Goal: Task Accomplishment & Management: Manage account settings

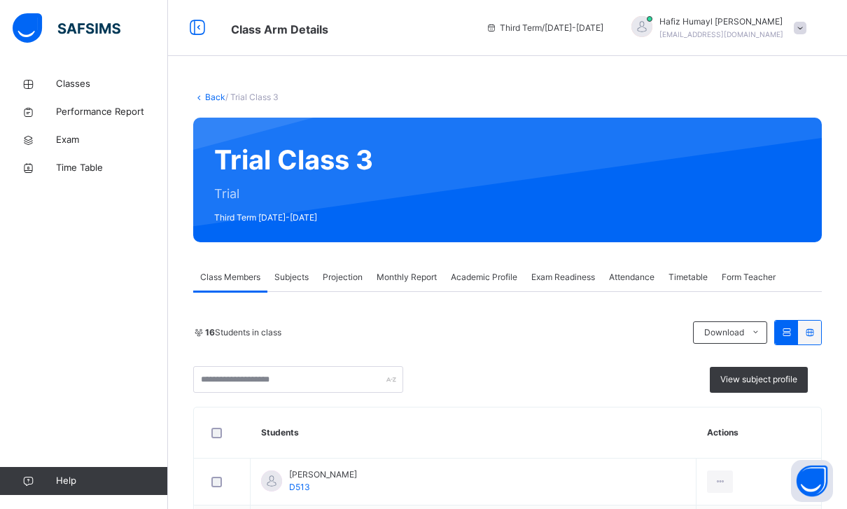
click at [343, 274] on span "Projection" at bounding box center [343, 277] width 40 height 13
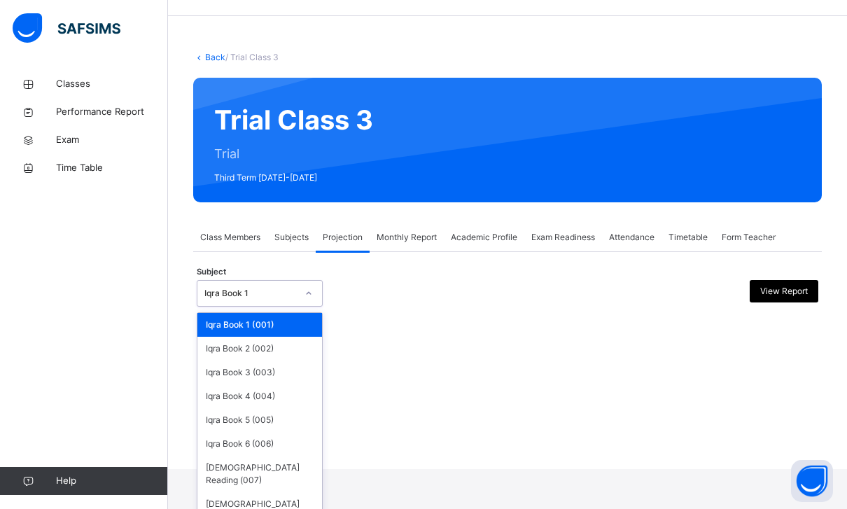
scroll to position [41, 0]
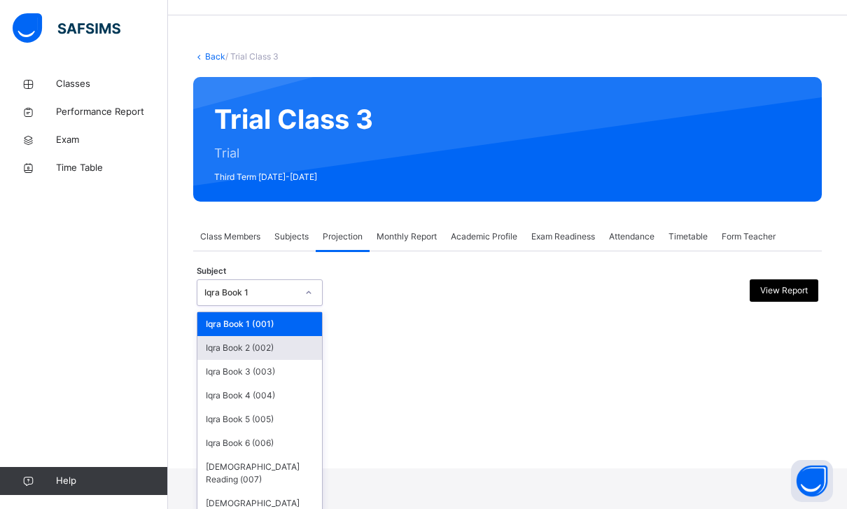
click at [223, 353] on div "Iqra Book 2 (002)" at bounding box center [259, 348] width 125 height 24
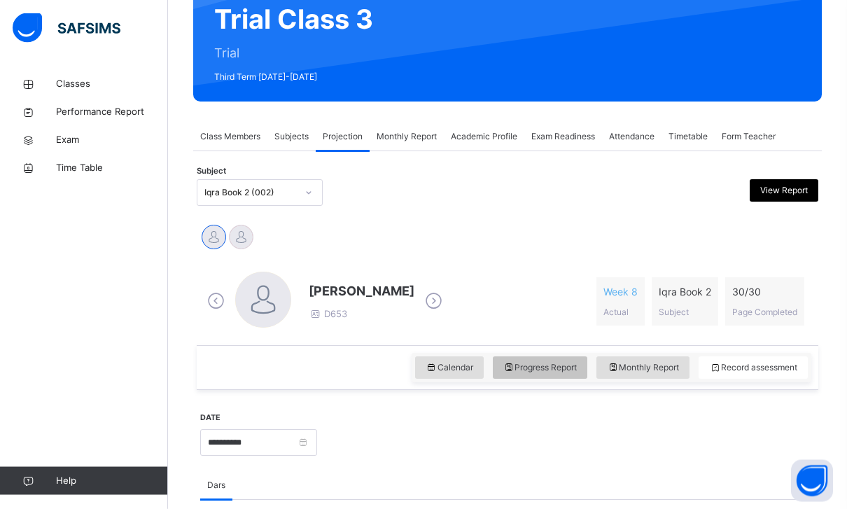
click at [493, 367] on div "Progress Report" at bounding box center [540, 368] width 95 height 22
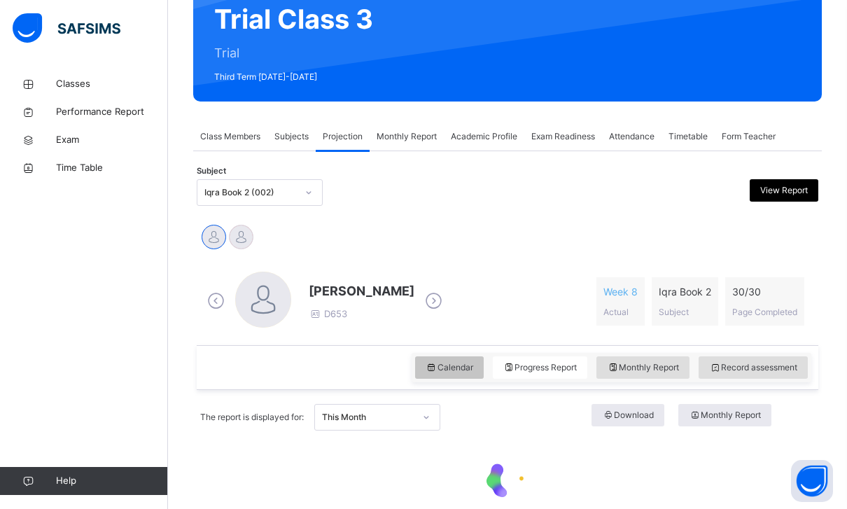
click at [459, 367] on span "Calendar" at bounding box center [450, 367] width 48 height 13
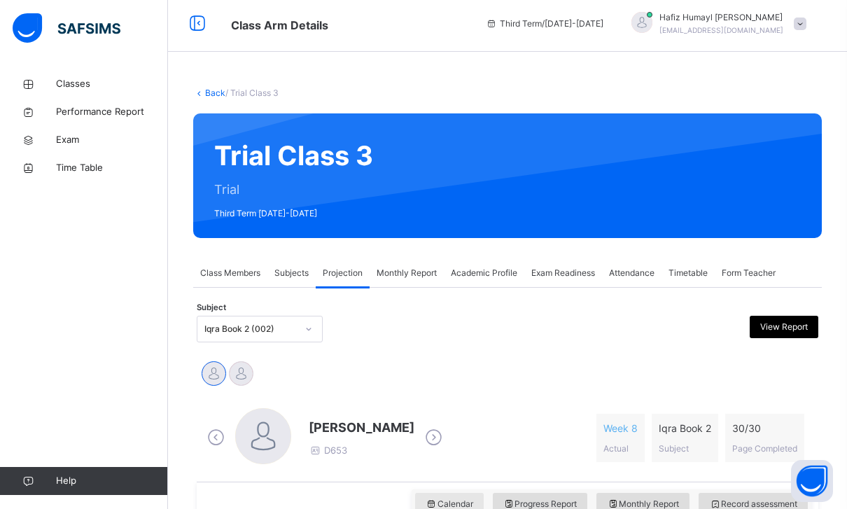
scroll to position [0, 0]
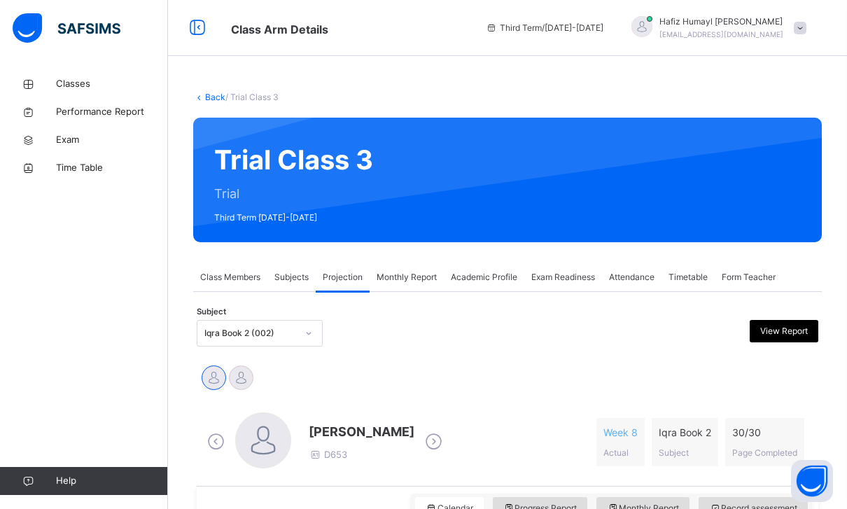
drag, startPoint x: 339, startPoint y: 97, endPoint x: -1, endPoint y: -1, distance: 354.0
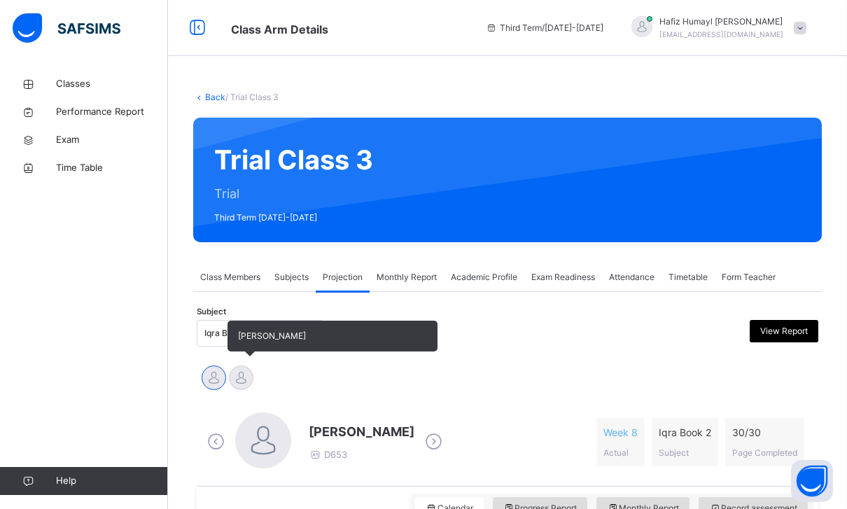
click at [242, 377] on div at bounding box center [241, 377] width 24 height 24
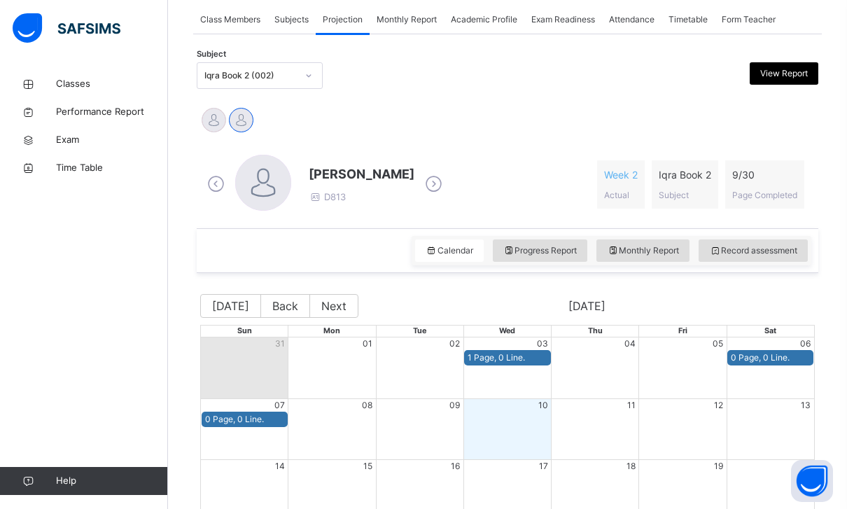
scroll to position [251, 0]
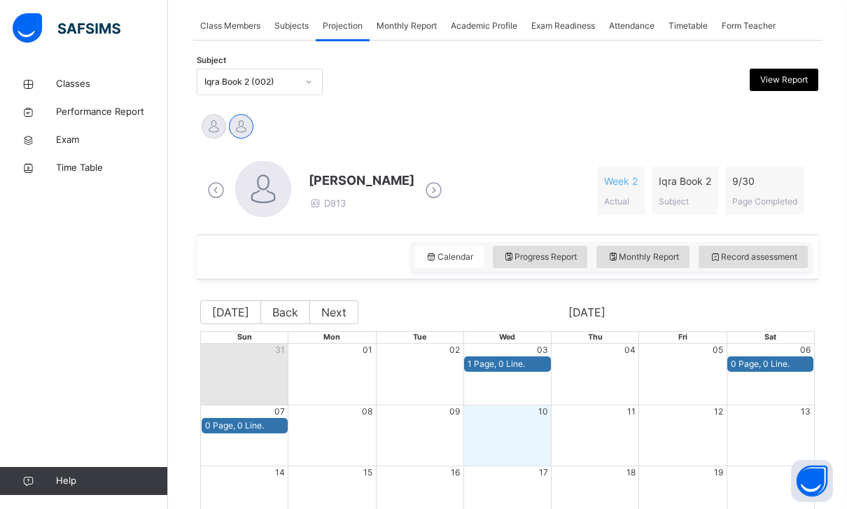
click at [248, 78] on div "Iqra Book 2 (002)" at bounding box center [250, 82] width 92 height 13
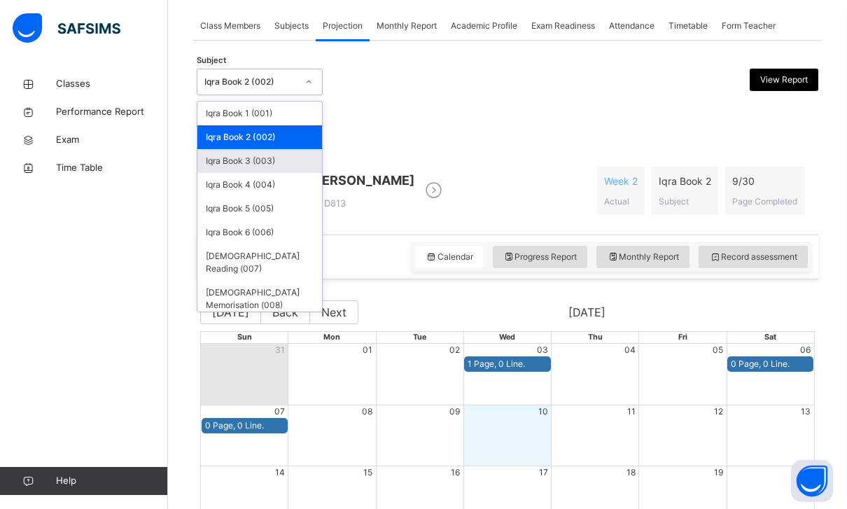
click at [303, 163] on div "Iqra Book 3 (003)" at bounding box center [259, 161] width 125 height 24
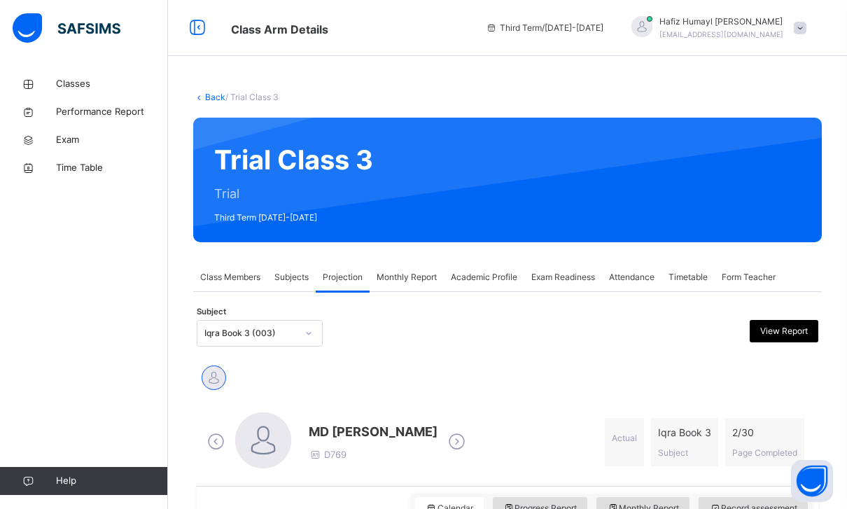
click at [437, 274] on span "Monthly Report" at bounding box center [407, 277] width 60 height 13
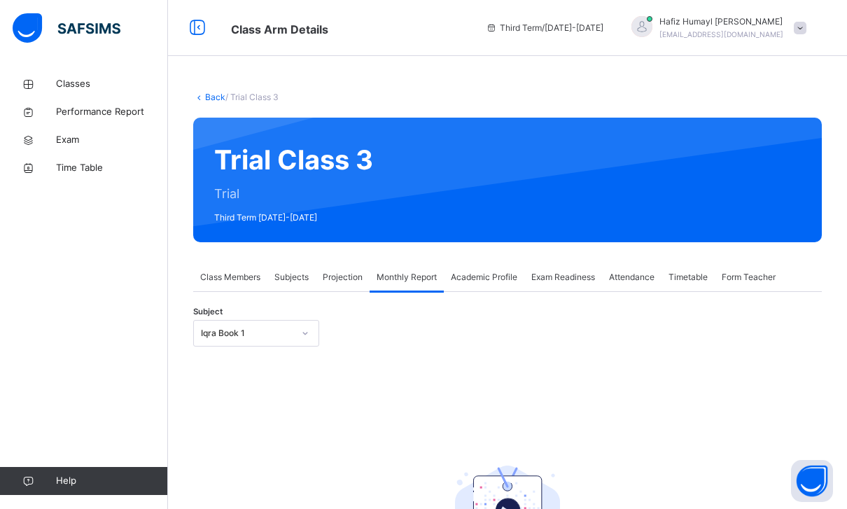
click at [368, 278] on div "Projection" at bounding box center [343, 277] width 54 height 28
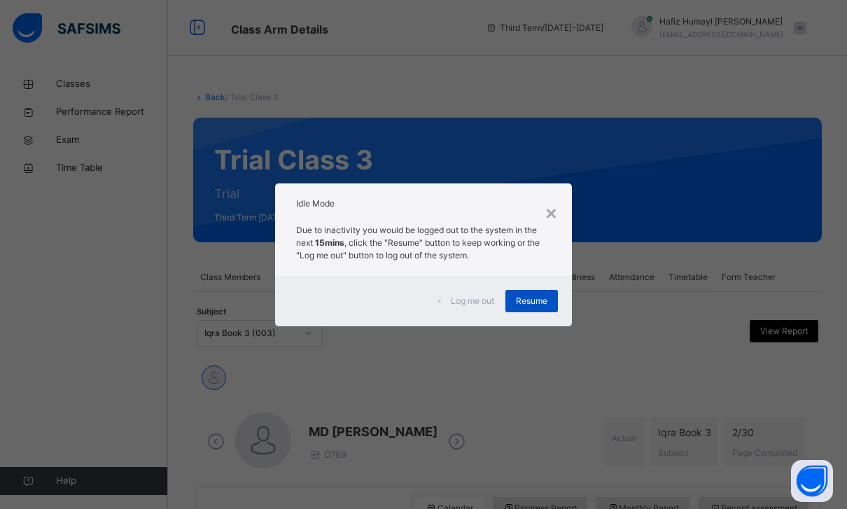
click at [540, 307] on span "Resume" at bounding box center [531, 301] width 31 height 13
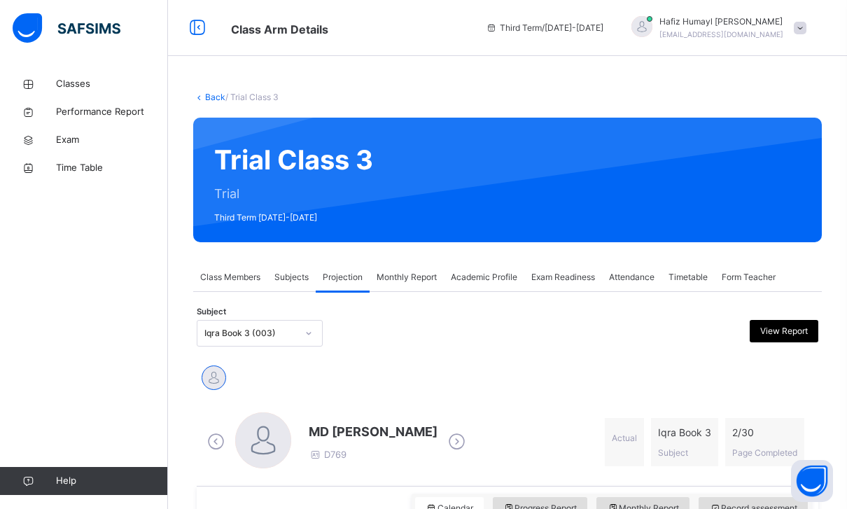
click at [542, 274] on span "Exam Readiness" at bounding box center [563, 277] width 64 height 13
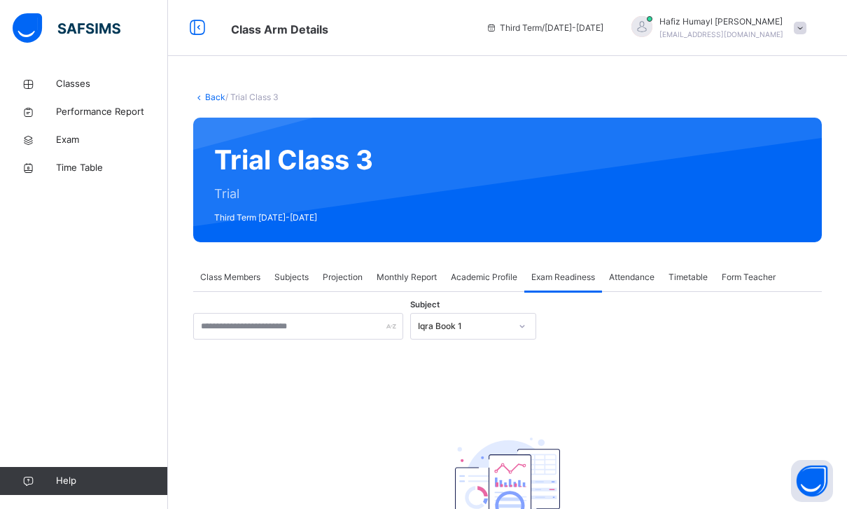
click at [337, 274] on span "Projection" at bounding box center [343, 277] width 40 height 13
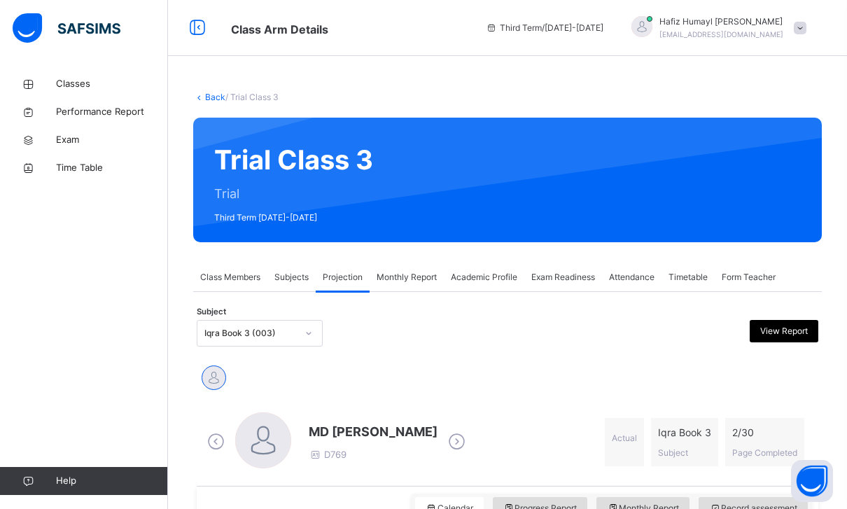
click at [404, 332] on div at bounding box center [429, 333] width 150 height 27
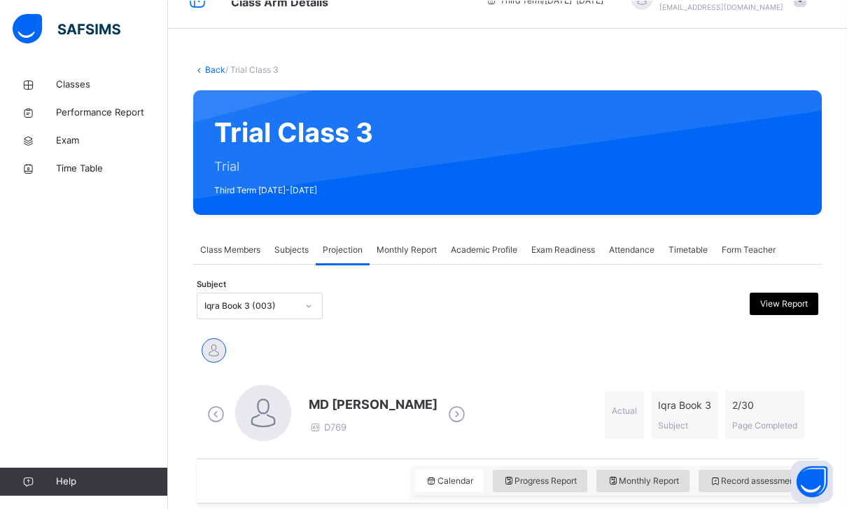
scroll to position [27, 0]
click at [356, 404] on span "MD [PERSON_NAME]" at bounding box center [373, 404] width 129 height 19
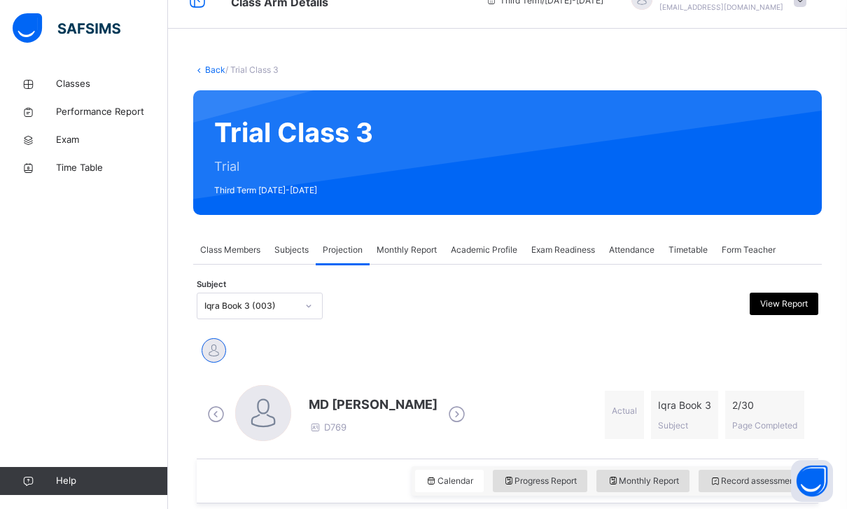
click at [356, 404] on span "MD [PERSON_NAME]" at bounding box center [373, 404] width 129 height 19
click at [582, 237] on div "Exam Readiness" at bounding box center [563, 250] width 78 height 28
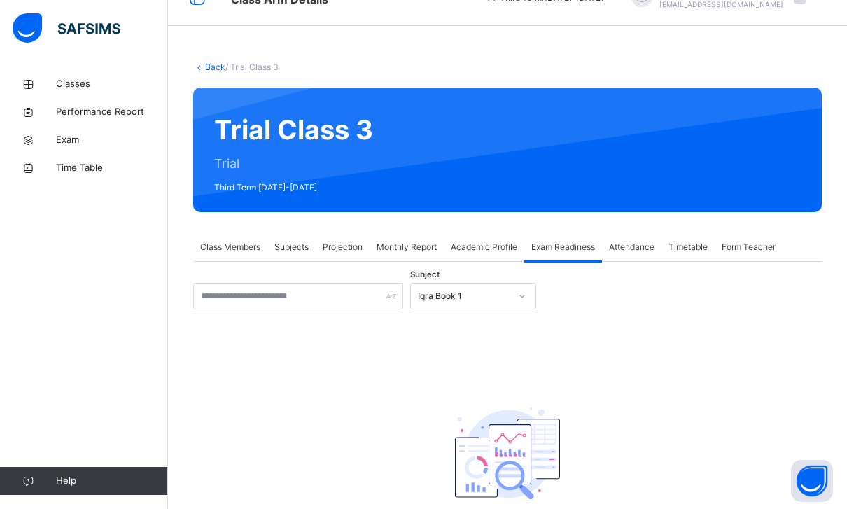
click at [500, 290] on div "Iqra Book 1" at bounding box center [460, 297] width 98 height 22
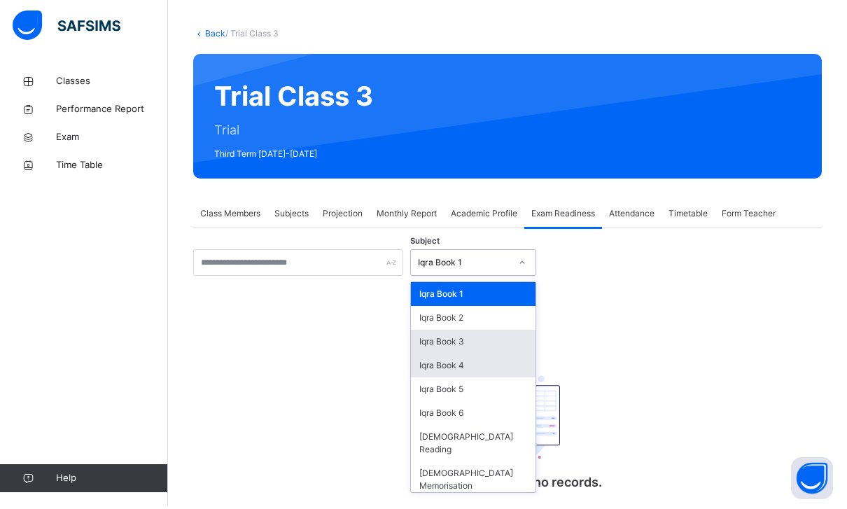
scroll to position [57, 0]
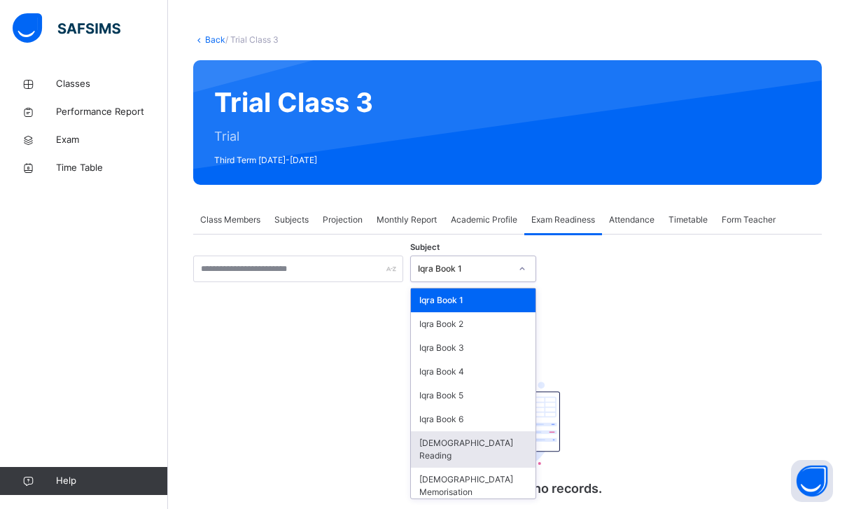
click at [449, 440] on div "[DEMOGRAPHIC_DATA] Reading" at bounding box center [473, 449] width 125 height 36
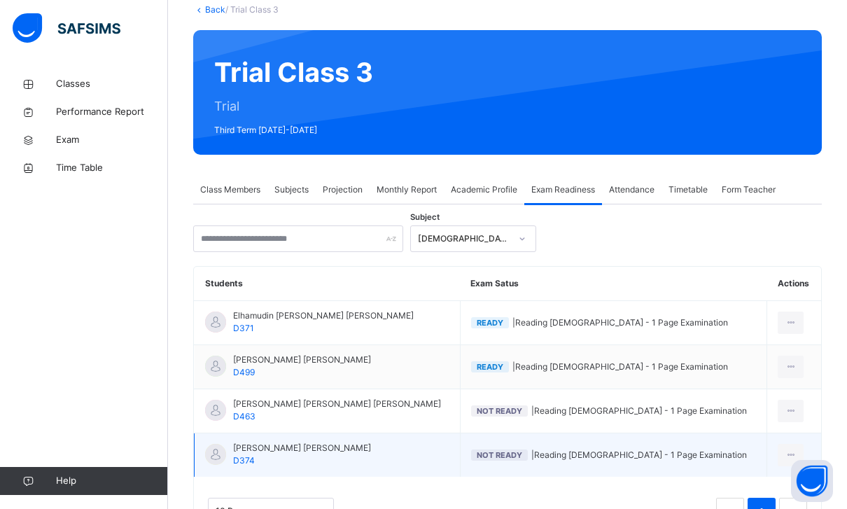
scroll to position [109, 0]
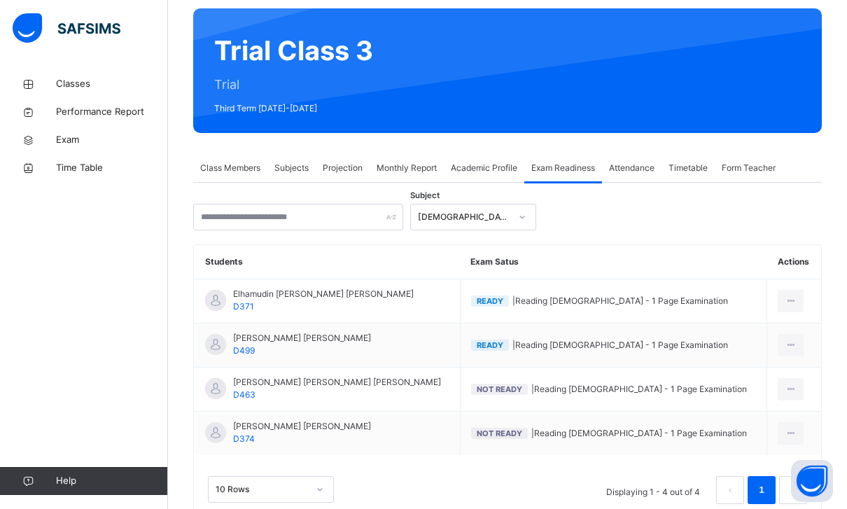
click at [456, 226] on div "[DEMOGRAPHIC_DATA] Reading" at bounding box center [460, 217] width 98 height 22
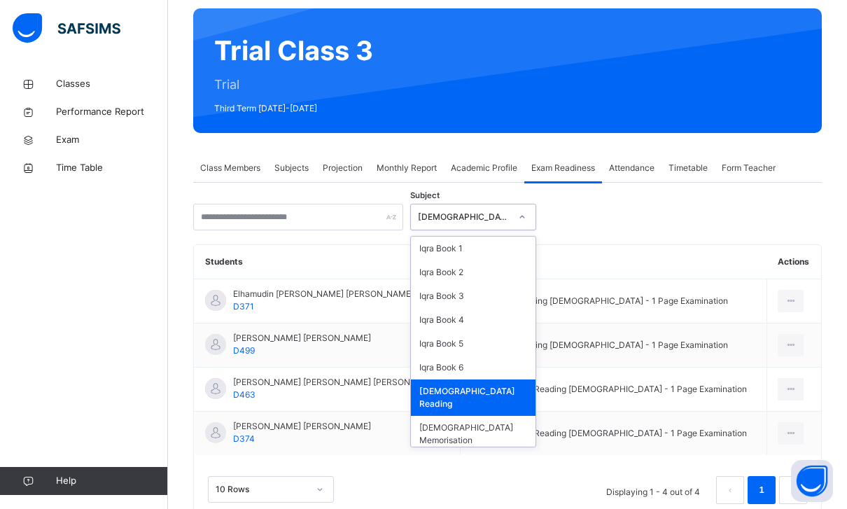
click at [453, 380] on div "[DEMOGRAPHIC_DATA] Reading" at bounding box center [473, 397] width 125 height 36
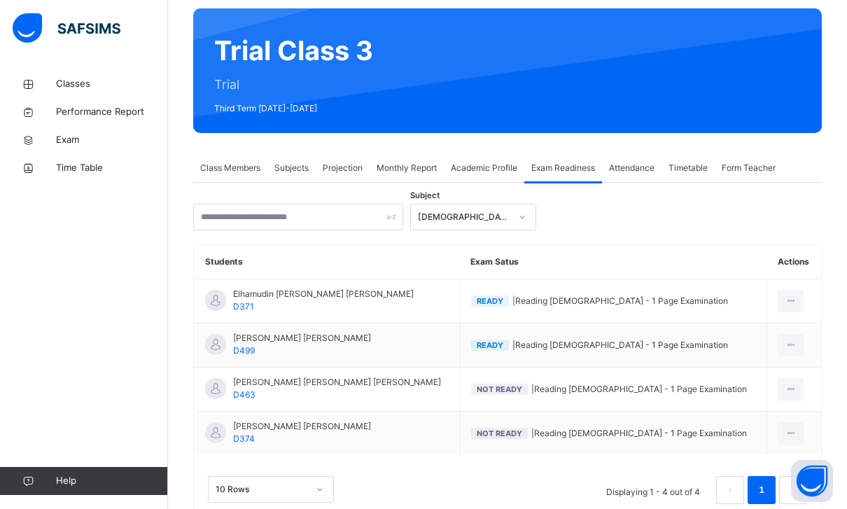
click at [481, 220] on div "[DEMOGRAPHIC_DATA] Reading" at bounding box center [464, 217] width 92 height 13
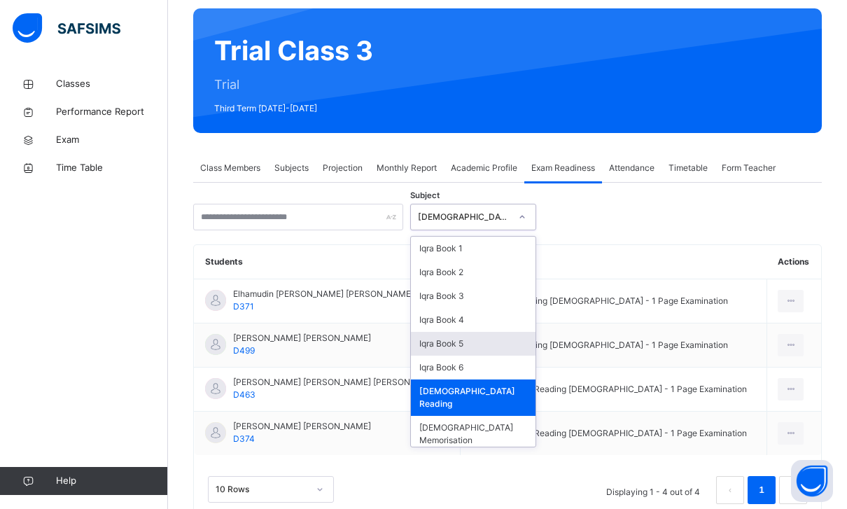
click at [444, 342] on div "Iqra Book 5" at bounding box center [473, 344] width 125 height 24
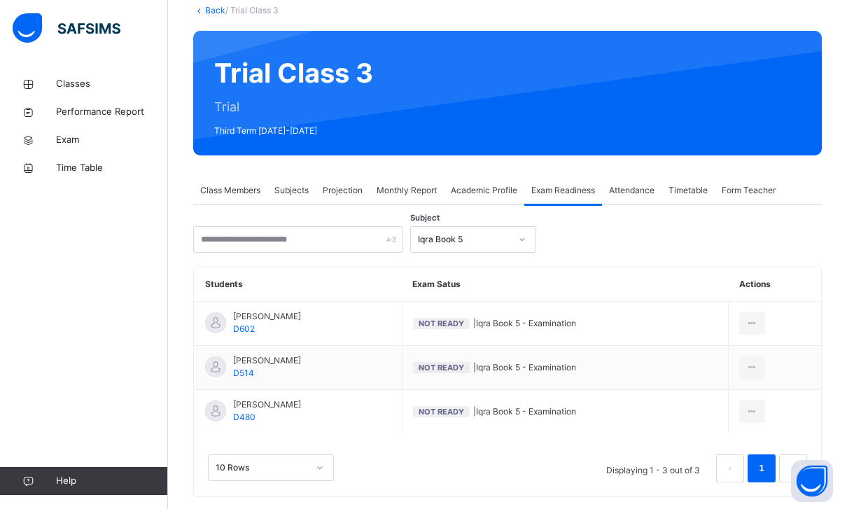
scroll to position [65, 0]
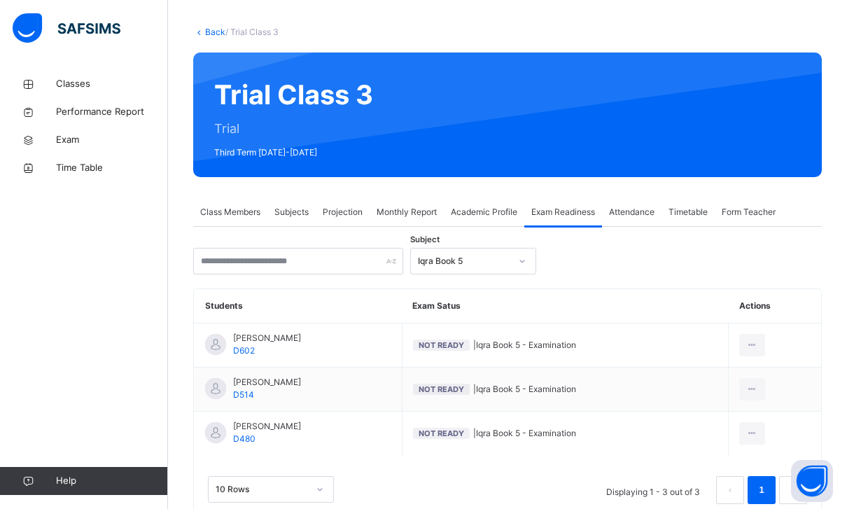
click at [466, 259] on div "Iqra Book 5" at bounding box center [464, 261] width 92 height 13
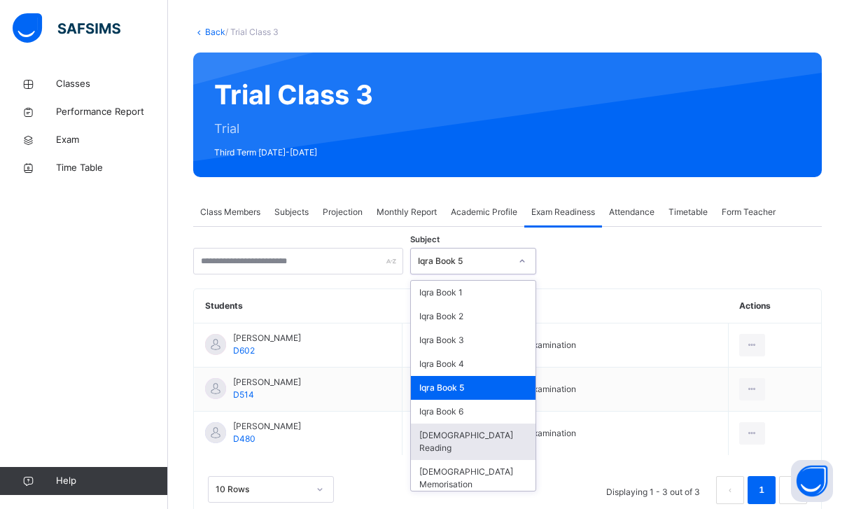
click at [487, 438] on div "[DEMOGRAPHIC_DATA] Reading" at bounding box center [473, 441] width 125 height 36
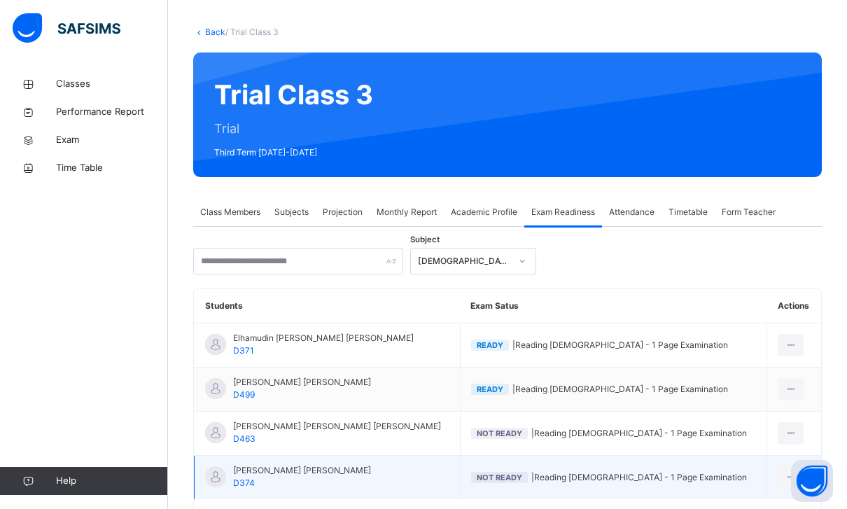
scroll to position [109, 0]
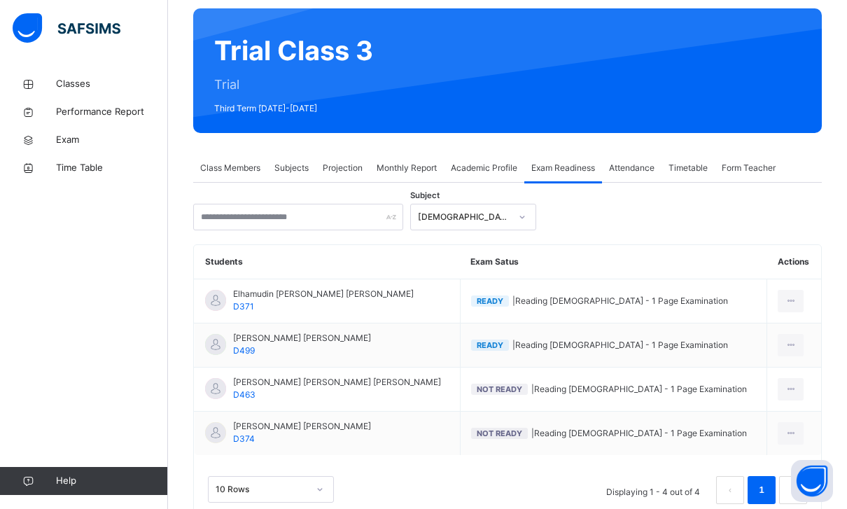
click at [436, 216] on div "[DEMOGRAPHIC_DATA] Reading" at bounding box center [464, 217] width 92 height 13
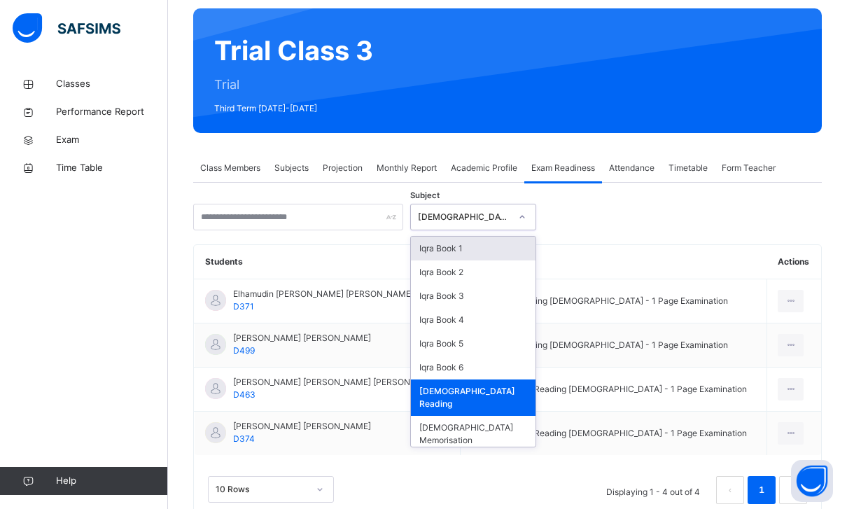
click at [430, 253] on div "Iqra Book 1" at bounding box center [473, 249] width 125 height 24
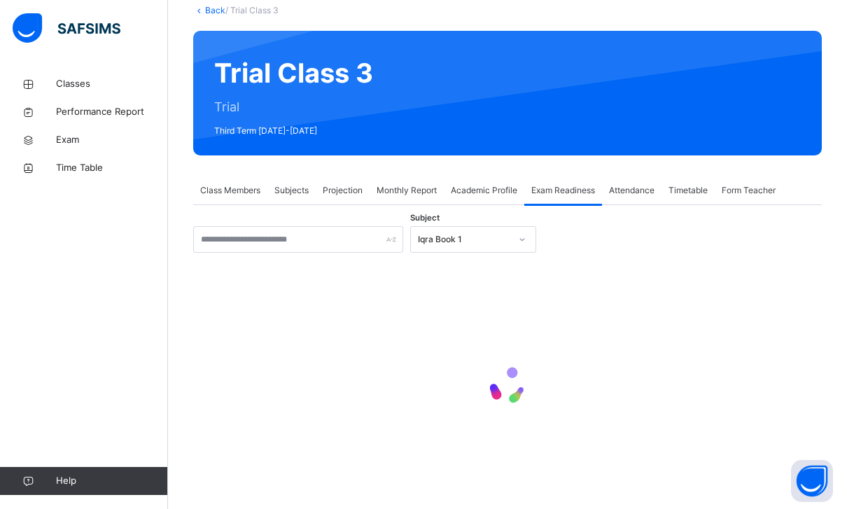
scroll to position [57, 0]
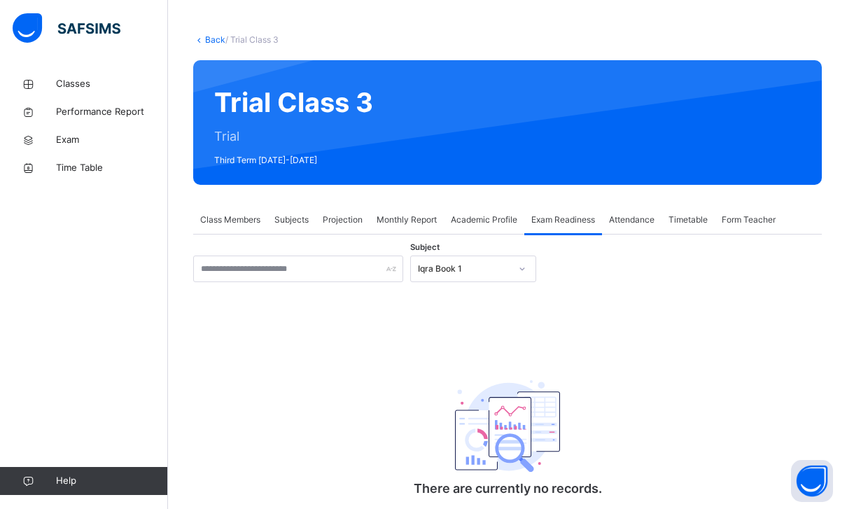
click at [430, 270] on div "Iqra Book 1" at bounding box center [464, 268] width 92 height 13
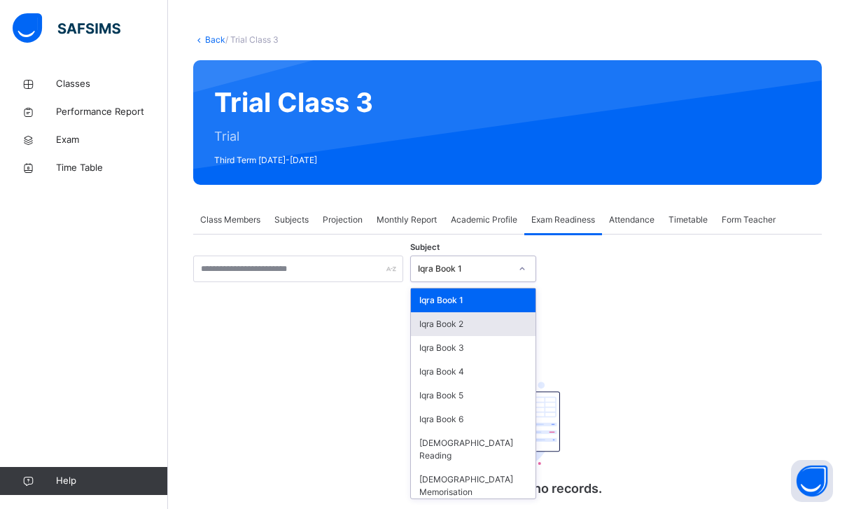
click at [417, 331] on div "Iqra Book 2" at bounding box center [473, 324] width 125 height 24
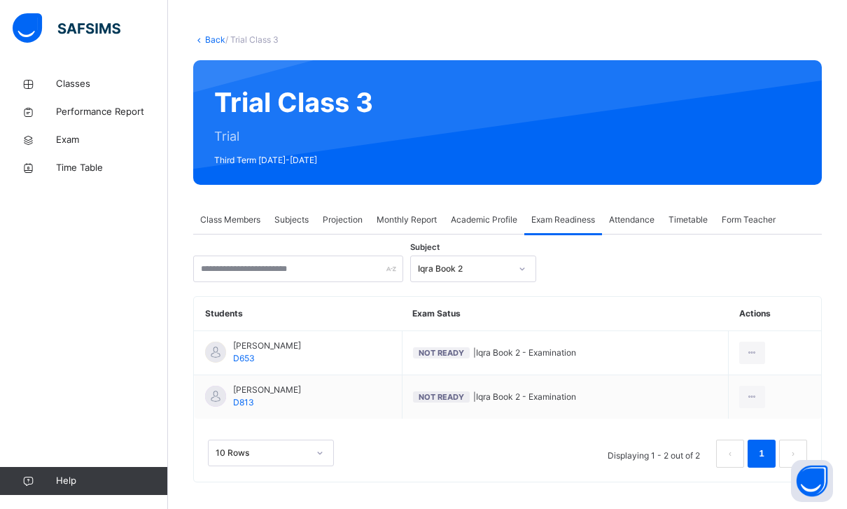
scroll to position [21, 0]
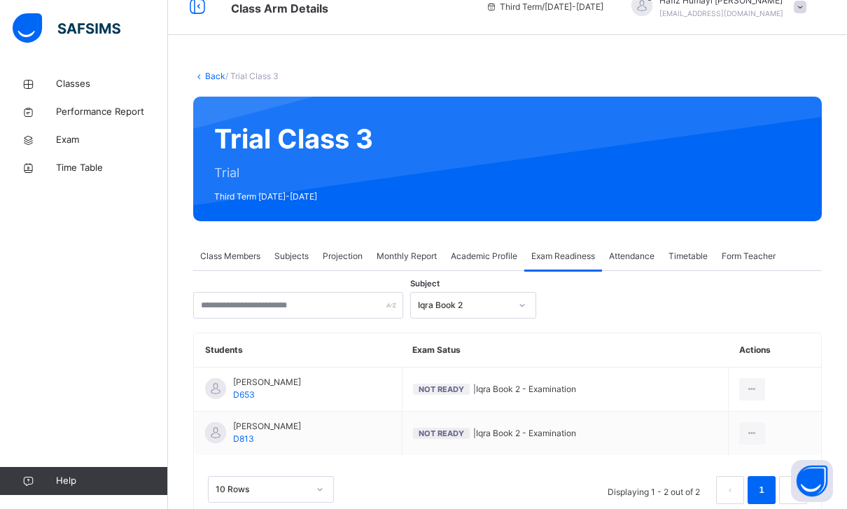
click at [344, 252] on span "Projection" at bounding box center [343, 256] width 40 height 13
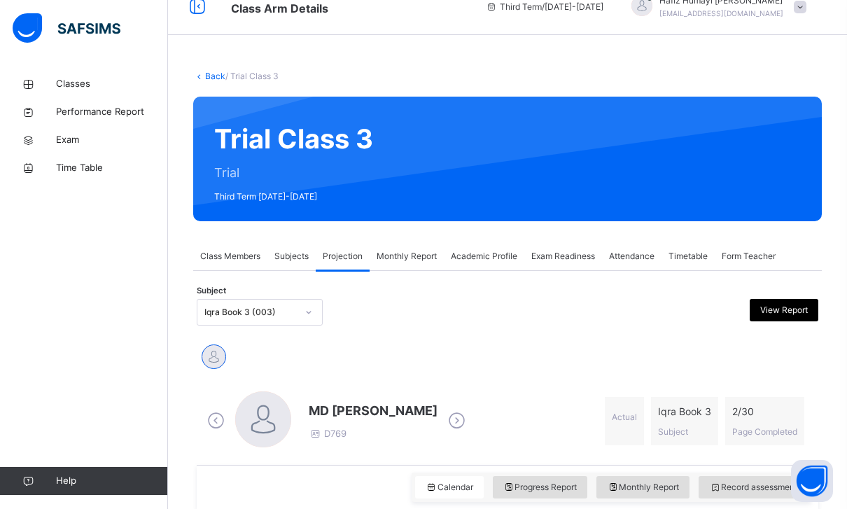
click at [405, 264] on div "Monthly Report" at bounding box center [407, 256] width 74 height 28
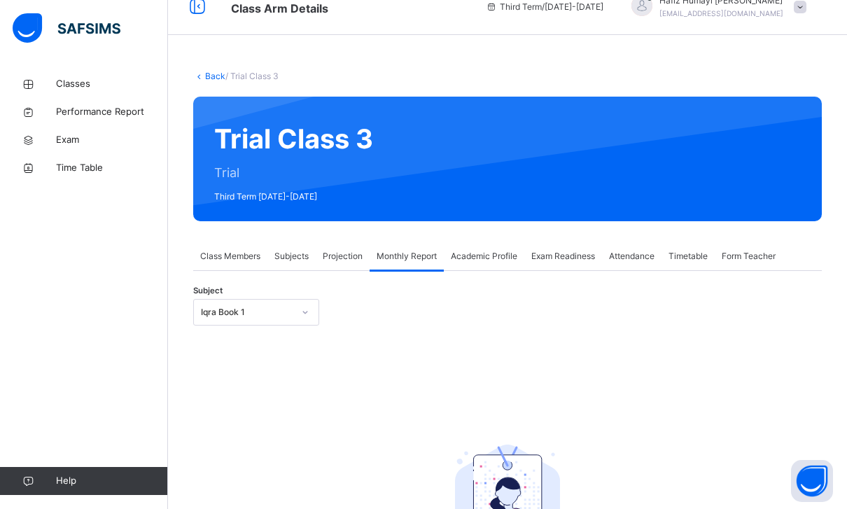
click at [318, 258] on div "Projection" at bounding box center [343, 256] width 54 height 28
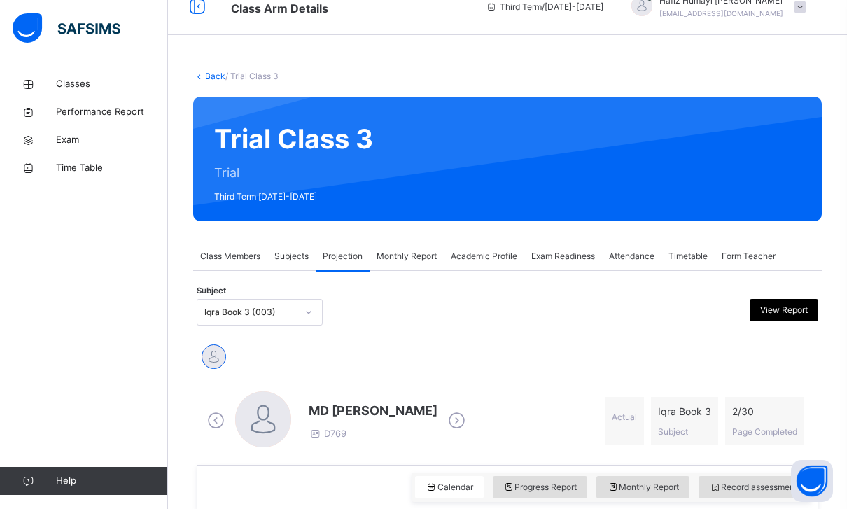
click at [293, 265] on div "Subjects" at bounding box center [291, 256] width 48 height 28
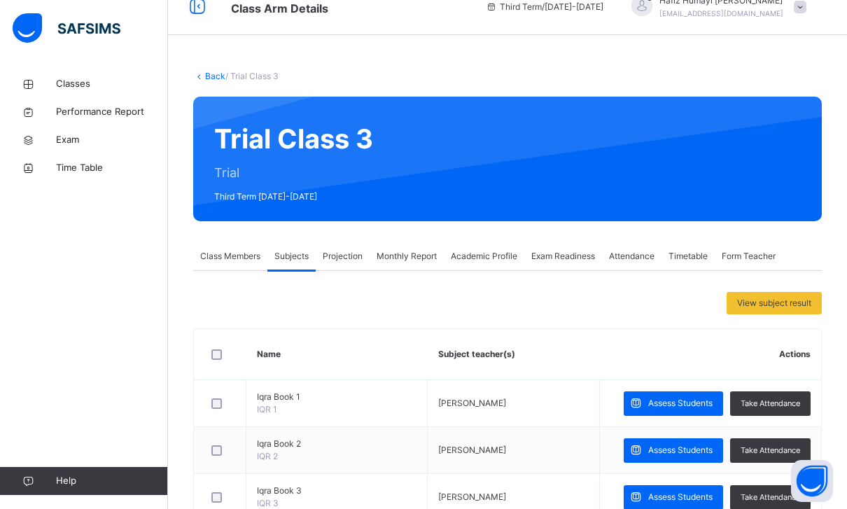
click at [246, 264] on div "Class Members" at bounding box center [230, 256] width 74 height 28
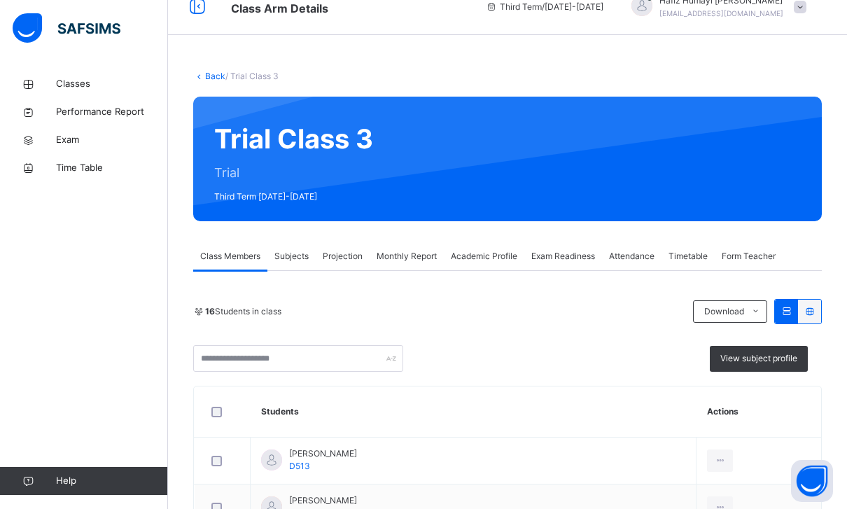
click at [338, 259] on span "Projection" at bounding box center [343, 256] width 40 height 13
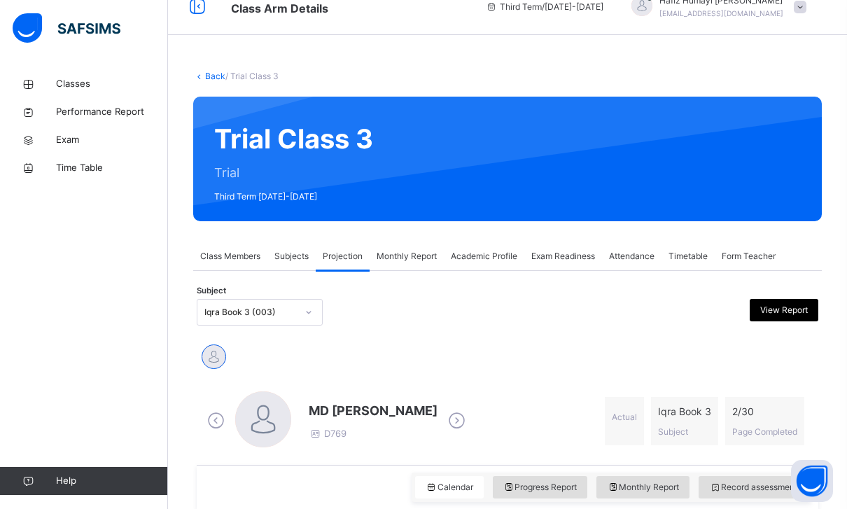
click at [255, 294] on div "Subject Iqra Book 3 (003) View Report" at bounding box center [508, 312] width 622 height 41
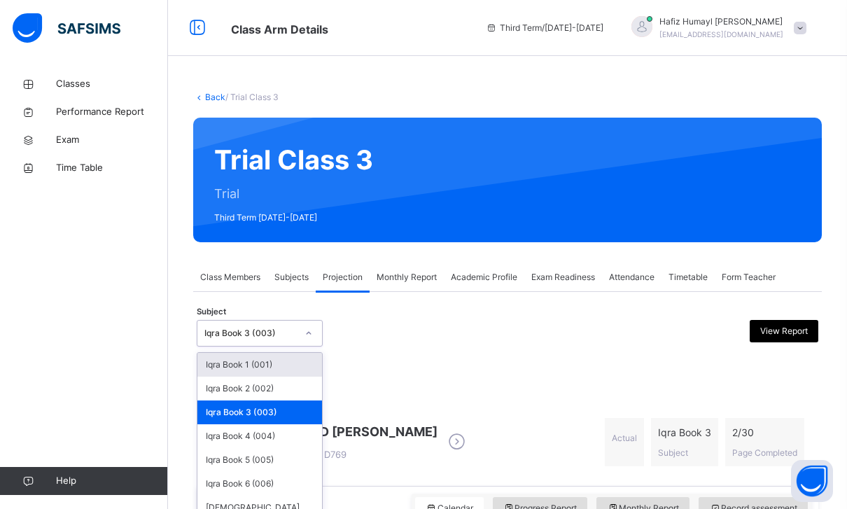
click at [274, 337] on div "Iqra Book 3 (003)" at bounding box center [250, 333] width 92 height 13
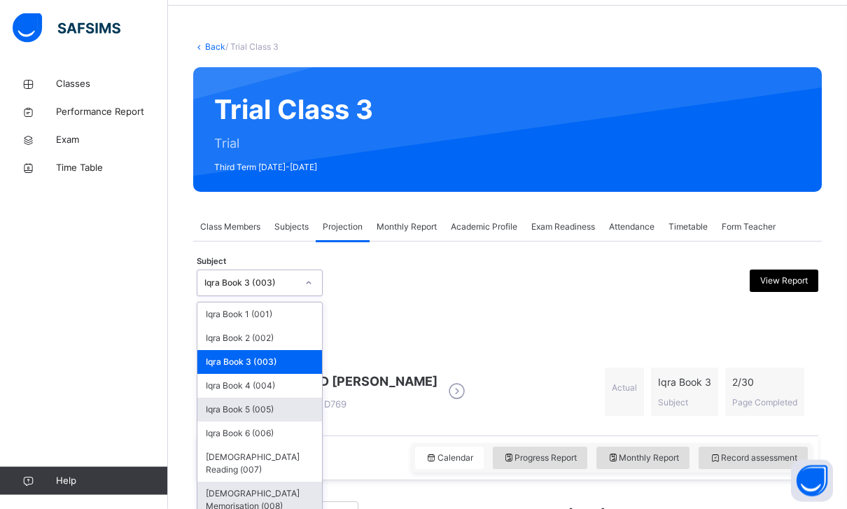
scroll to position [50, 0]
click at [280, 484] on div "[DEMOGRAPHIC_DATA] Memorisation (008)" at bounding box center [259, 500] width 125 height 36
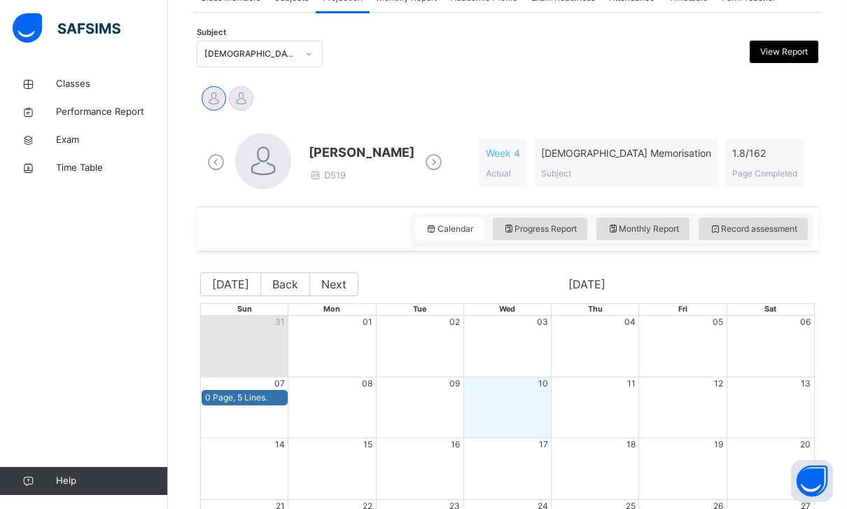
scroll to position [283, 0]
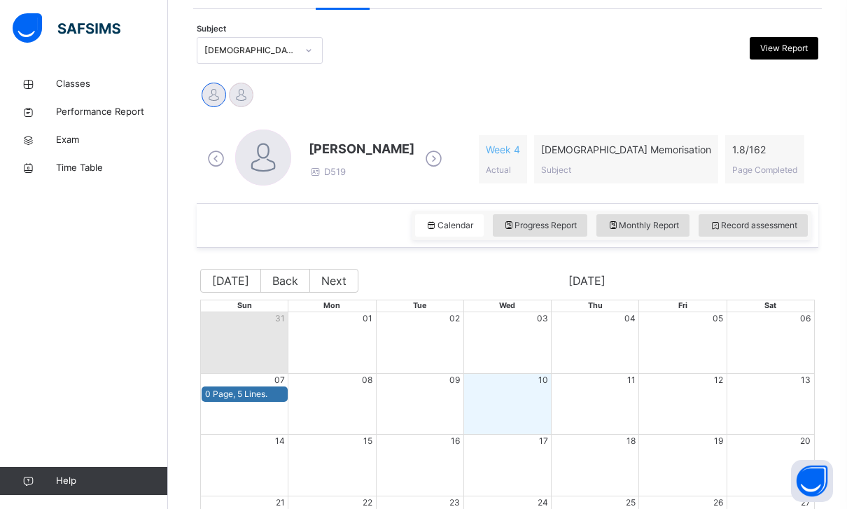
click at [774, 237] on div "Calendar Progress Report Monthly Report Record assessment" at bounding box center [612, 225] width 400 height 29
click at [773, 222] on span "Record assessment" at bounding box center [753, 225] width 88 height 13
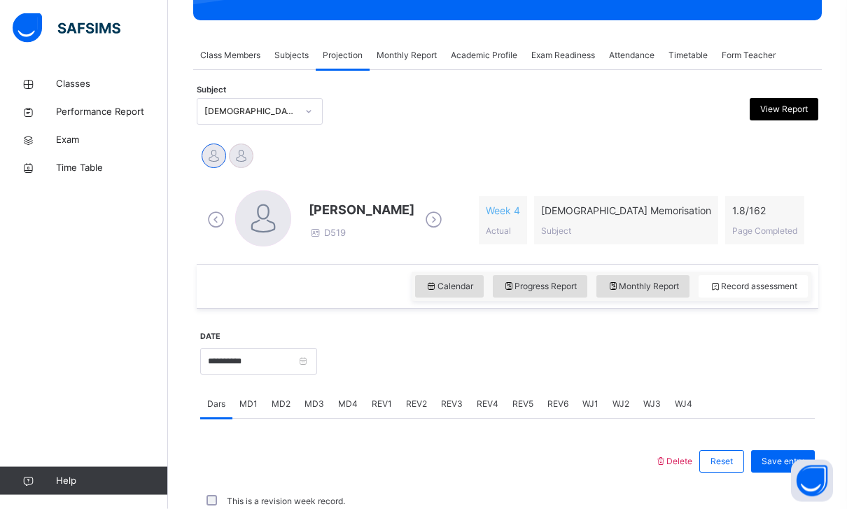
scroll to position [317, 0]
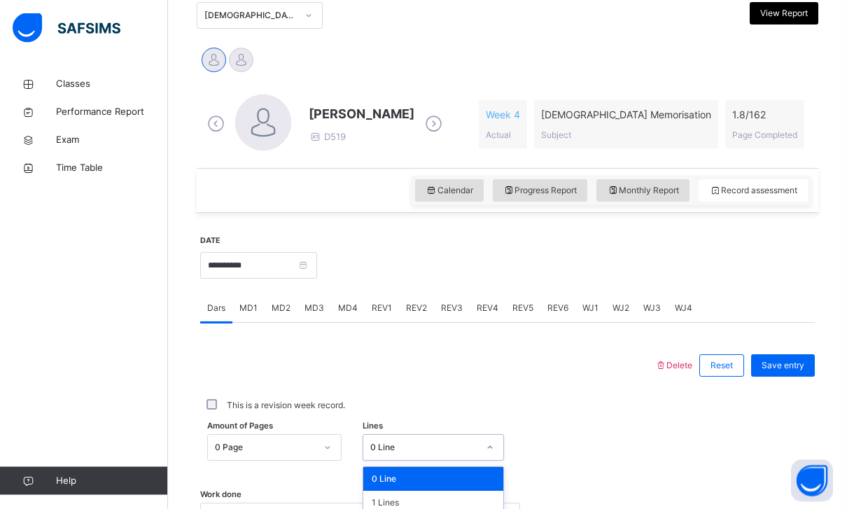
click at [398, 442] on div "0 Line" at bounding box center [424, 448] width 108 height 13
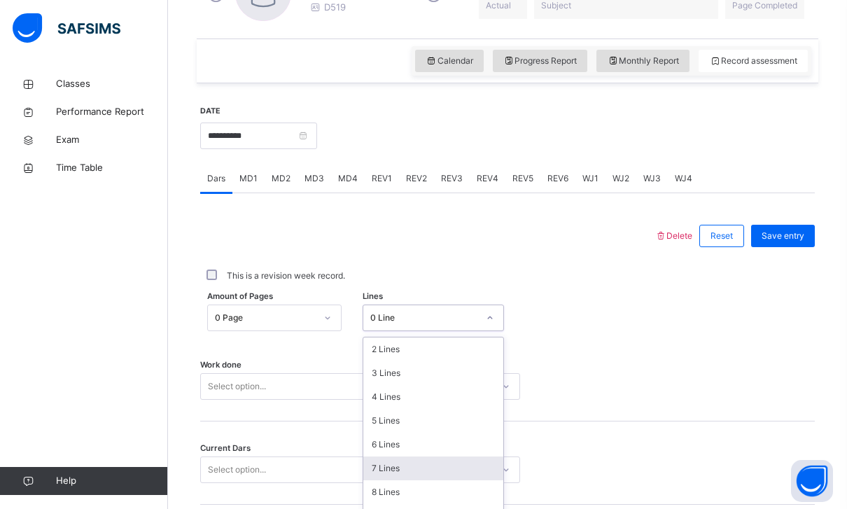
scroll to position [45, 0]
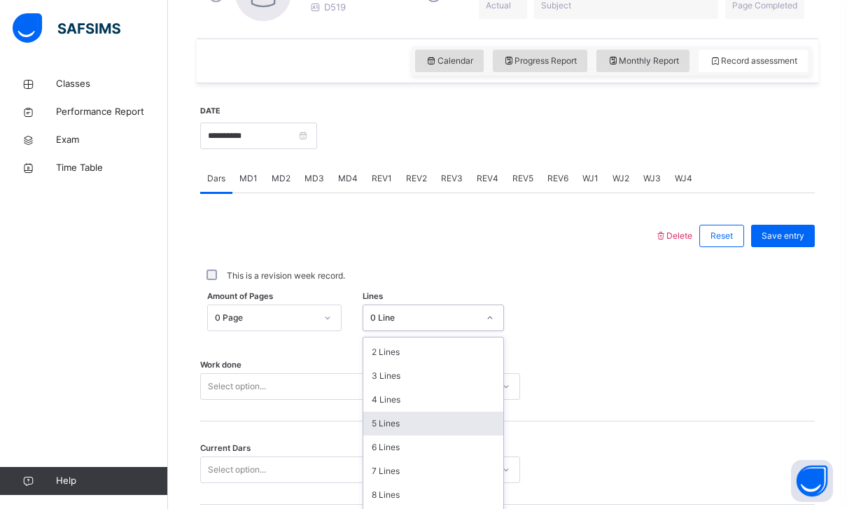
click at [426, 425] on div "5 Lines" at bounding box center [433, 424] width 140 height 24
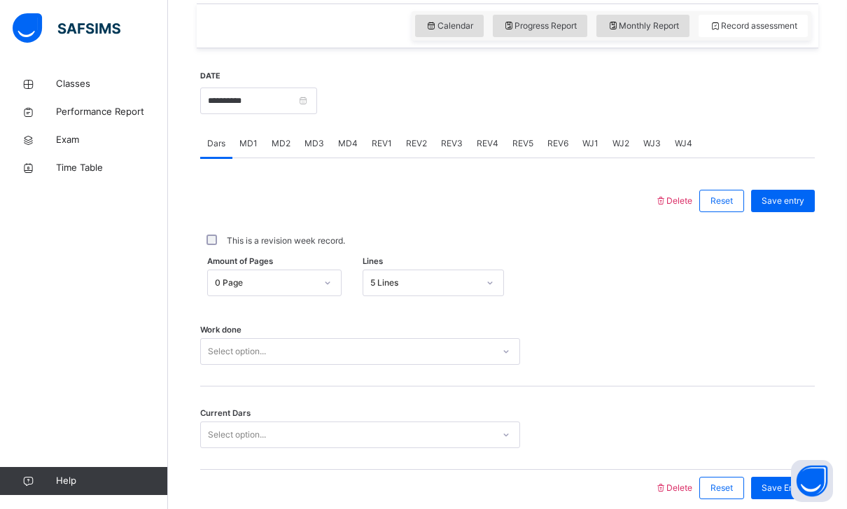
click at [472, 353] on div "Select option..." at bounding box center [347, 352] width 292 height 22
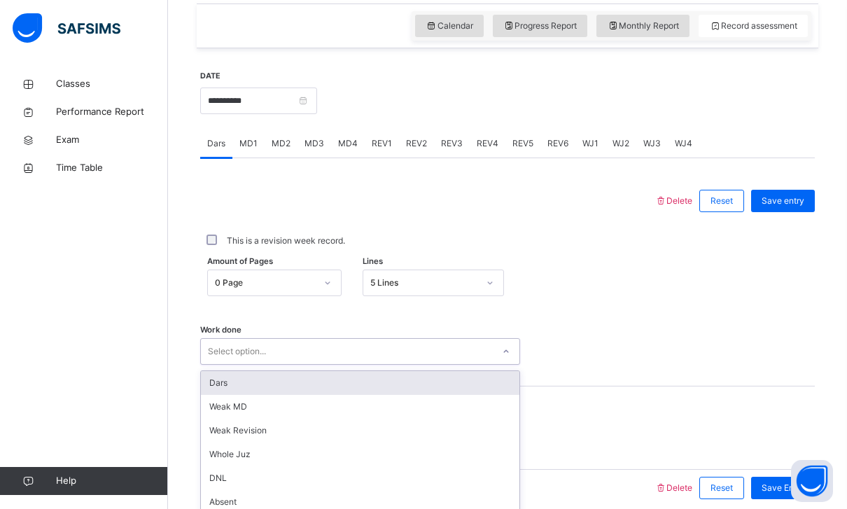
scroll to position [498, 0]
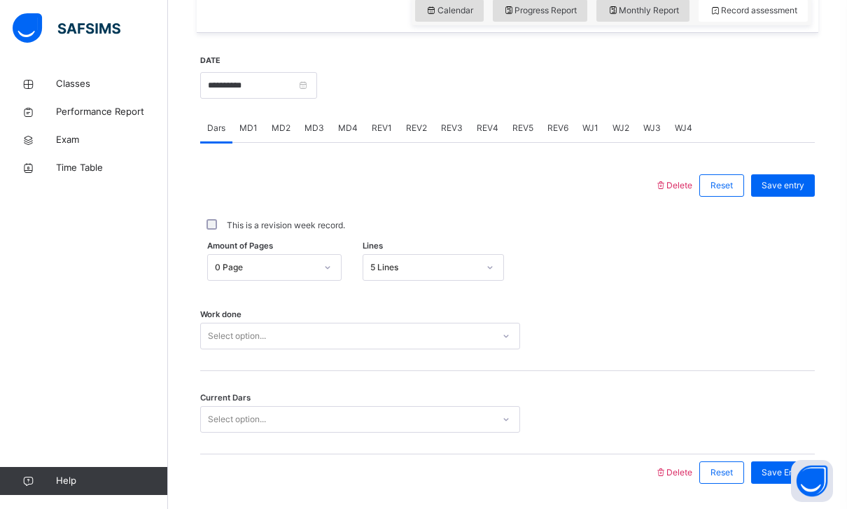
click at [0, 0] on html "Class Arm Details Third Term / [DATE]-[DATE] [PERSON_NAME] [PERSON_NAME][EMAIL_…" at bounding box center [423, 27] width 847 height 1051
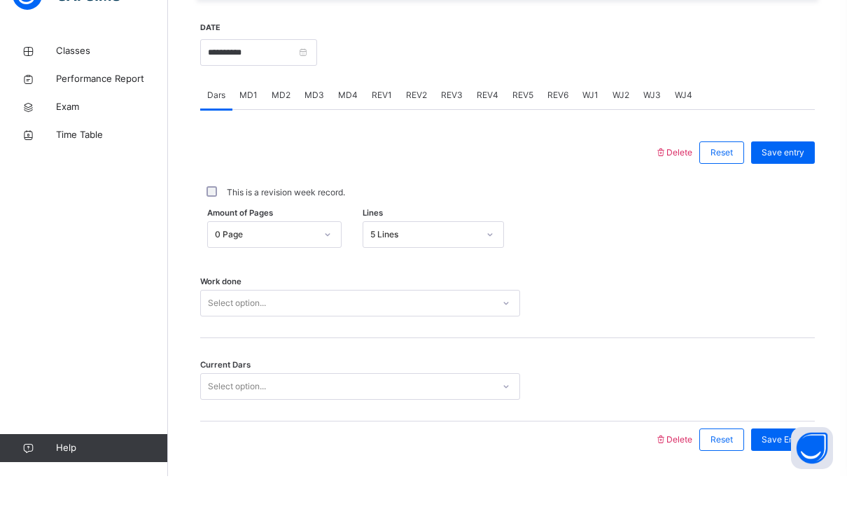
click at [419, 409] on div "Select option..." at bounding box center [347, 420] width 292 height 22
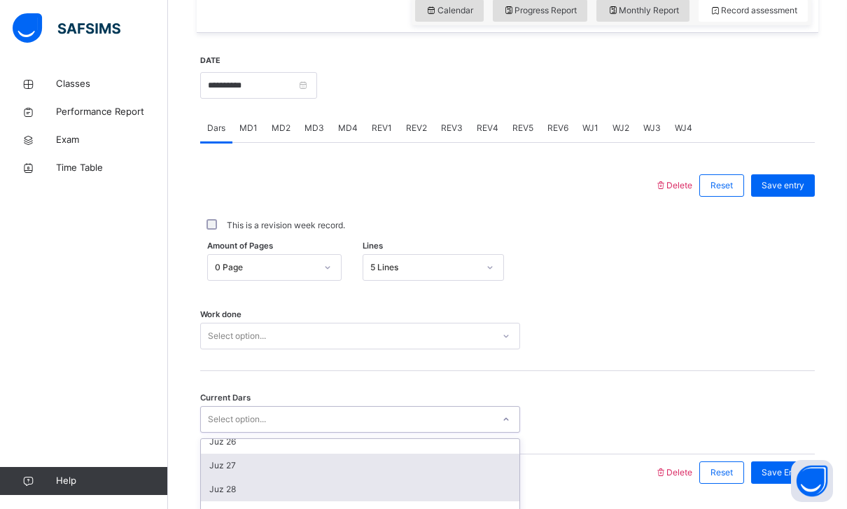
scroll to position [604, 0]
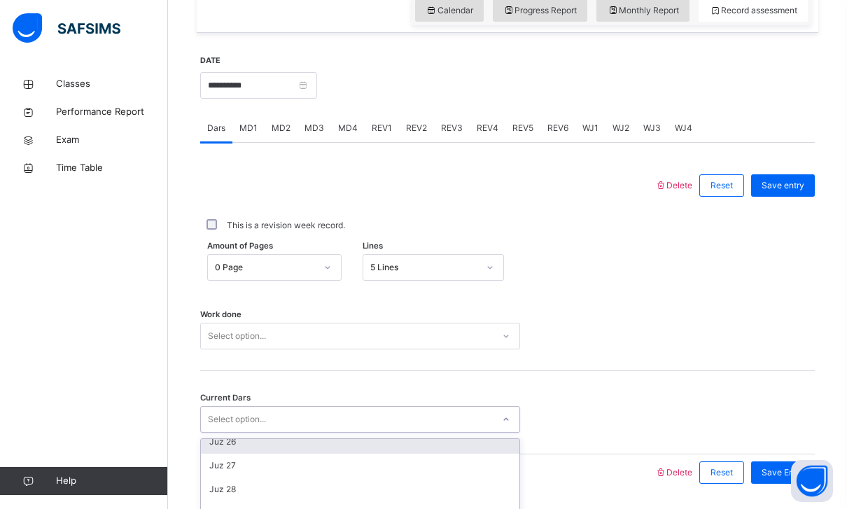
click at [354, 449] on div "Juz 26" at bounding box center [360, 442] width 318 height 24
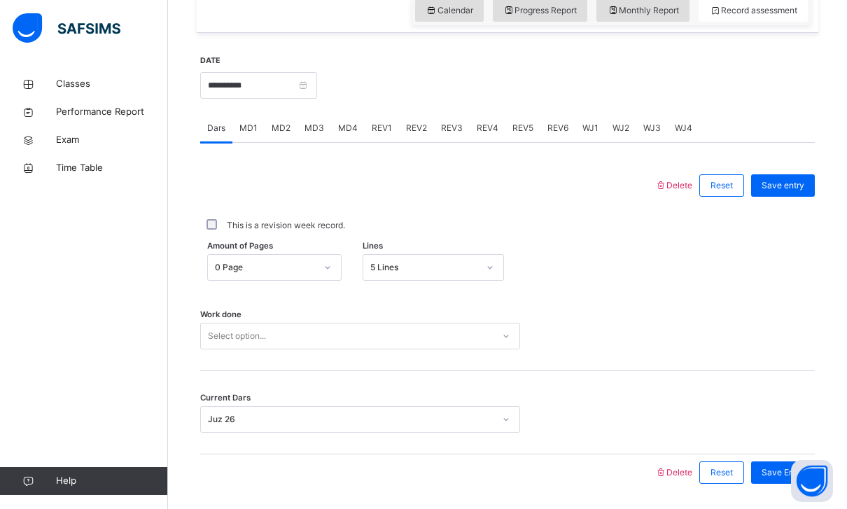
click at [436, 318] on div "Work done Select option..." at bounding box center [507, 329] width 615 height 83
click at [414, 338] on div "Select option..." at bounding box center [347, 336] width 292 height 22
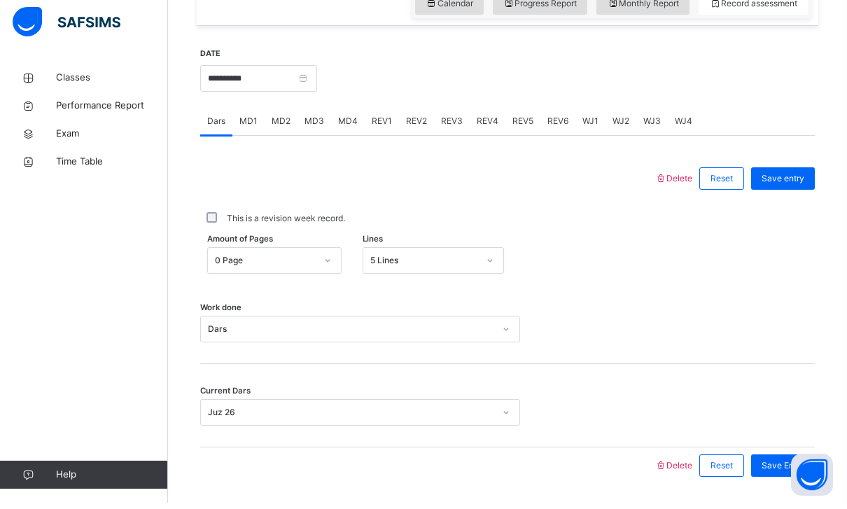
scroll to position [498, 0]
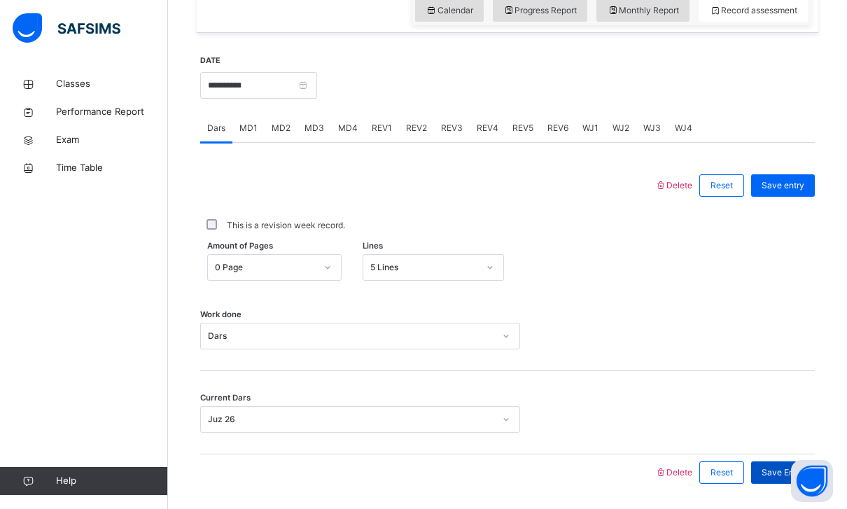
click at [775, 472] on span "Save Entry" at bounding box center [783, 472] width 43 height 13
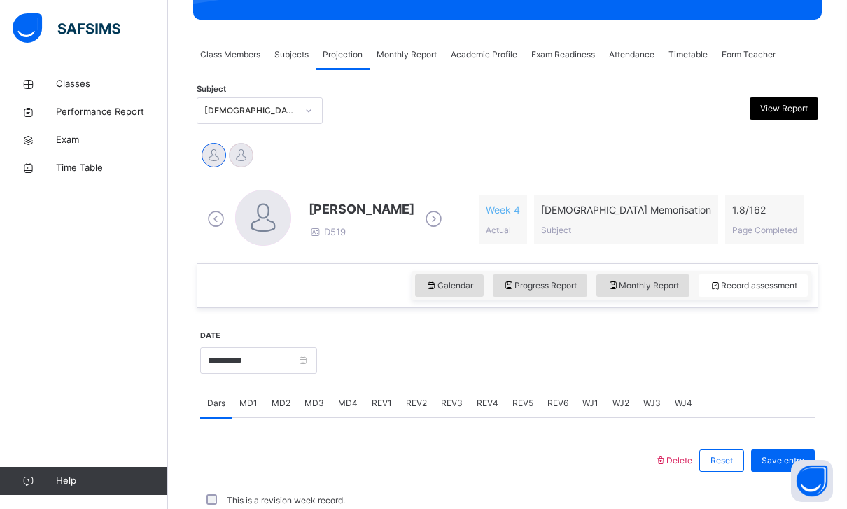
scroll to position [223, 0]
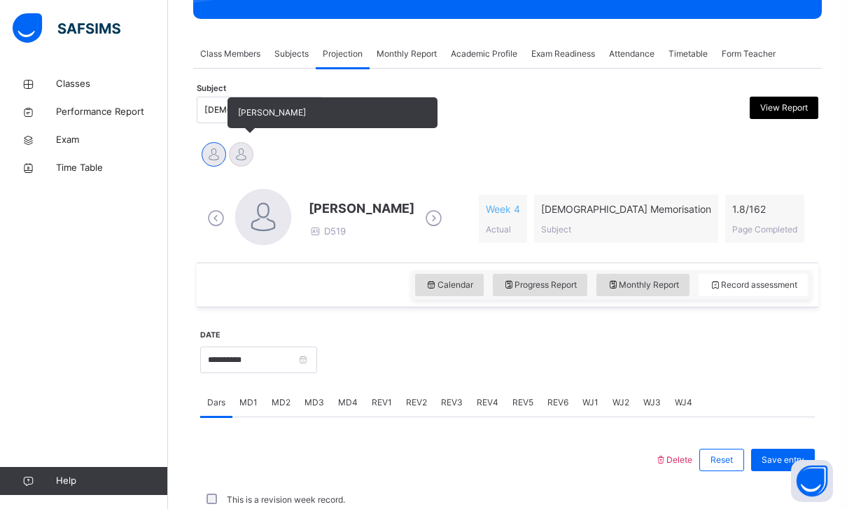
click at [249, 143] on div "[PERSON_NAME]" at bounding box center [240, 156] width 27 height 31
click at [243, 155] on div at bounding box center [241, 154] width 24 height 24
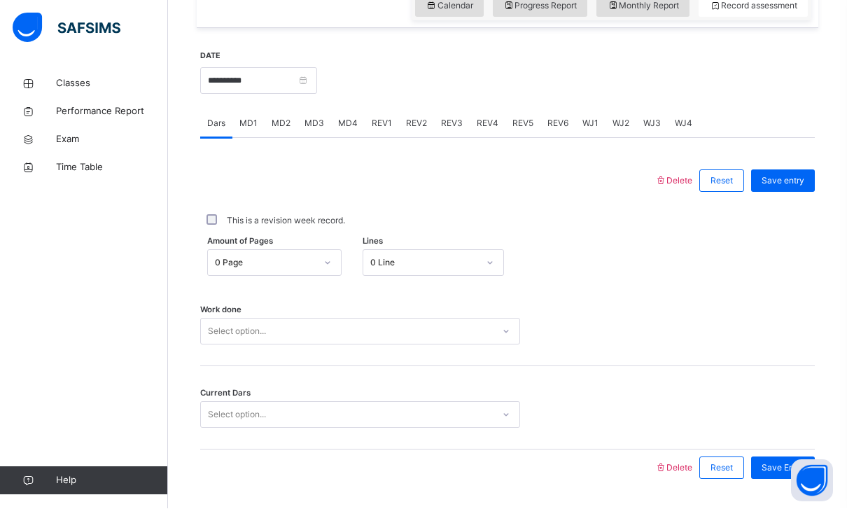
scroll to position [479, 0]
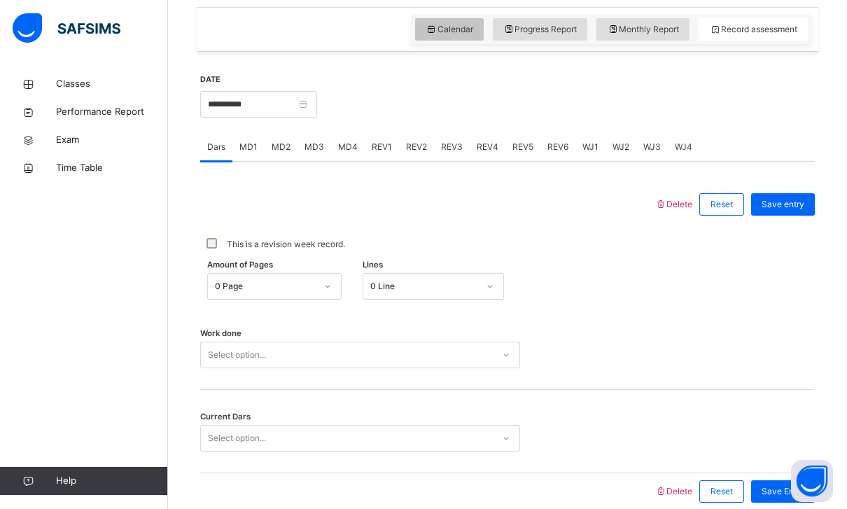
click at [454, 33] on span "Calendar" at bounding box center [450, 29] width 48 height 13
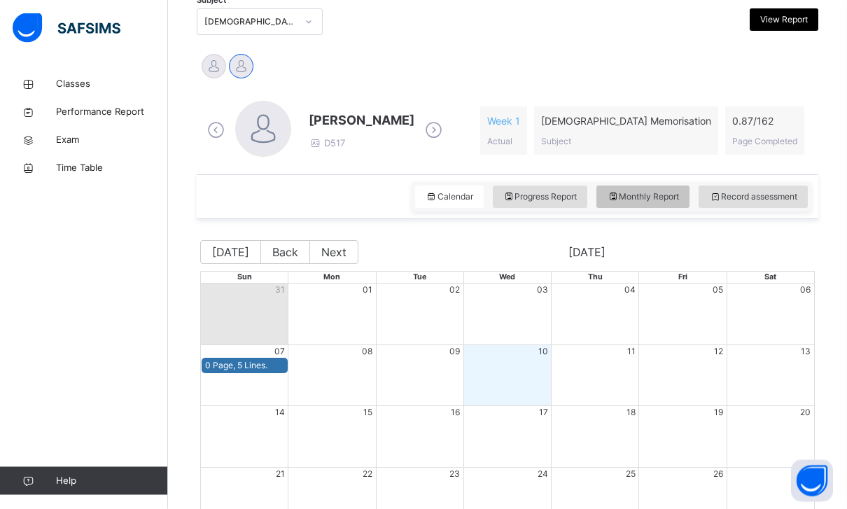
click at [607, 197] on icon at bounding box center [613, 197] width 12 height 13
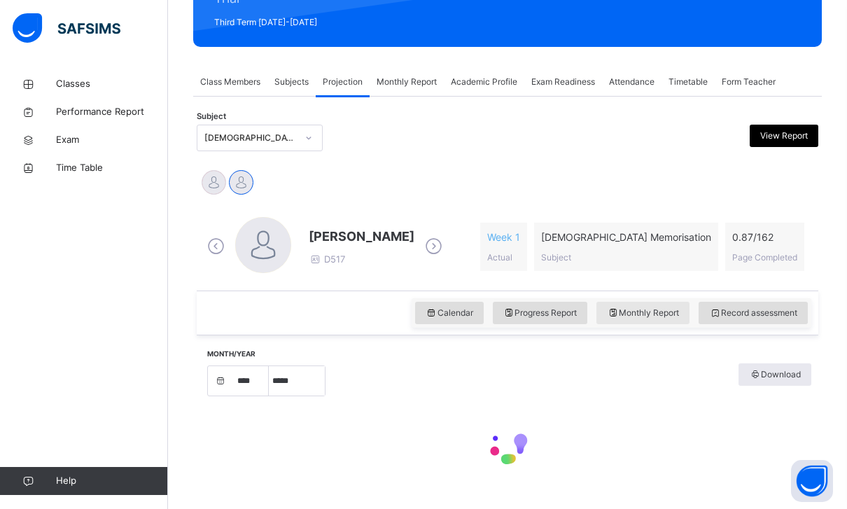
select select "****"
select select "*"
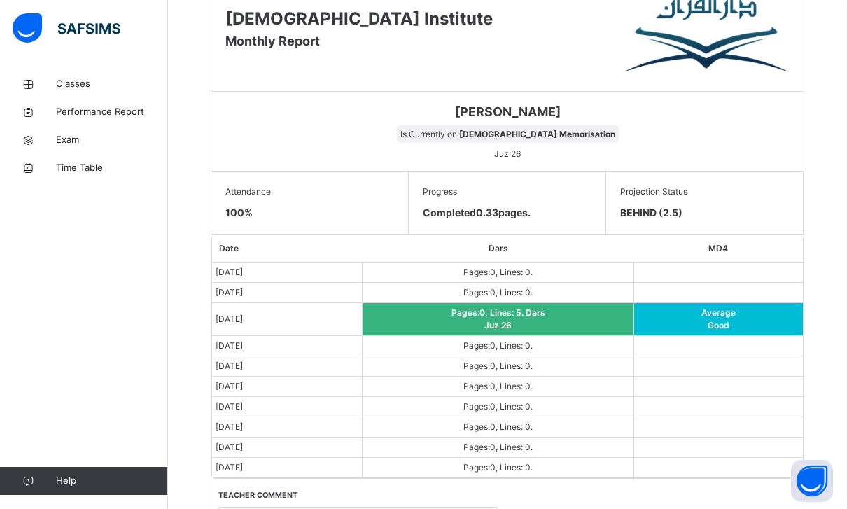
scroll to position [637, 0]
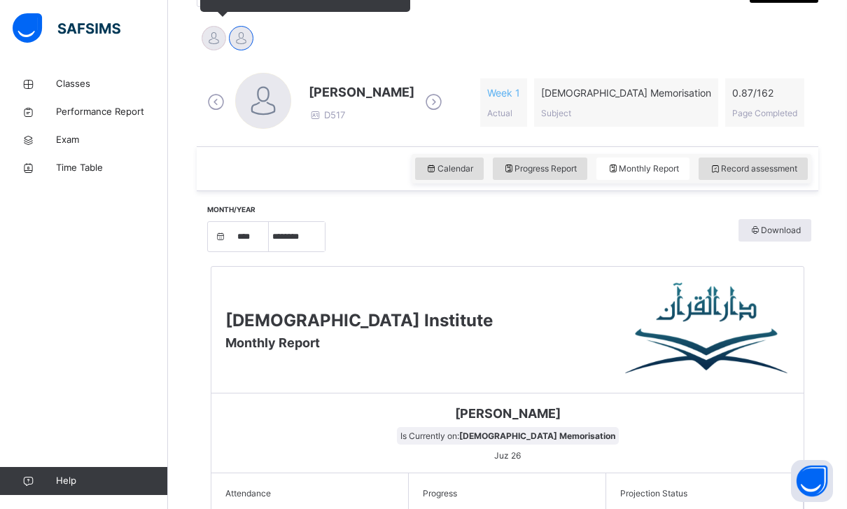
click at [215, 39] on div at bounding box center [214, 38] width 24 height 24
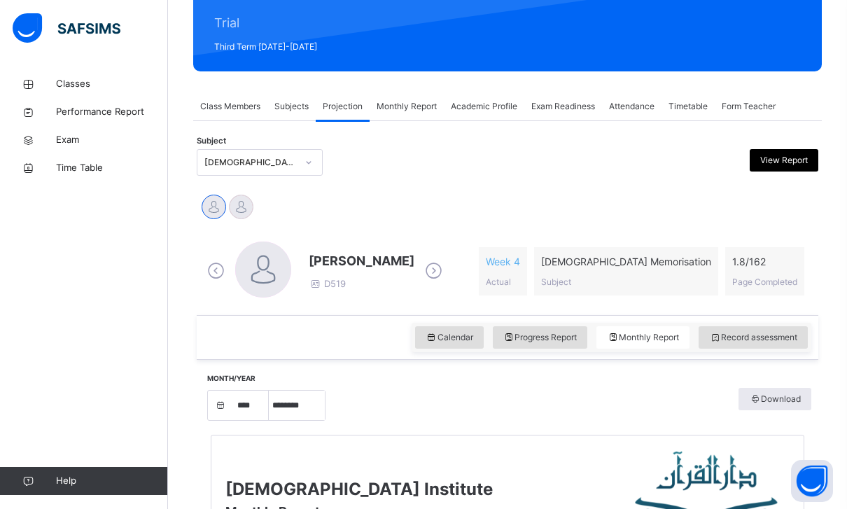
scroll to position [314, 0]
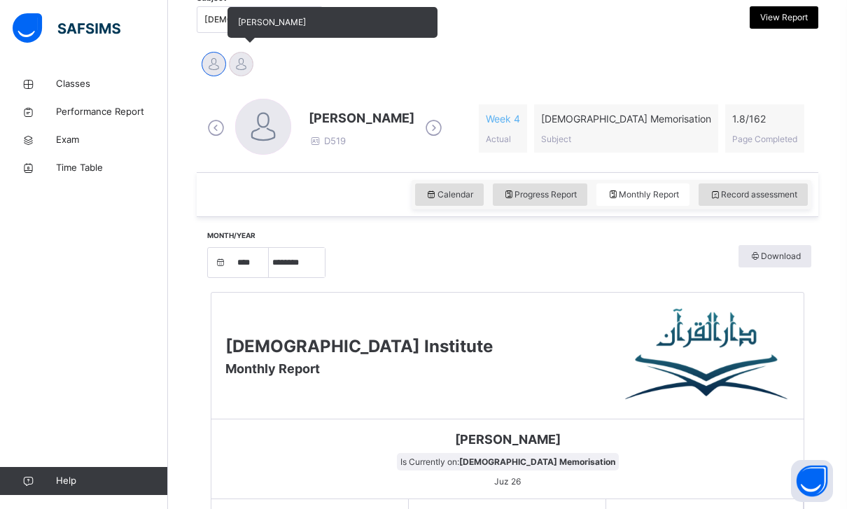
click at [239, 57] on div at bounding box center [241, 64] width 24 height 24
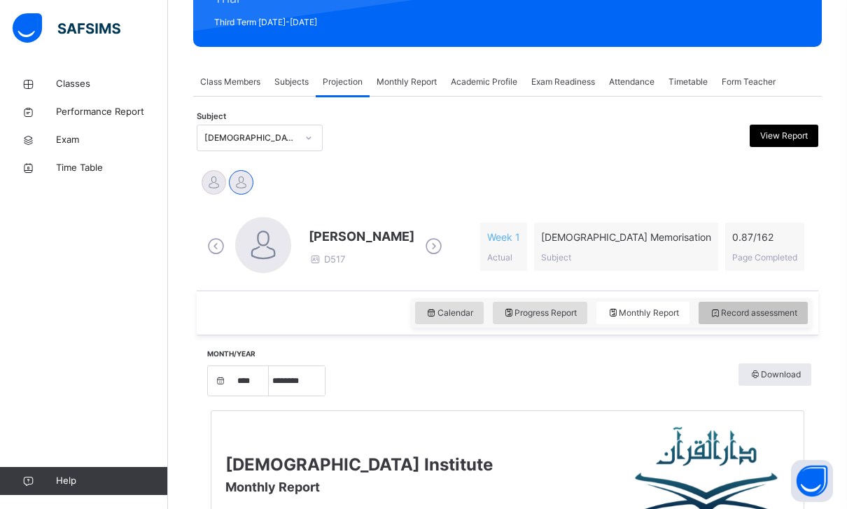
click at [741, 306] on div "Record assessment" at bounding box center [753, 313] width 109 height 22
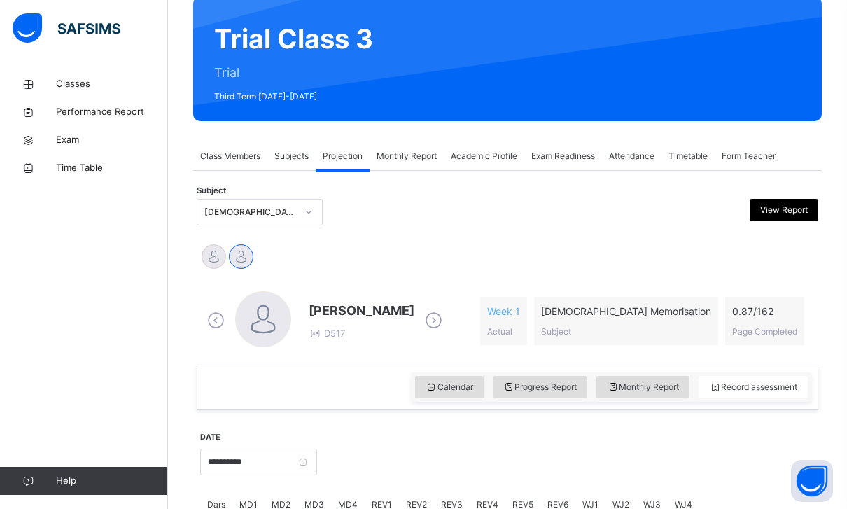
click at [0, 0] on html "Class Arm Details Third Term / [DATE]-[DATE] [PERSON_NAME] [PERSON_NAME][EMAIL_…" at bounding box center [423, 404] width 847 height 1051
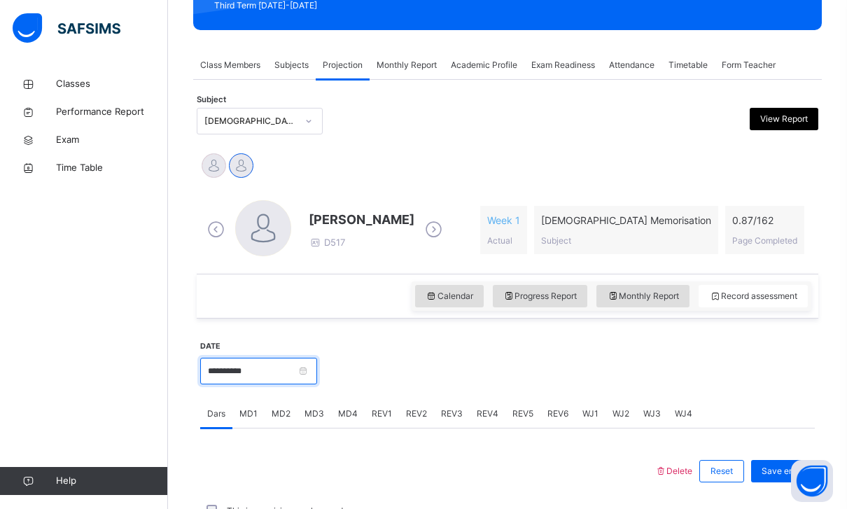
click at [309, 367] on input "**********" at bounding box center [258, 371] width 117 height 27
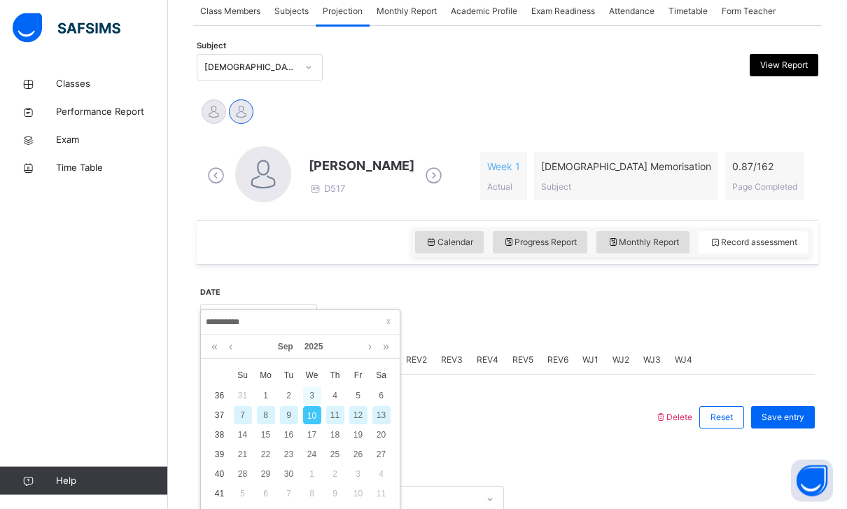
scroll to position [286, 0]
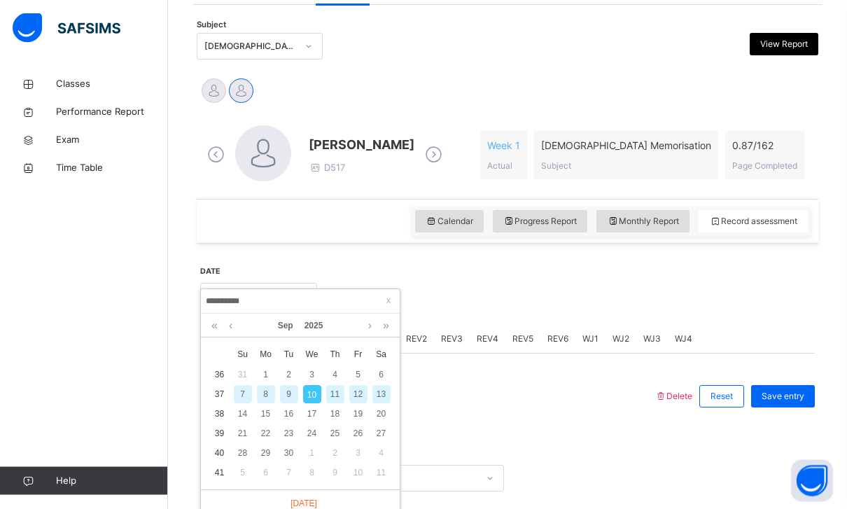
click at [241, 394] on div "7" at bounding box center [243, 395] width 18 height 18
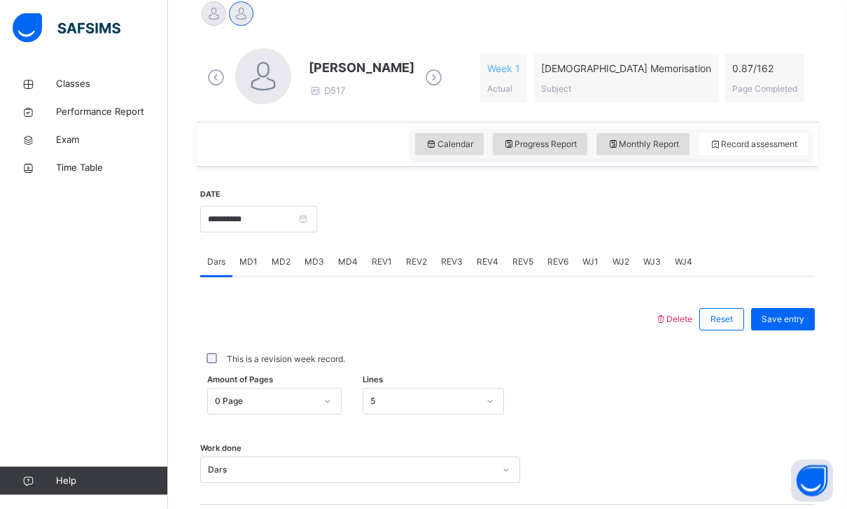
scroll to position [358, 0]
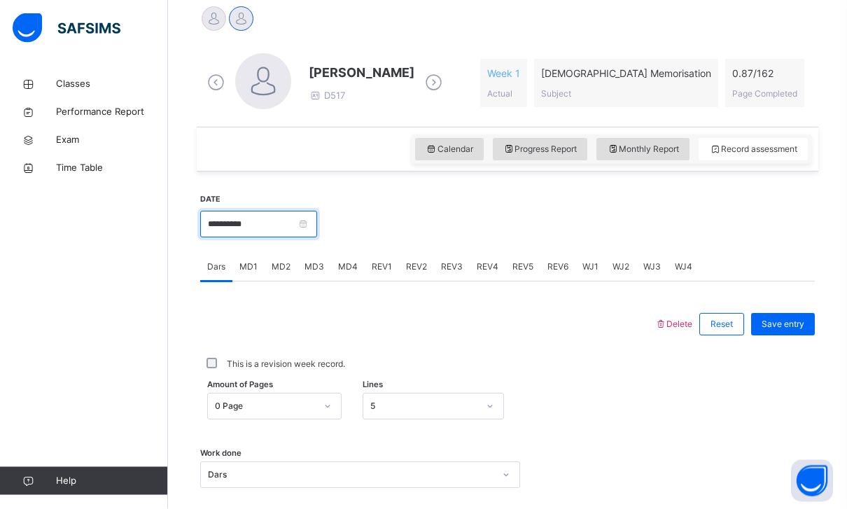
click at [317, 232] on input "**********" at bounding box center [258, 224] width 117 height 27
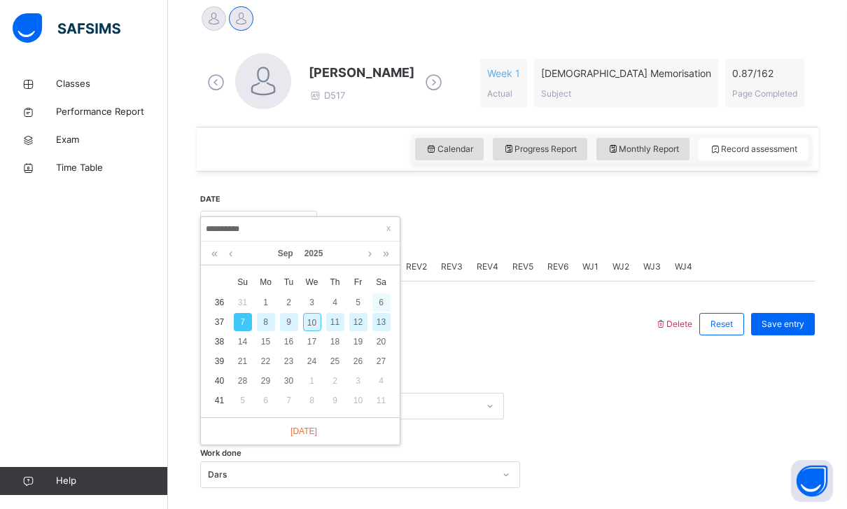
click at [378, 304] on div "6" at bounding box center [381, 302] width 18 height 18
type input "**********"
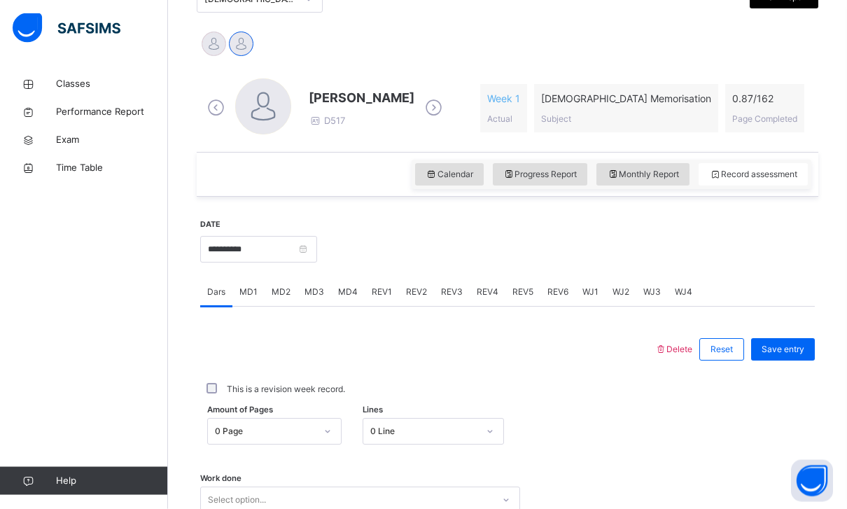
scroll to position [335, 0]
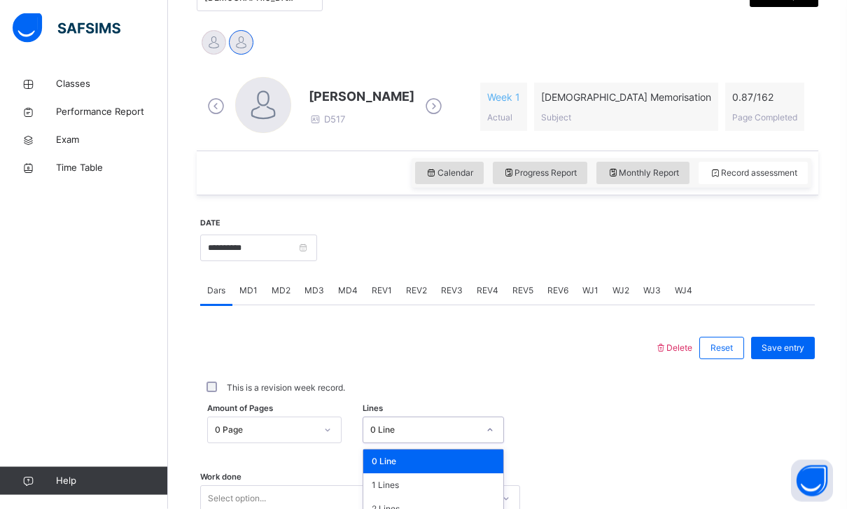
click at [447, 424] on div "0 Line" at bounding box center [424, 430] width 108 height 13
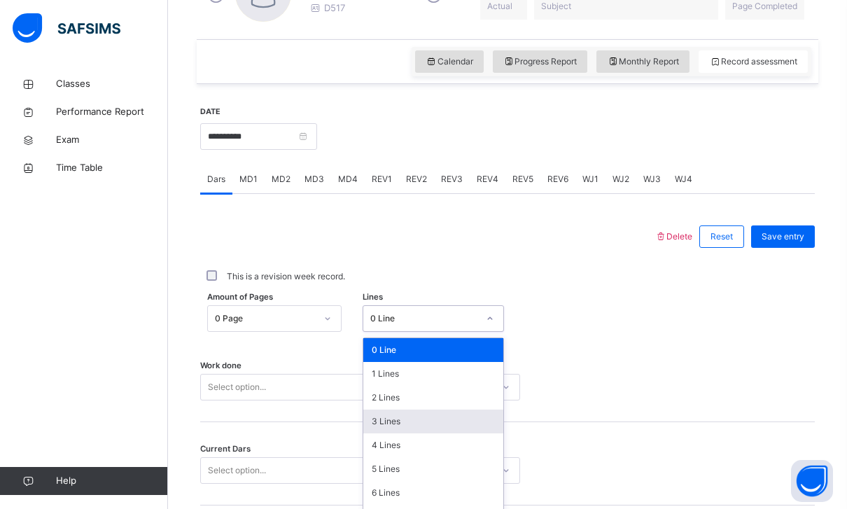
scroll to position [447, 0]
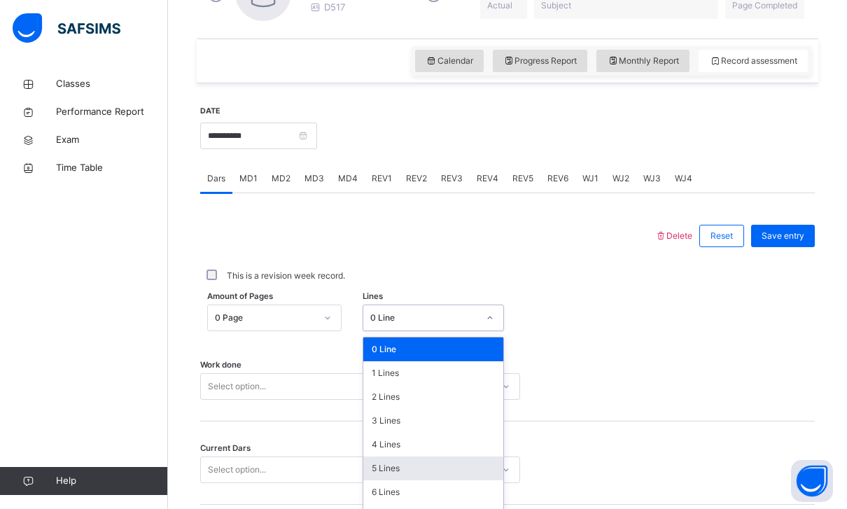
click at [449, 466] on div "5 Lines" at bounding box center [433, 468] width 140 height 24
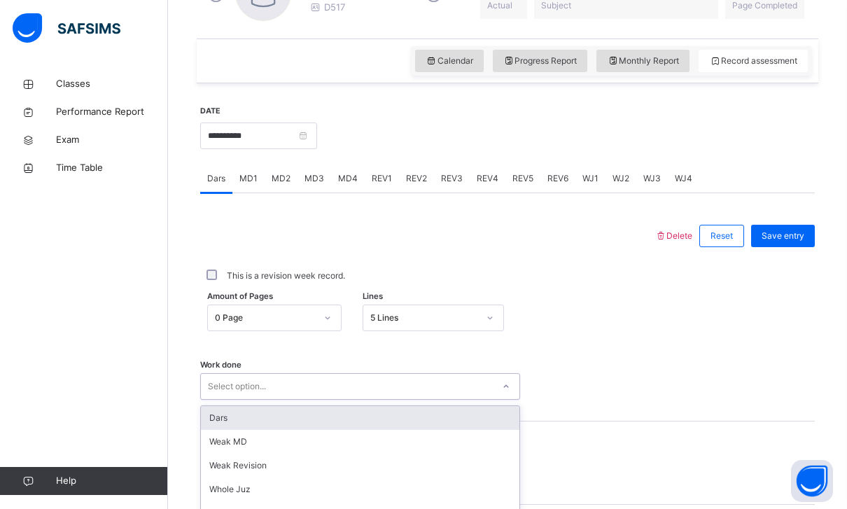
click at [466, 376] on div "Select option..." at bounding box center [347, 387] width 292 height 22
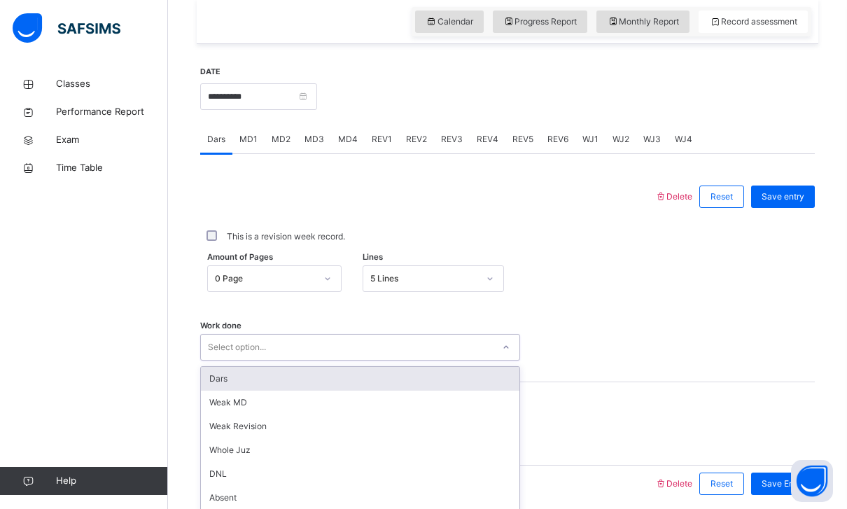
scroll to position [498, 0]
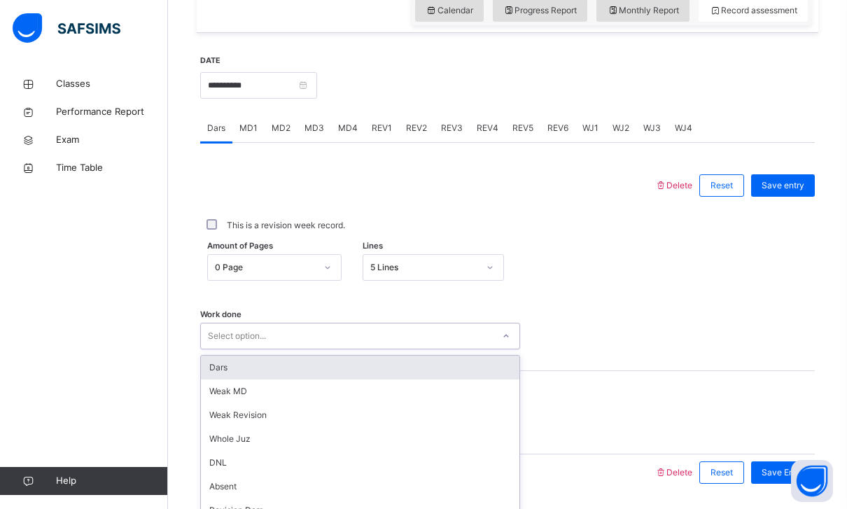
click at [466, 388] on div "Weak MD" at bounding box center [360, 391] width 318 height 24
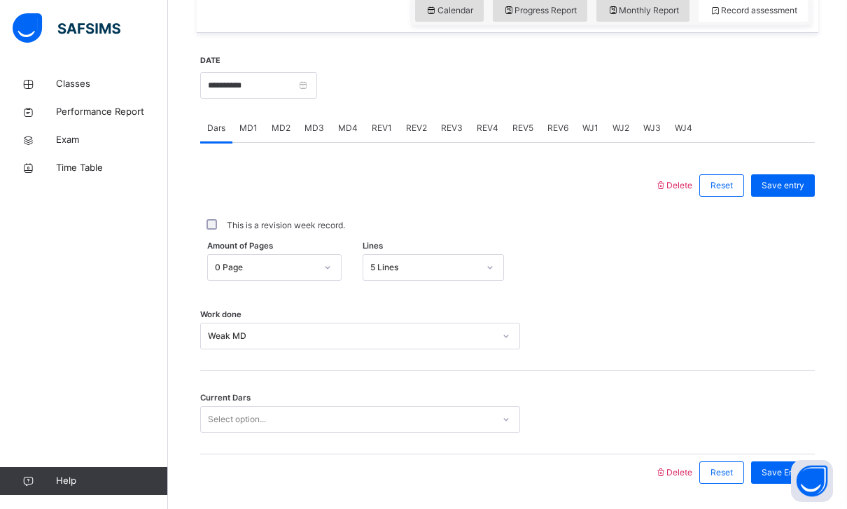
click at [478, 352] on div "Work done Weak MD" at bounding box center [507, 329] width 615 height 83
click at [483, 344] on div "Weak MD" at bounding box center [347, 336] width 292 height 22
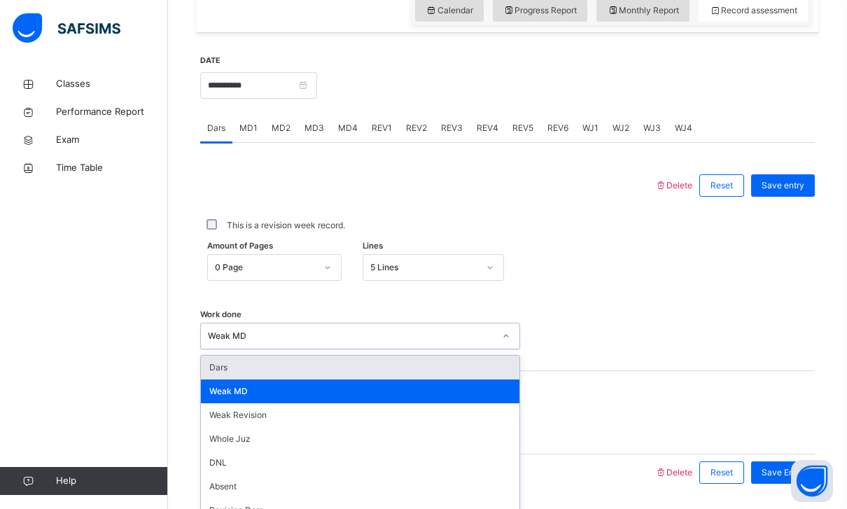
click at [461, 367] on div "Dars" at bounding box center [360, 368] width 318 height 24
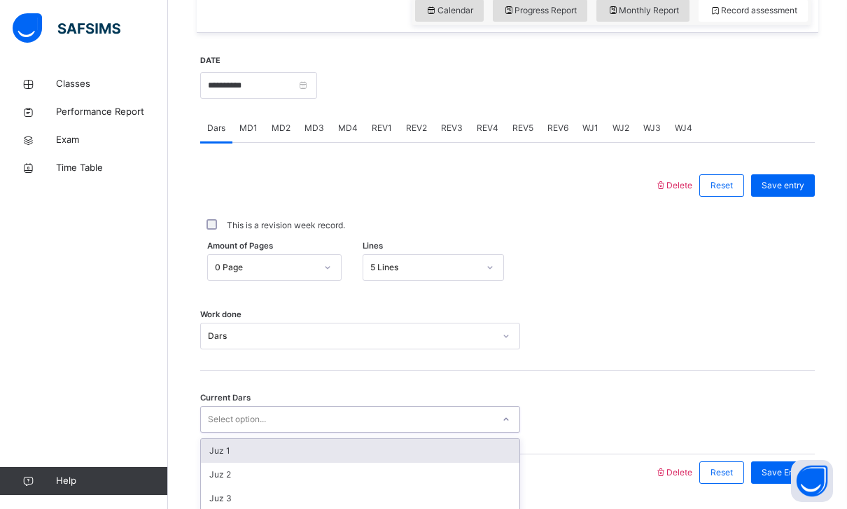
click at [431, 406] on div "Select option..." at bounding box center [360, 419] width 320 height 27
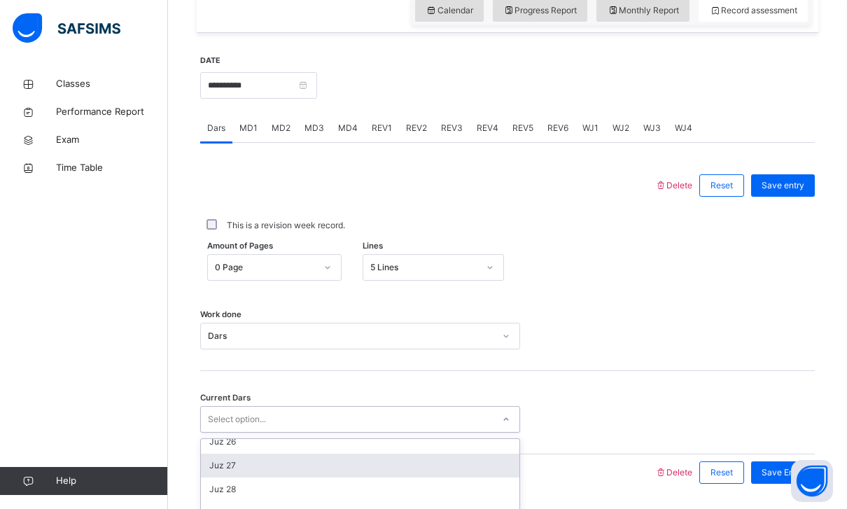
scroll to position [575, 0]
click at [374, 479] on div "Juz 26" at bounding box center [360, 470] width 318 height 24
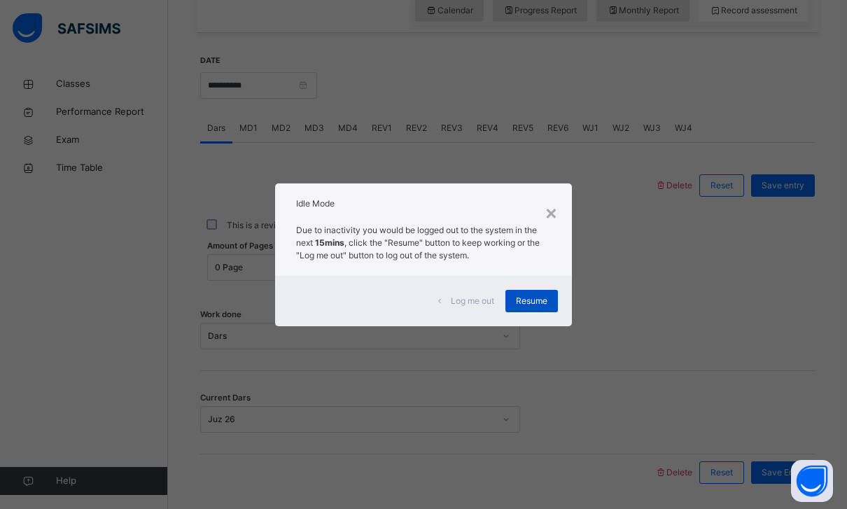
click at [536, 307] on span "Resume" at bounding box center [531, 301] width 31 height 13
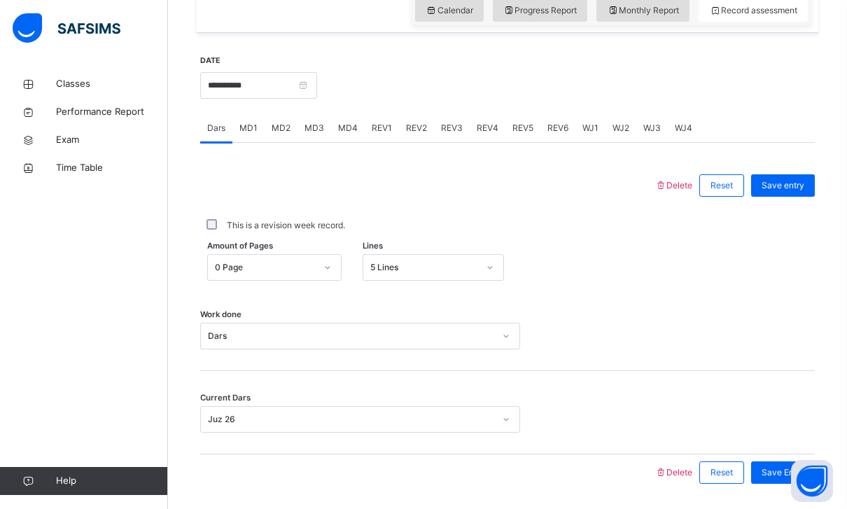
click at [783, 452] on div "Current Dars Juz 26" at bounding box center [507, 412] width 615 height 83
click at [785, 468] on span "Save Entry" at bounding box center [783, 472] width 43 height 13
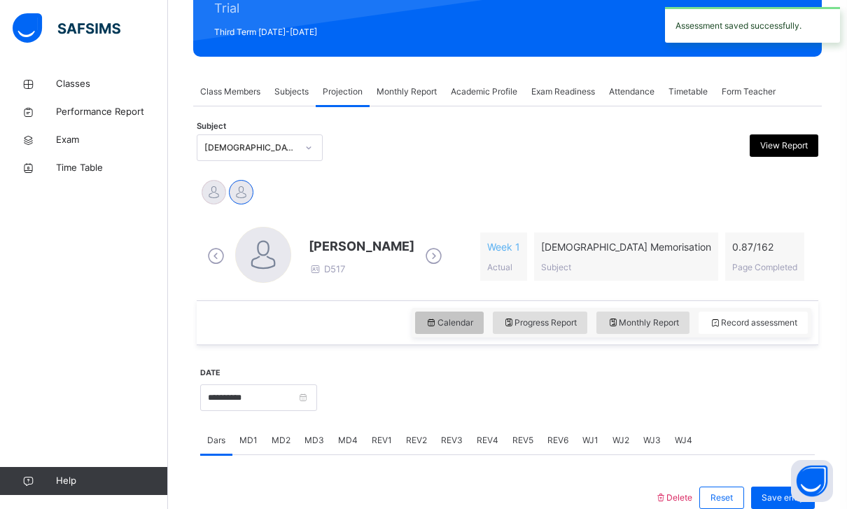
click at [461, 323] on span "Calendar" at bounding box center [450, 322] width 48 height 13
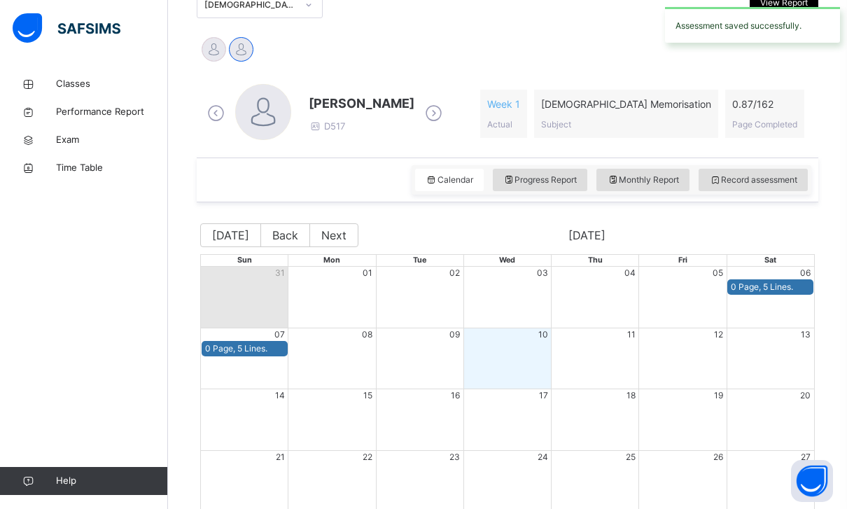
scroll to position [388, 0]
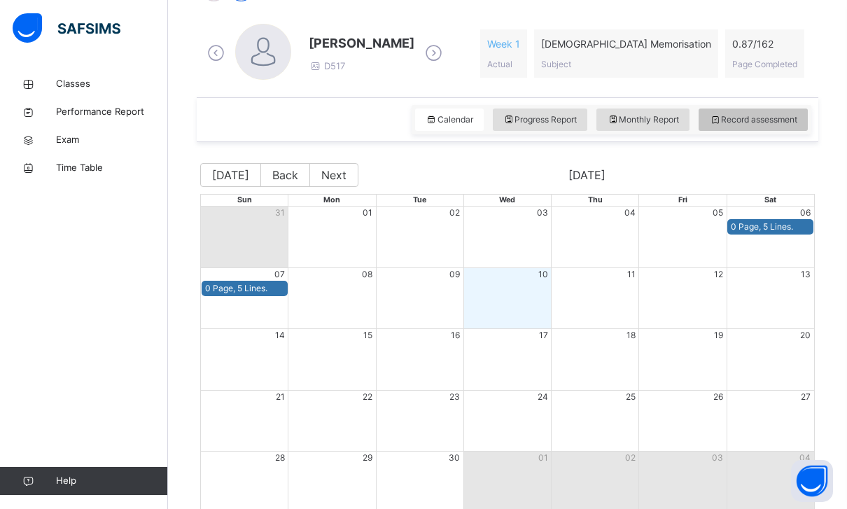
click at [754, 125] on span "Record assessment" at bounding box center [753, 119] width 88 height 13
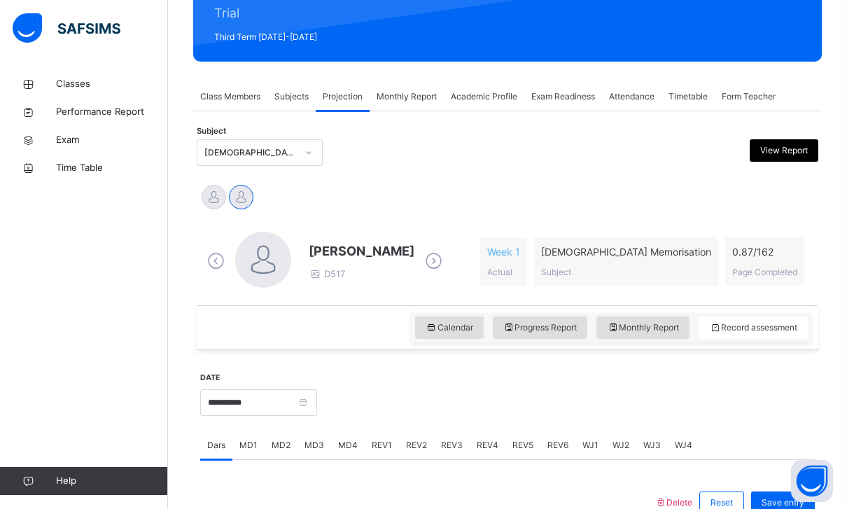
click at [317, 416] on div "**********" at bounding box center [258, 401] width 117 height 60
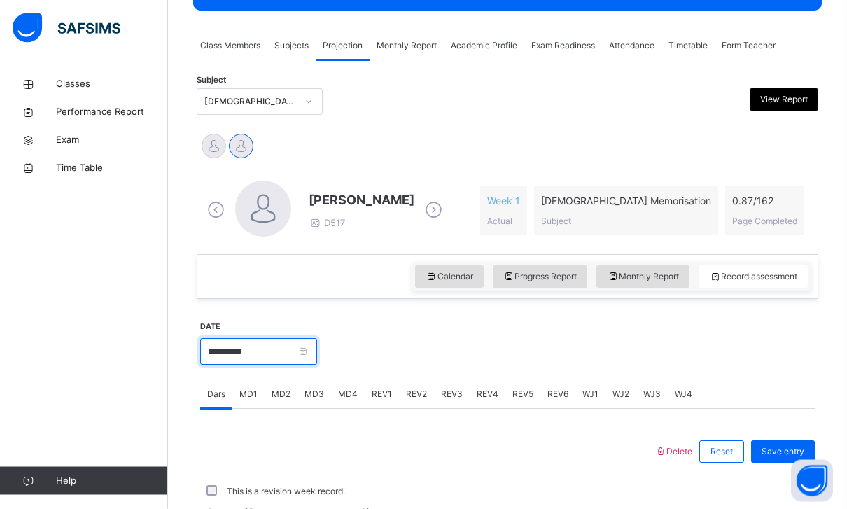
click at [317, 360] on input "**********" at bounding box center [258, 352] width 117 height 27
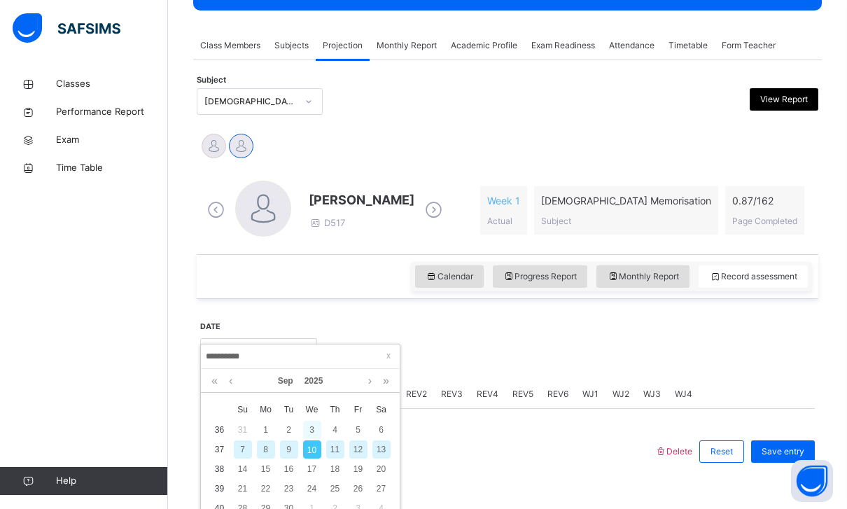
click at [313, 428] on div "3" at bounding box center [312, 430] width 18 height 18
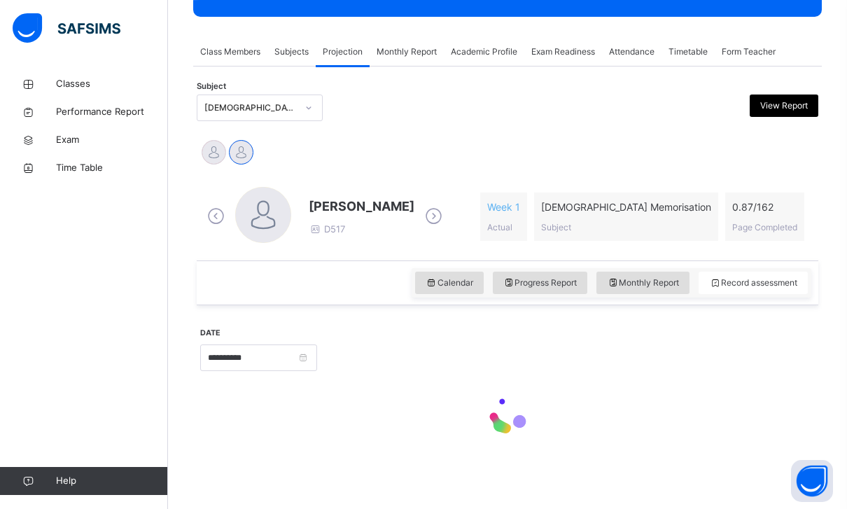
type input "**********"
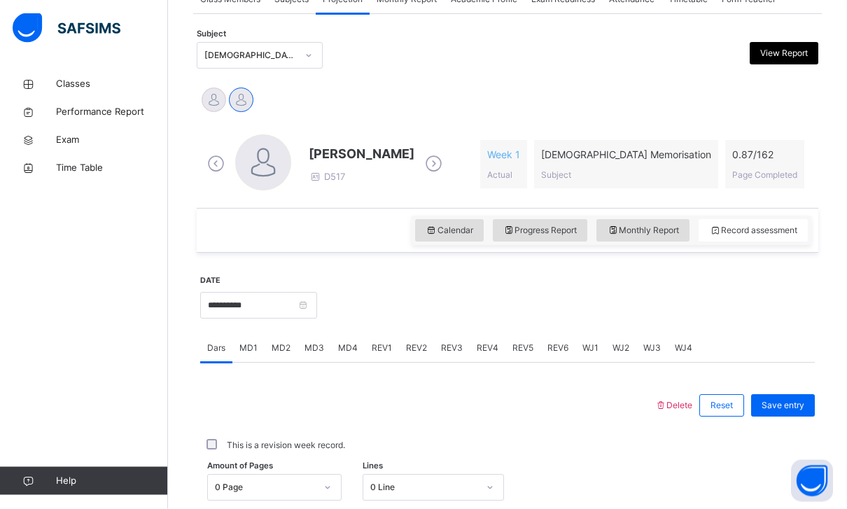
scroll to position [279, 0]
click at [398, 480] on div "0 Line" at bounding box center [424, 486] width 108 height 13
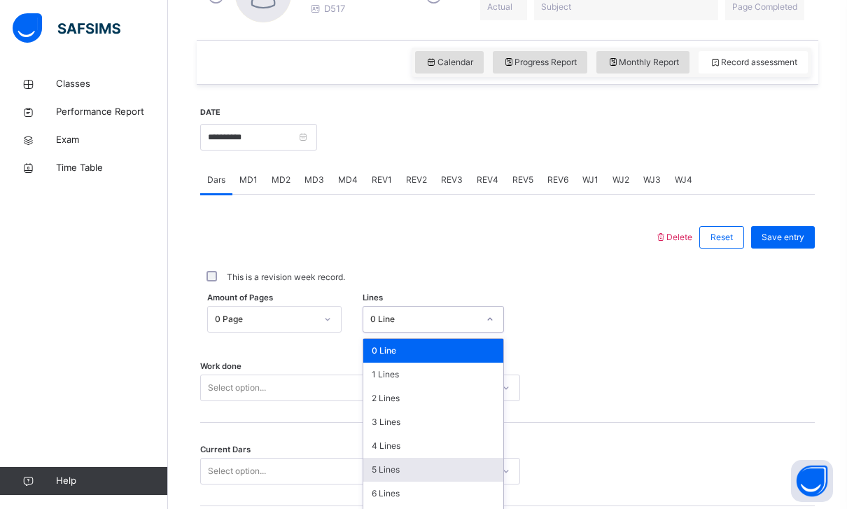
scroll to position [447, 0]
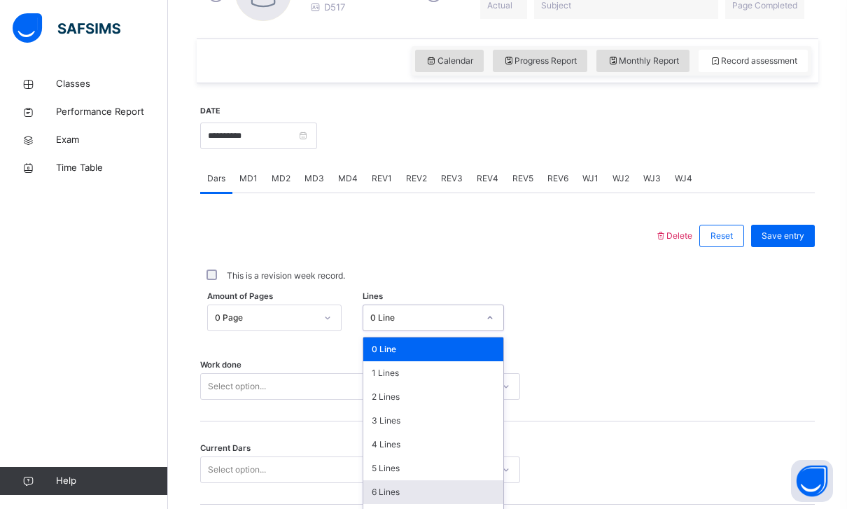
click at [410, 493] on div "6 Lines" at bounding box center [433, 492] width 140 height 24
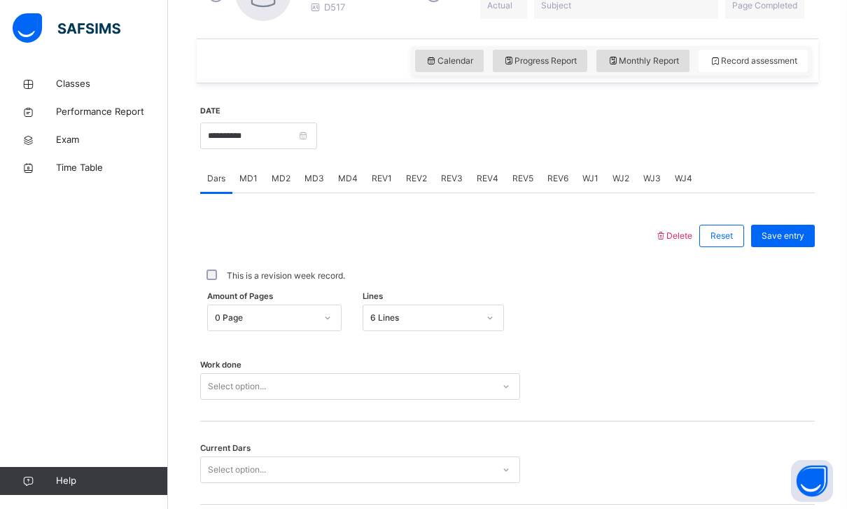
click at [449, 377] on div "Select option..." at bounding box center [347, 387] width 292 height 22
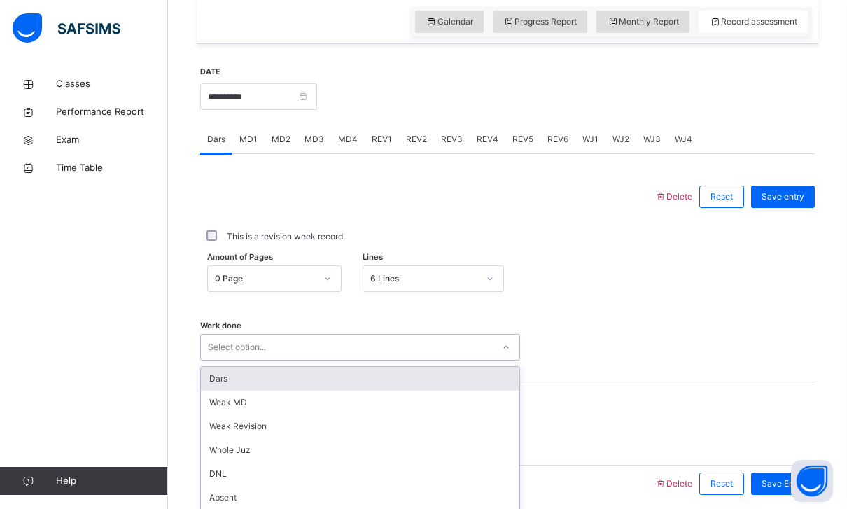
scroll to position [498, 0]
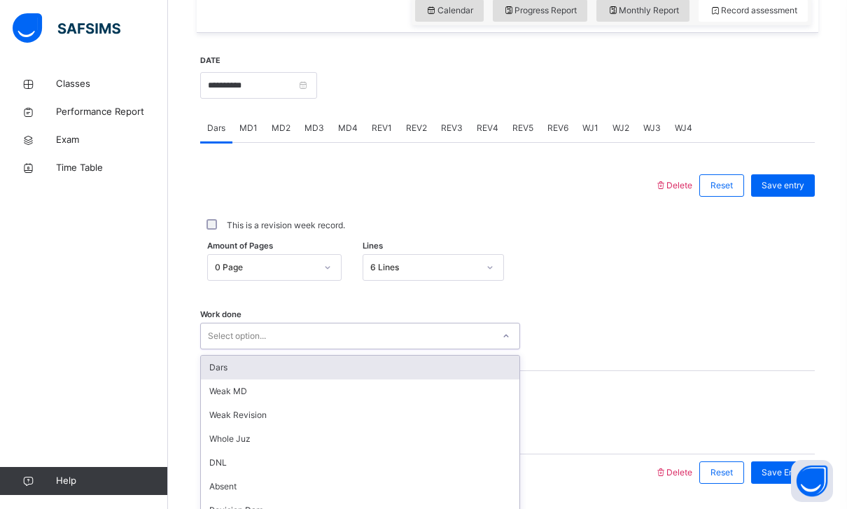
click at [449, 361] on div "Dars" at bounding box center [360, 368] width 318 height 24
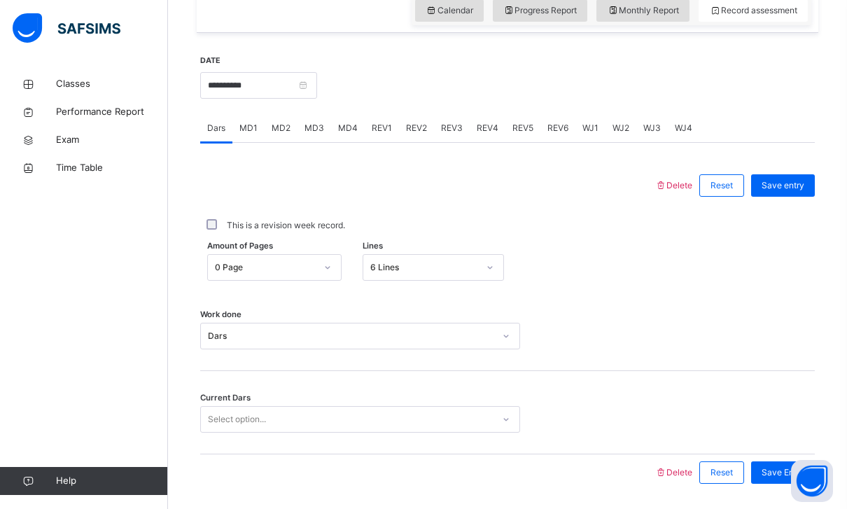
click at [400, 416] on div "Select option..." at bounding box center [347, 420] width 292 height 22
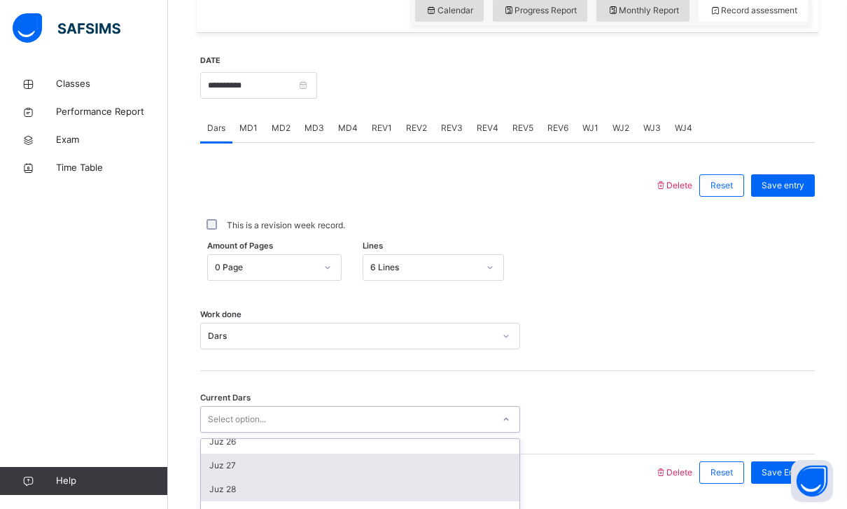
scroll to position [604, 0]
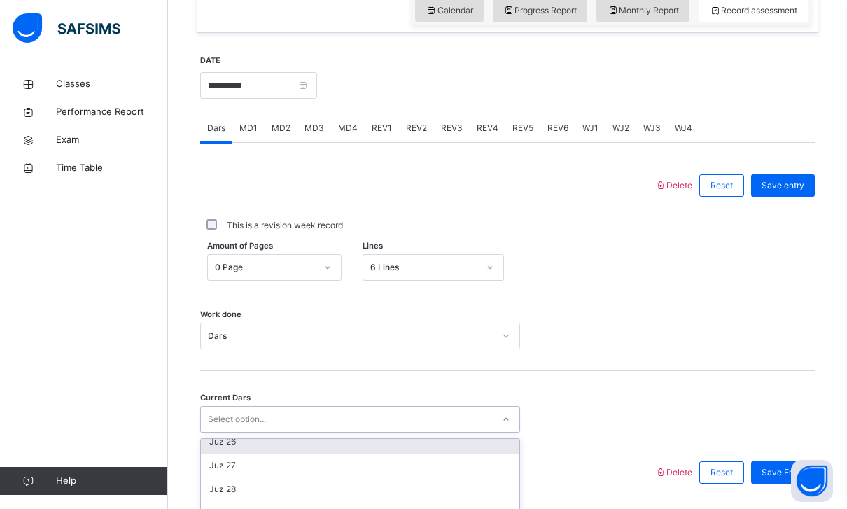
click at [362, 447] on div "Juz 26" at bounding box center [360, 442] width 318 height 24
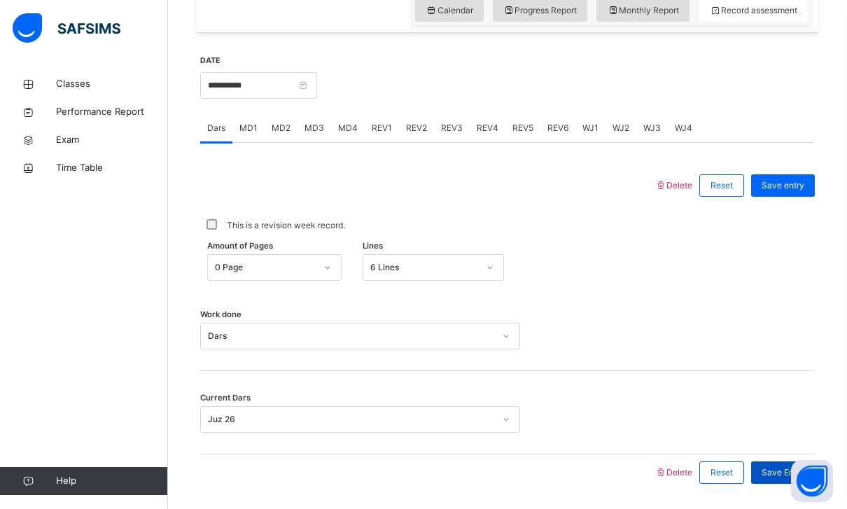
click at [785, 472] on span "Save Entry" at bounding box center [783, 472] width 43 height 13
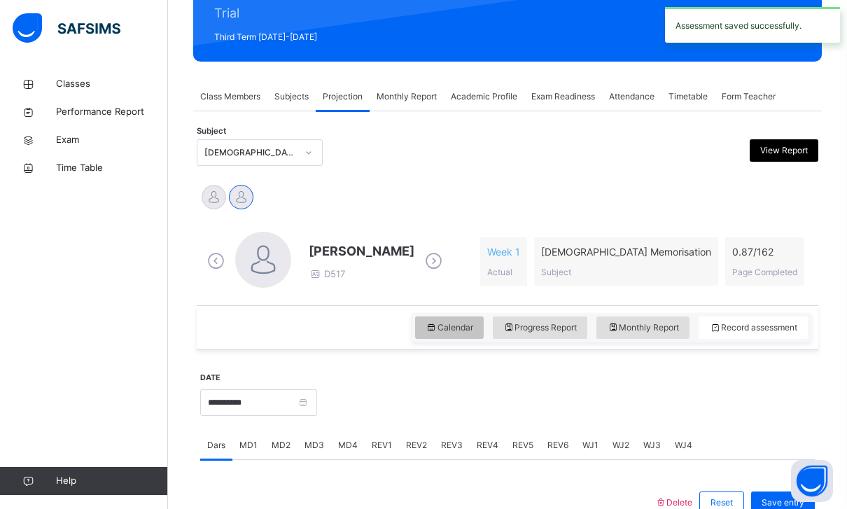
click at [454, 325] on span "Calendar" at bounding box center [450, 327] width 48 height 13
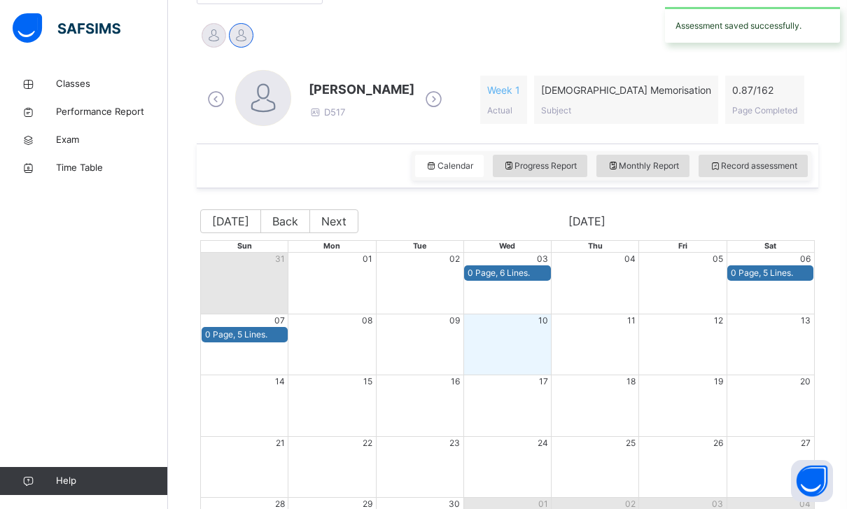
scroll to position [335, 0]
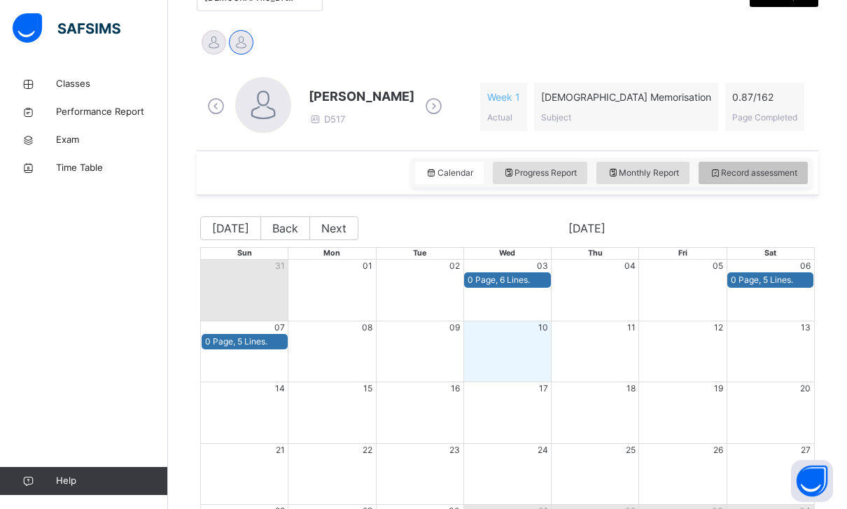
click at [759, 165] on div "Record assessment" at bounding box center [753, 173] width 109 height 22
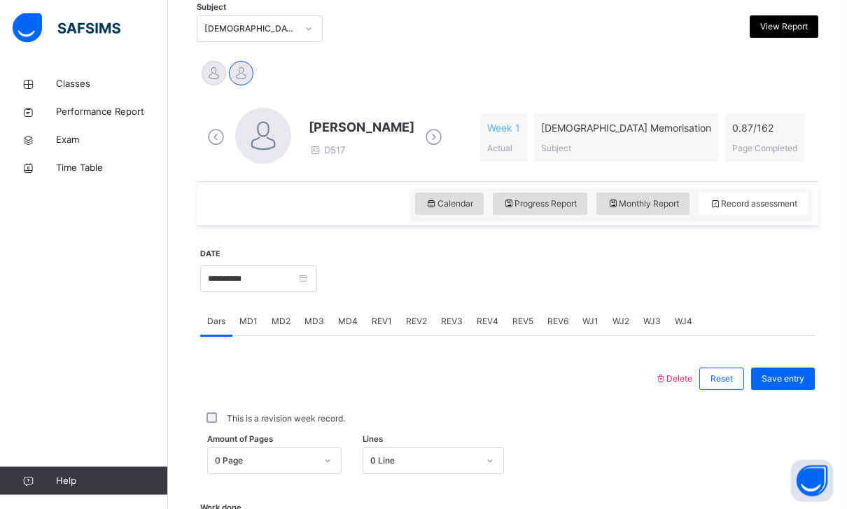
scroll to position [408, 0]
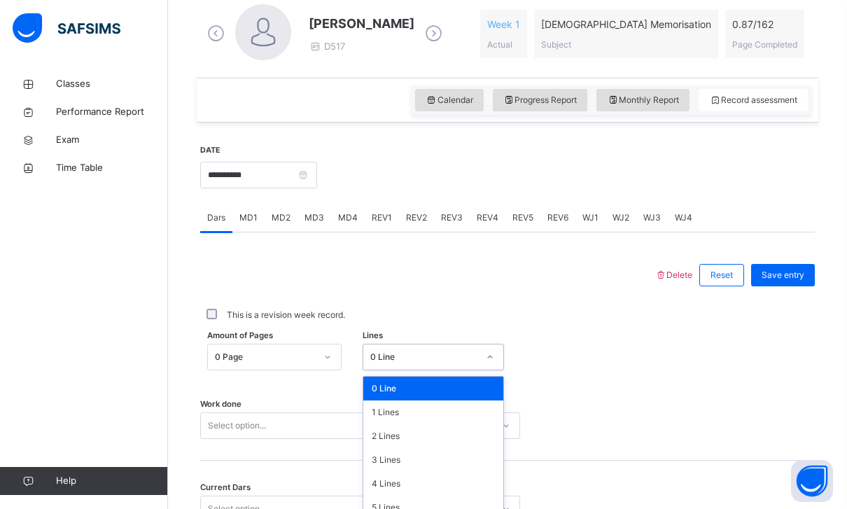
click at [407, 351] on div "0 Line" at bounding box center [424, 357] width 108 height 13
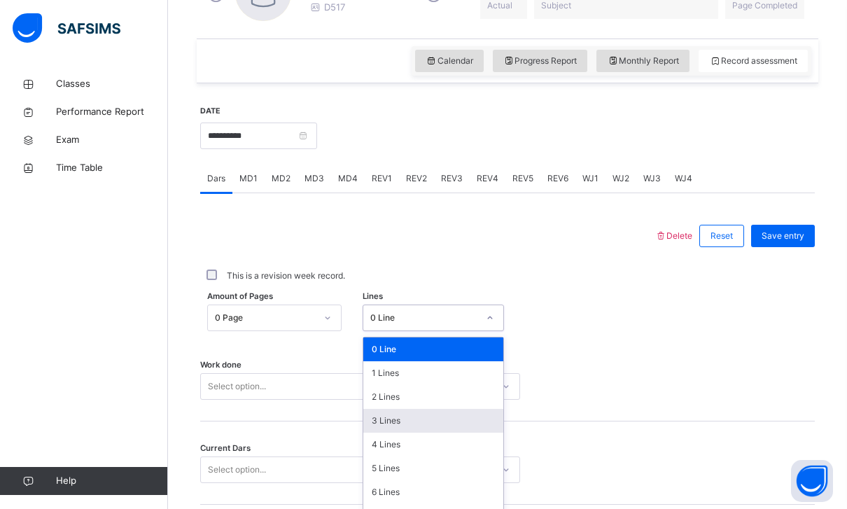
scroll to position [4, 0]
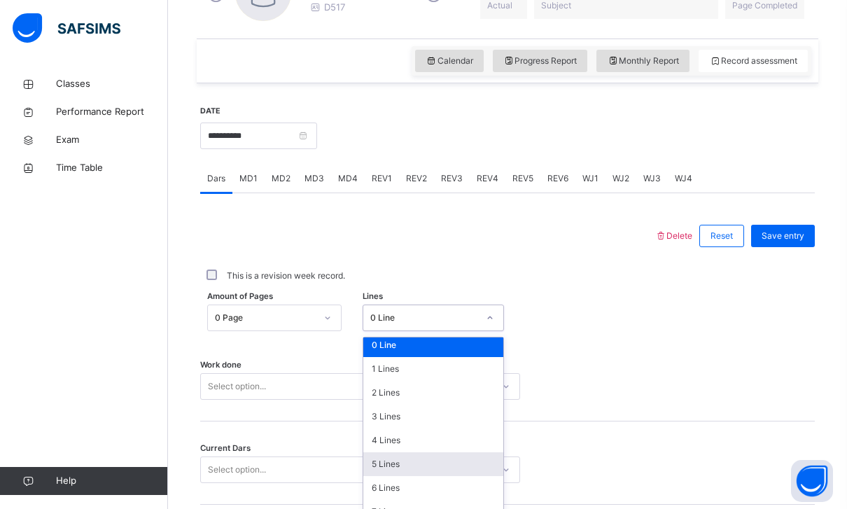
click at [401, 461] on div "5 Lines" at bounding box center [433, 464] width 140 height 24
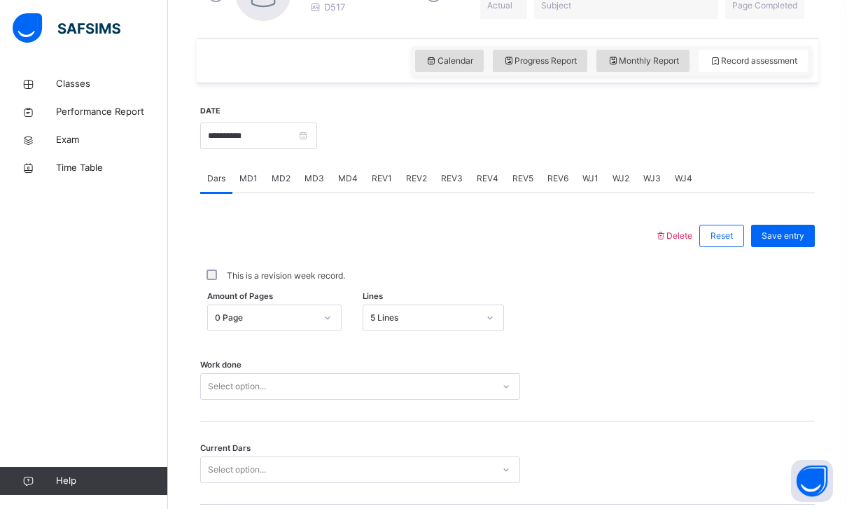
click at [414, 376] on div "Select option..." at bounding box center [347, 387] width 292 height 22
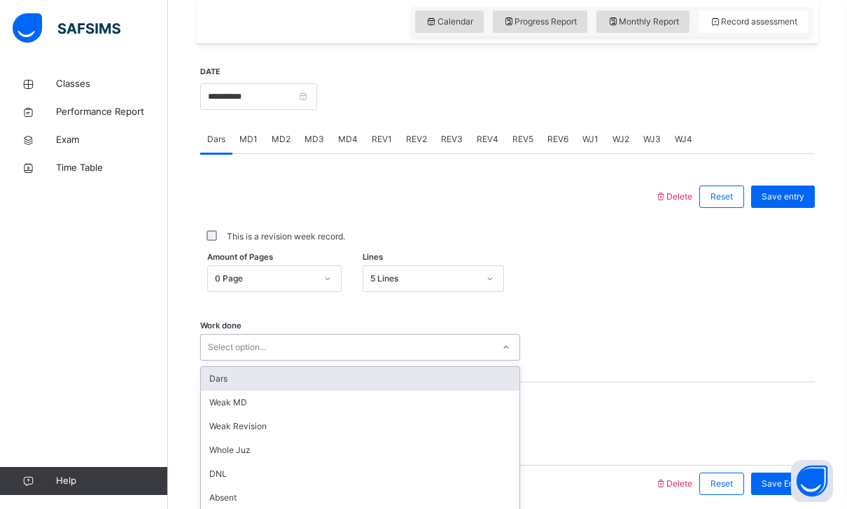
scroll to position [498, 0]
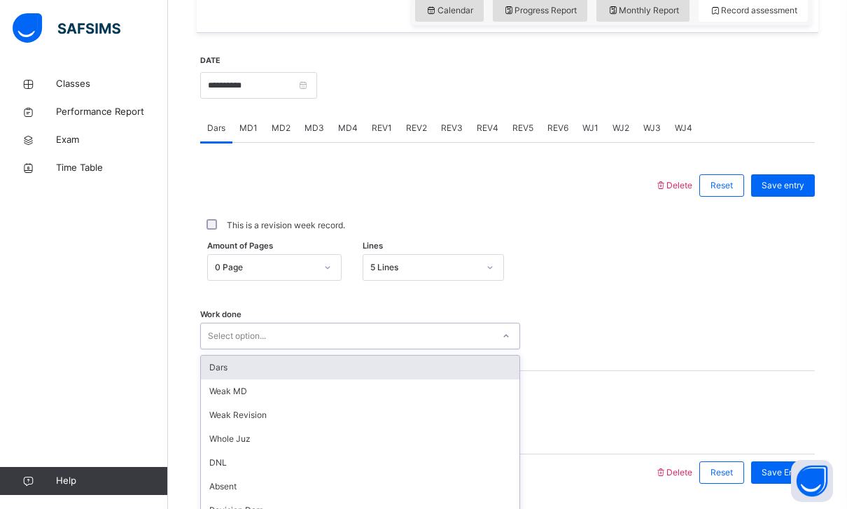
click at [412, 361] on div "Dars" at bounding box center [360, 368] width 318 height 24
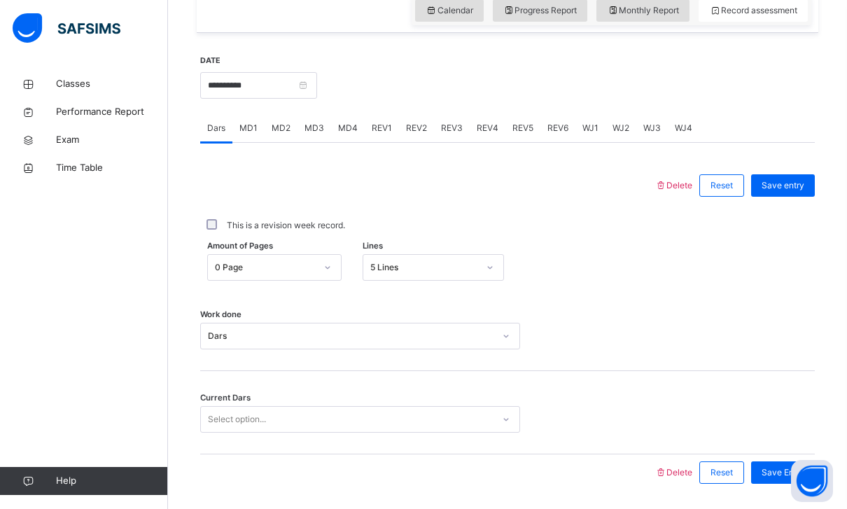
click at [377, 409] on div "Select option..." at bounding box center [347, 420] width 292 height 22
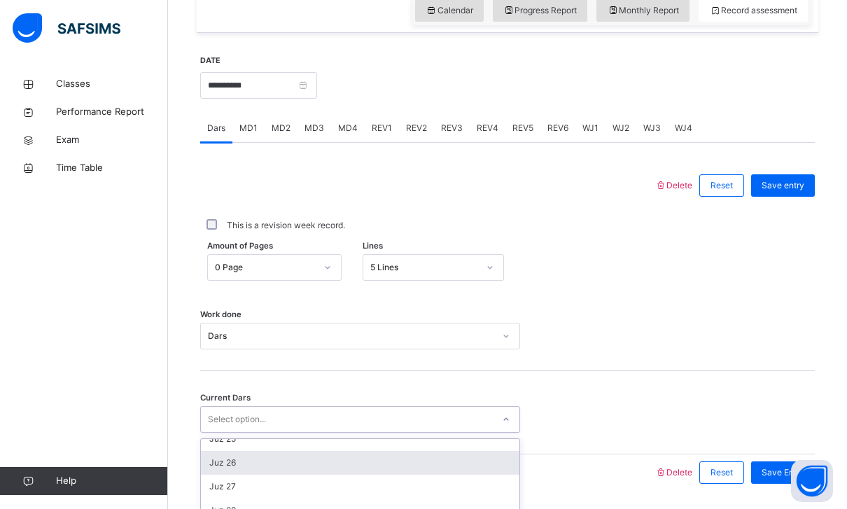
click at [342, 465] on div "Juz 26" at bounding box center [360, 463] width 318 height 24
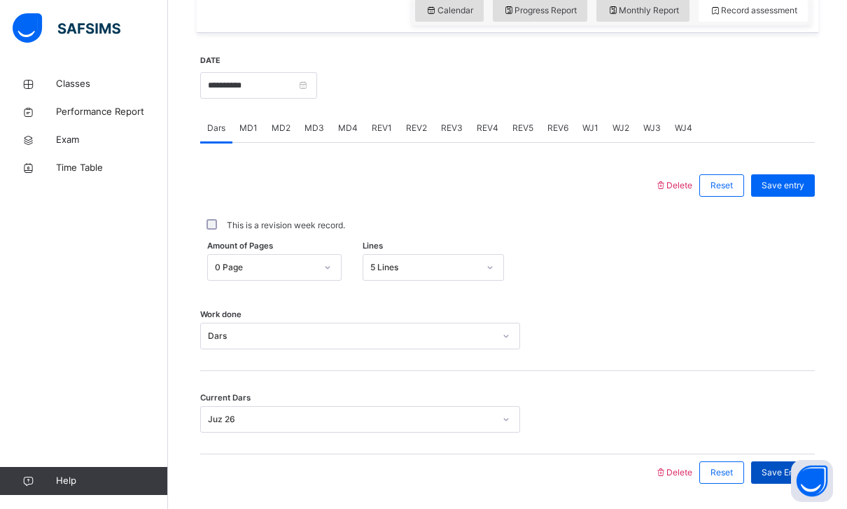
click at [770, 462] on div "Save Entry" at bounding box center [783, 472] width 64 height 22
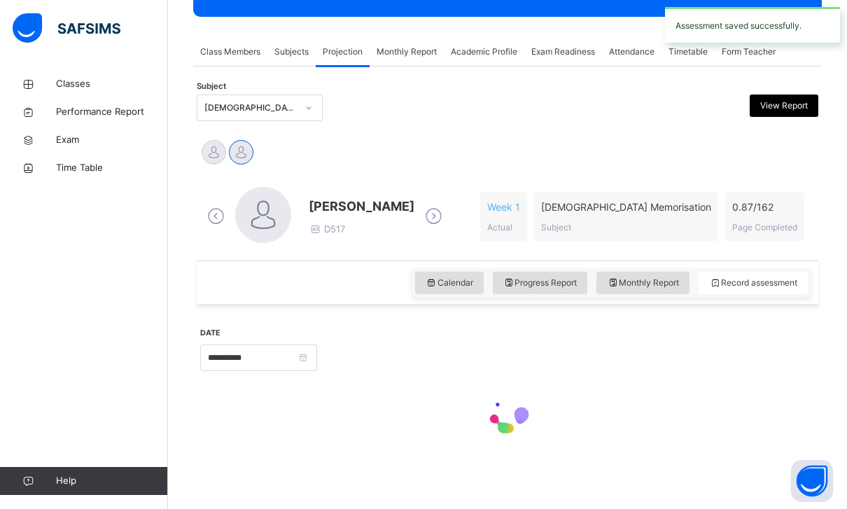
scroll to position [181, 0]
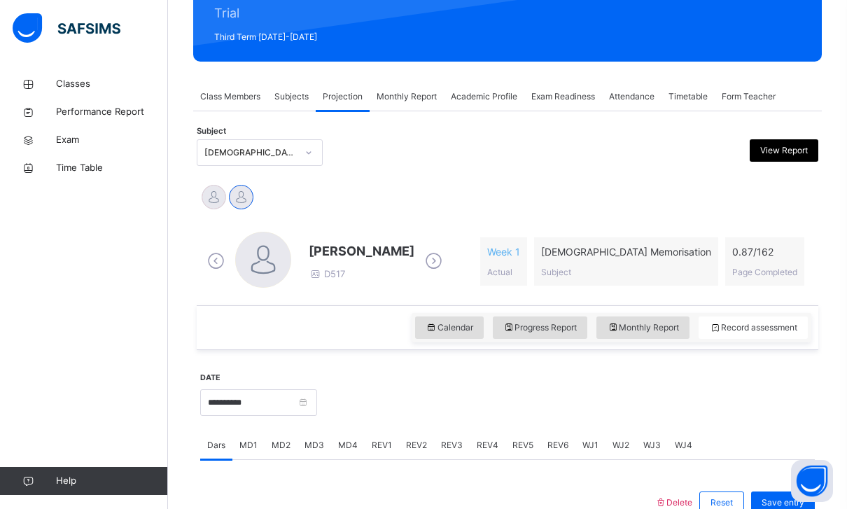
click at [770, 462] on html "Class Arm Details Third Term / [DATE]-[DATE] [PERSON_NAME] [PERSON_NAME][EMAIL_…" at bounding box center [423, 344] width 847 height 1051
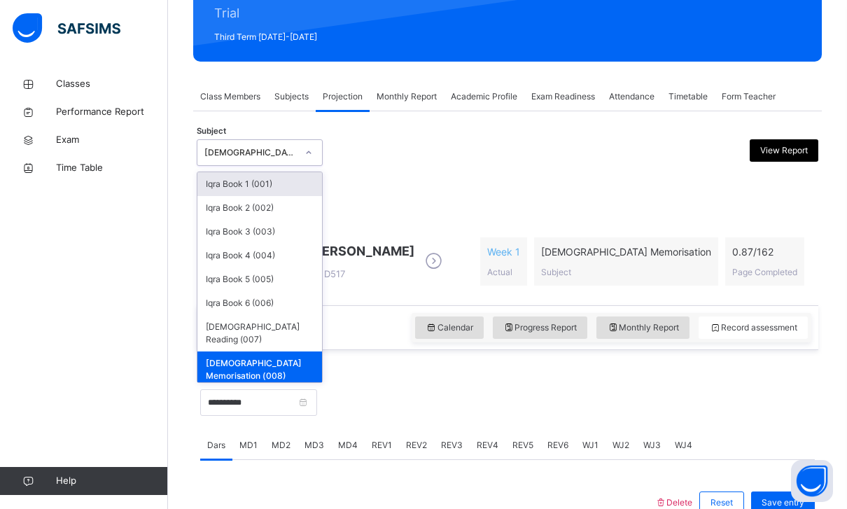
click at [250, 155] on div "[DEMOGRAPHIC_DATA] Memorisation (008)" at bounding box center [250, 152] width 92 height 13
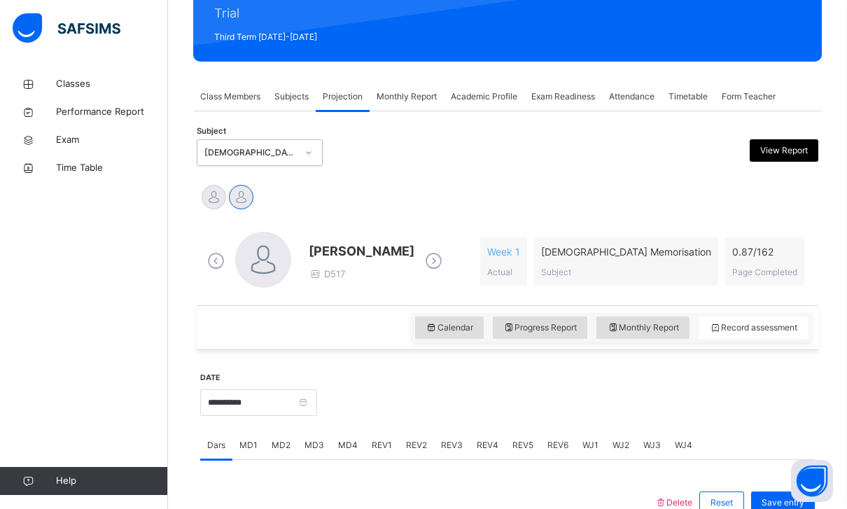
click at [253, 97] on span "Class Members" at bounding box center [230, 96] width 60 height 13
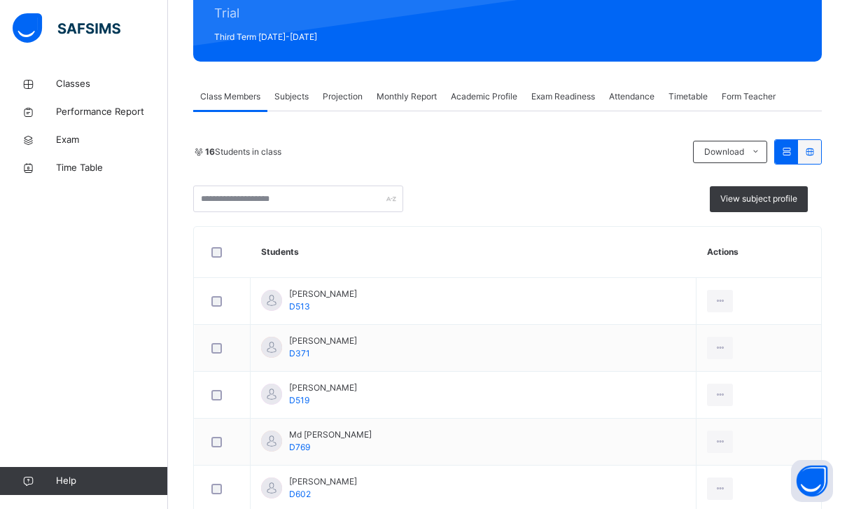
click at [303, 105] on div "Subjects" at bounding box center [291, 97] width 48 height 28
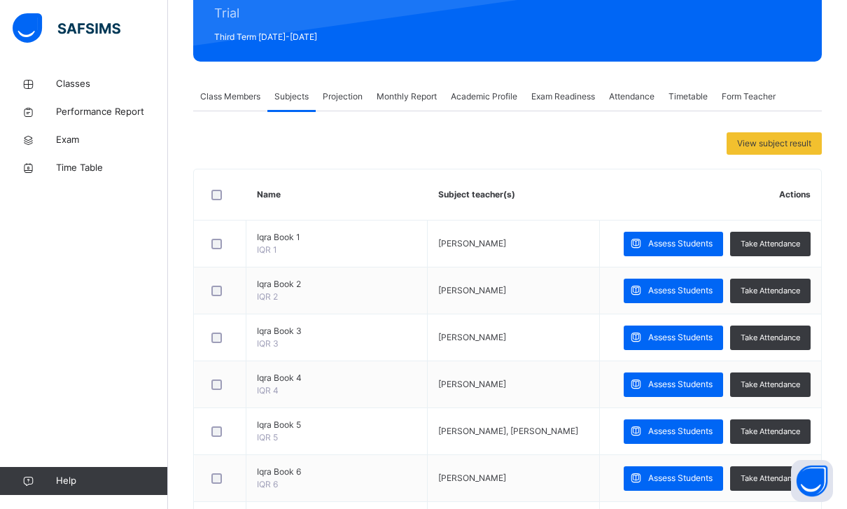
click at [351, 93] on span "Projection" at bounding box center [343, 96] width 40 height 13
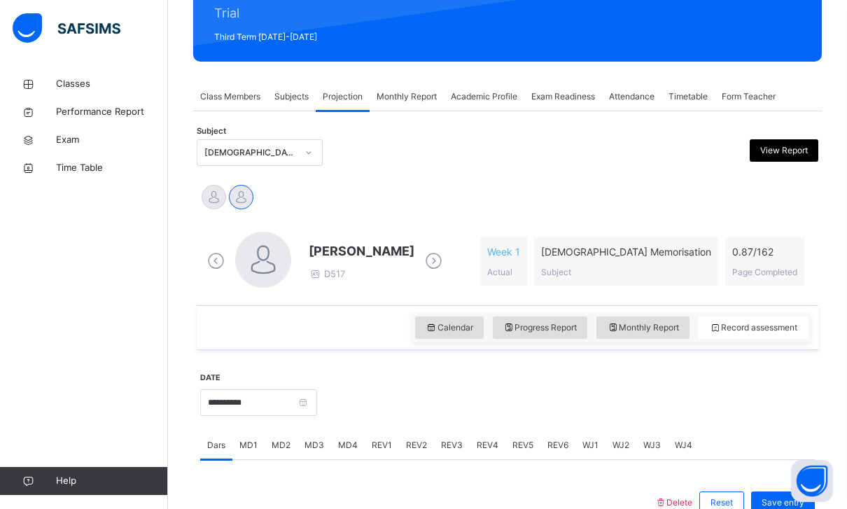
click at [402, 102] on span "Monthly Report" at bounding box center [407, 96] width 60 height 13
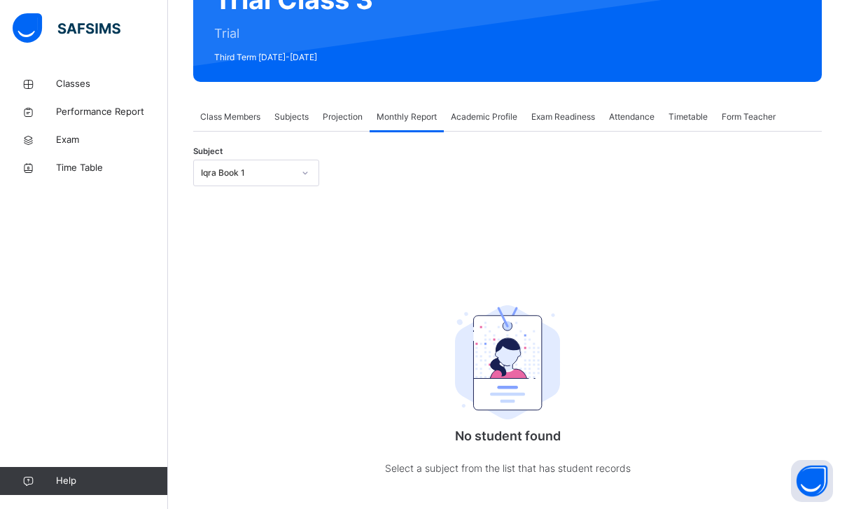
click at [280, 178] on div "Iqra Book 1" at bounding box center [247, 173] width 92 height 13
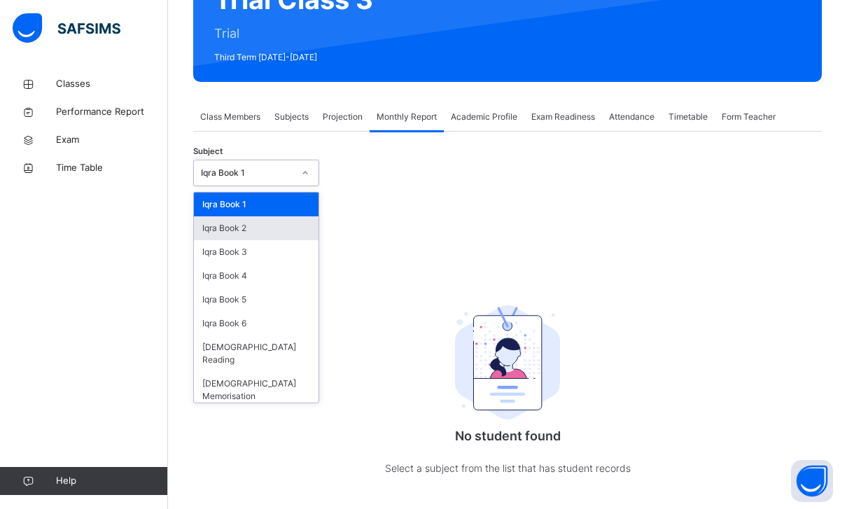
click at [300, 229] on div "Iqra Book 2" at bounding box center [256, 228] width 125 height 24
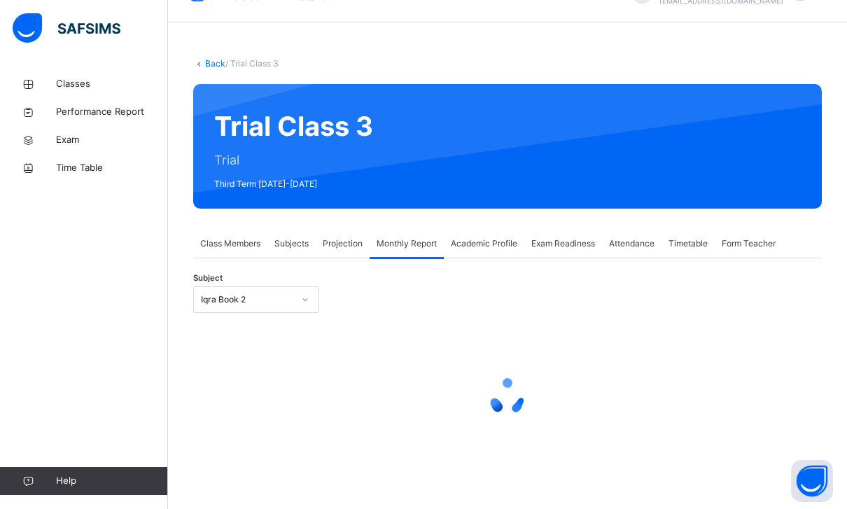
scroll to position [0, 0]
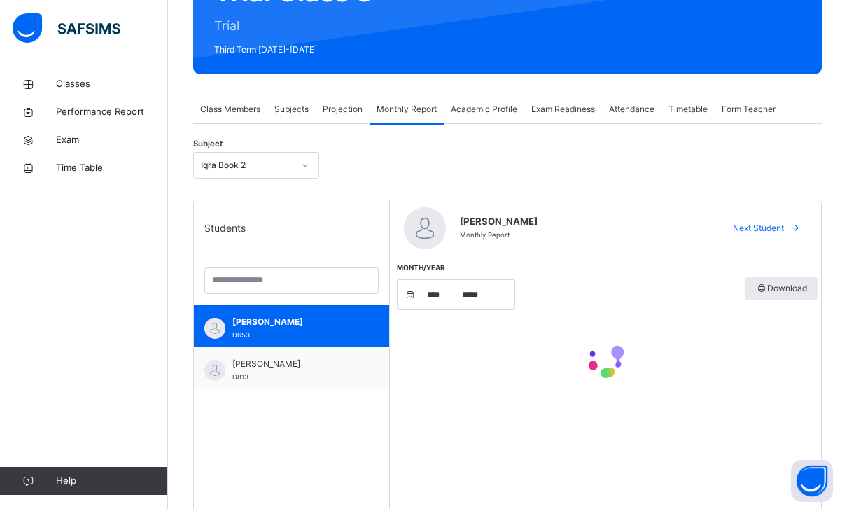
select select "****"
select select "*"
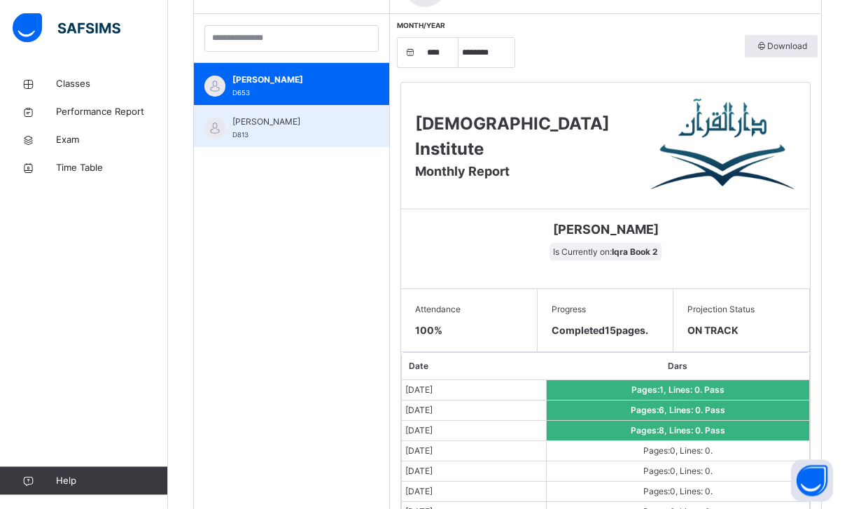
scroll to position [410, 0]
click at [335, 134] on div "[PERSON_NAME] D813" at bounding box center [294, 127] width 125 height 25
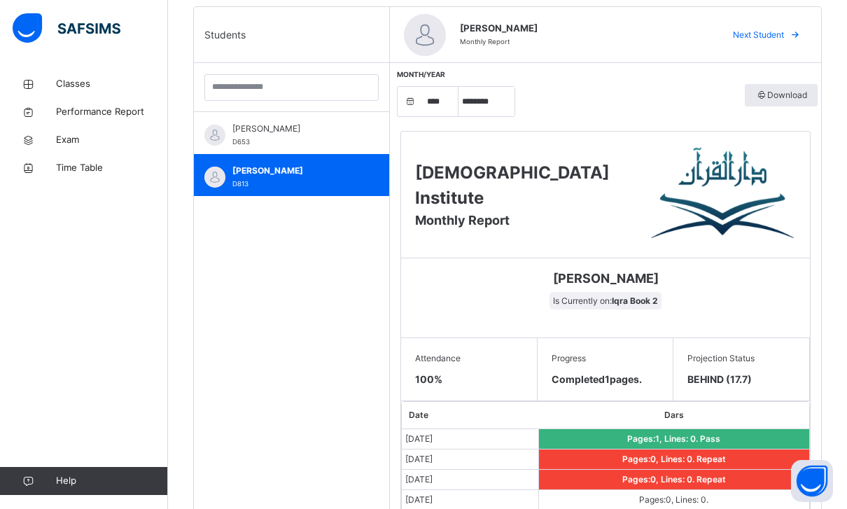
scroll to position [298, 0]
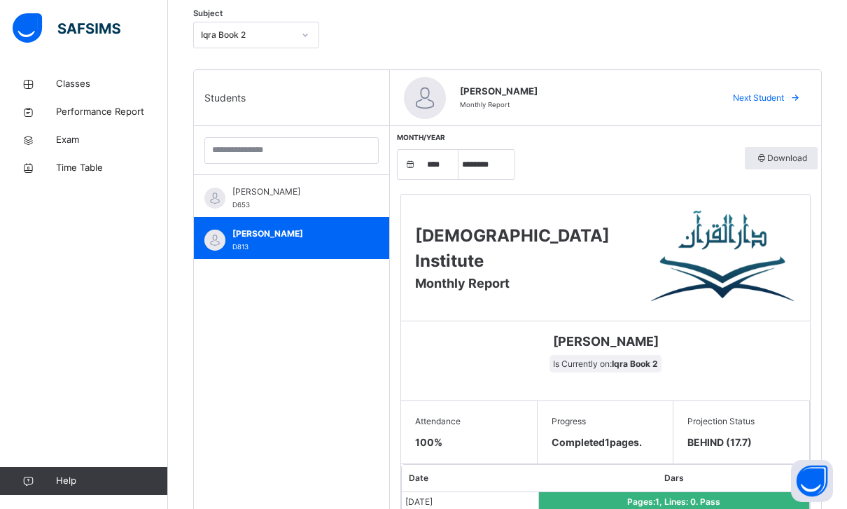
click at [290, 49] on div "Subject Iqra Book 2" at bounding box center [507, 35] width 629 height 41
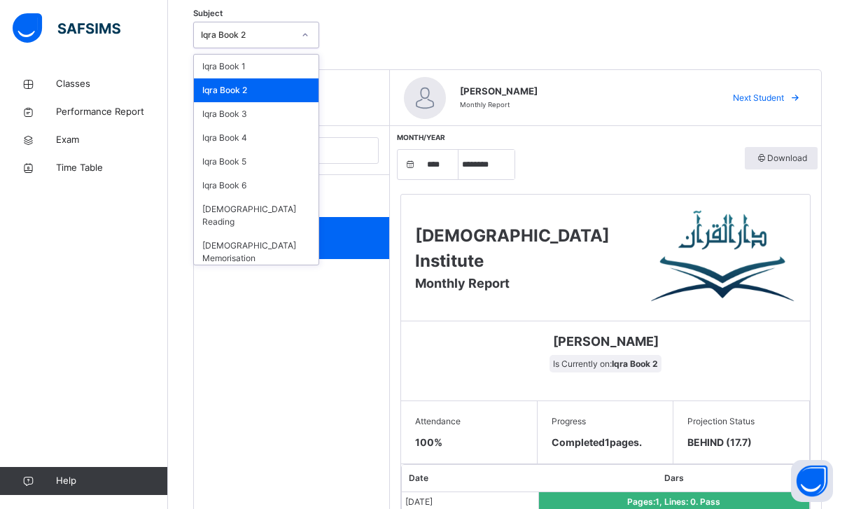
click at [304, 32] on icon at bounding box center [305, 35] width 8 height 14
click at [248, 107] on div "Iqra Book 3" at bounding box center [256, 114] width 125 height 24
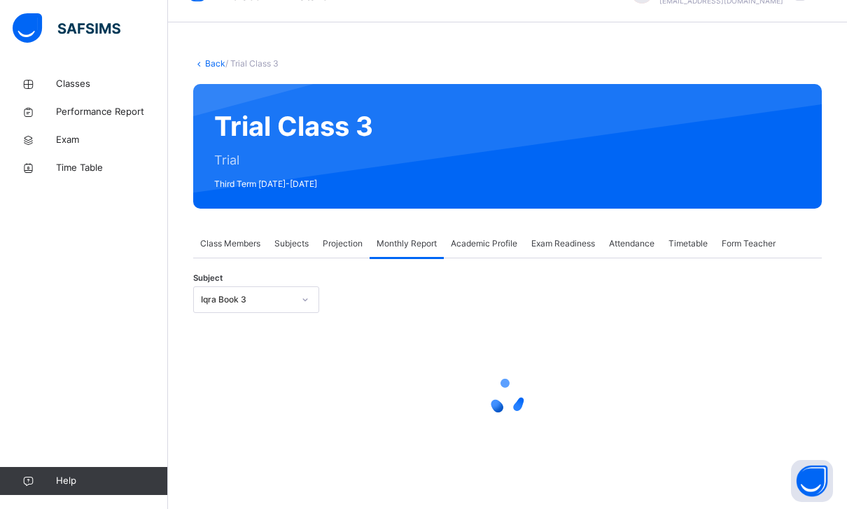
scroll to position [45, 0]
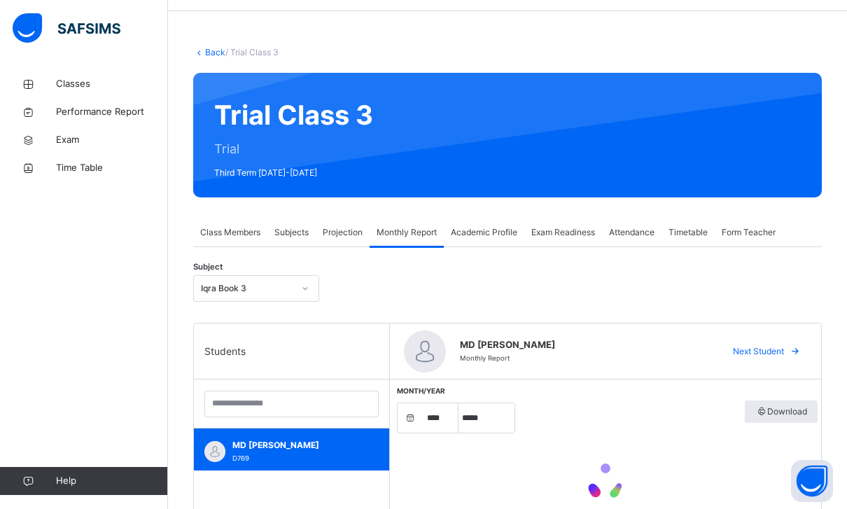
select select "****"
select select "*"
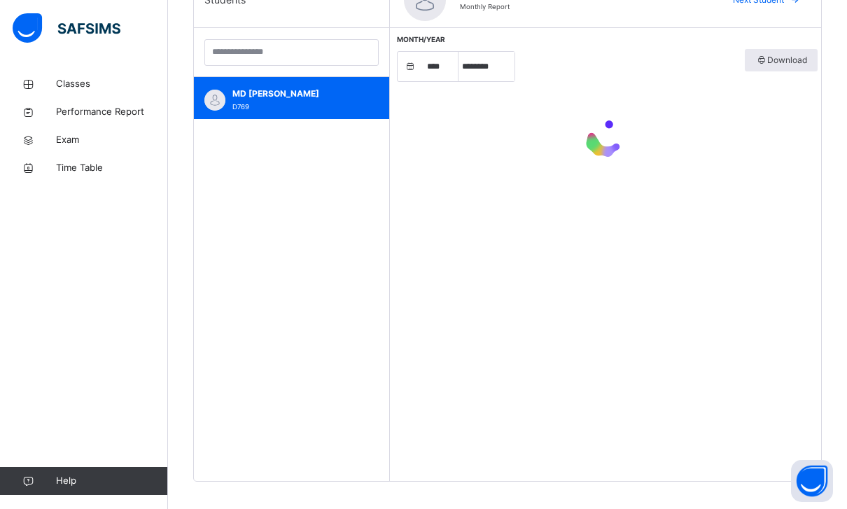
scroll to position [418, 0]
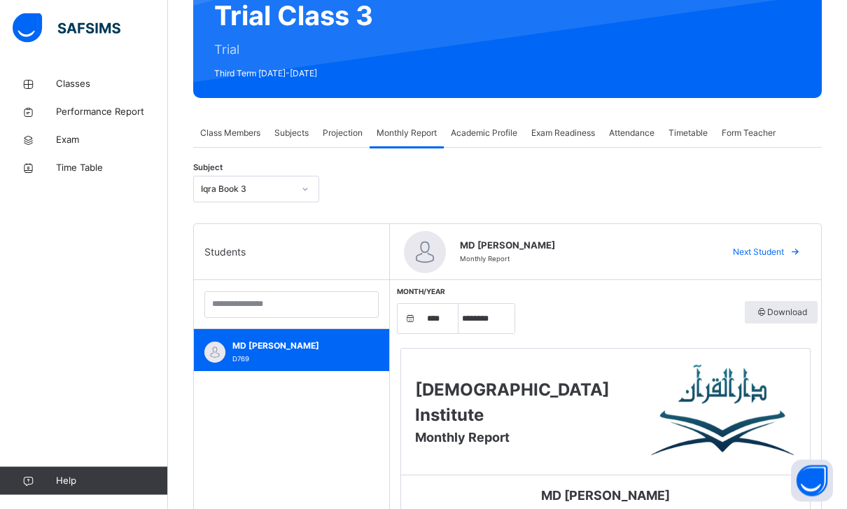
click at [276, 197] on div "Iqra Book 3" at bounding box center [243, 190] width 98 height 22
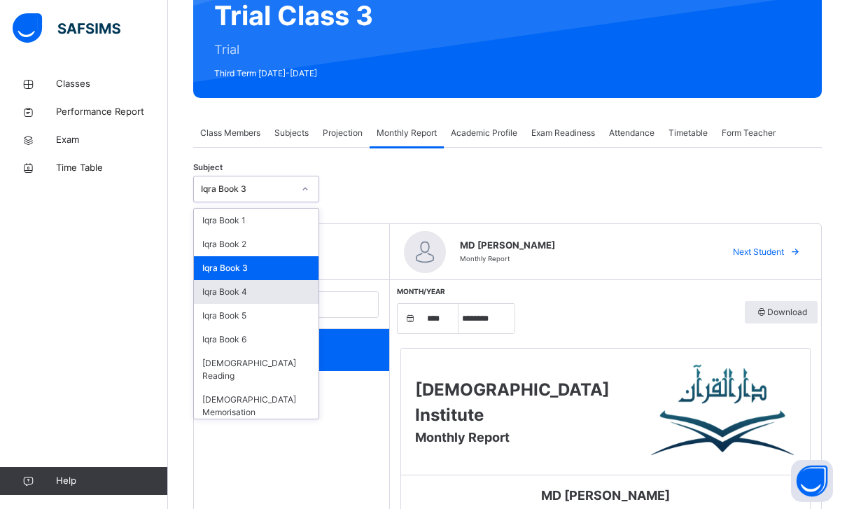
click at [258, 288] on div "Iqra Book 4" at bounding box center [256, 292] width 125 height 24
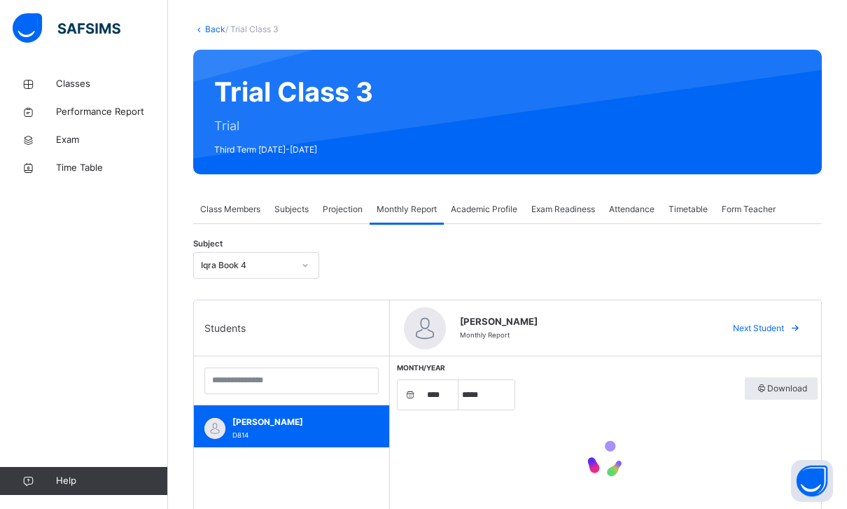
select select "****"
select select "*"
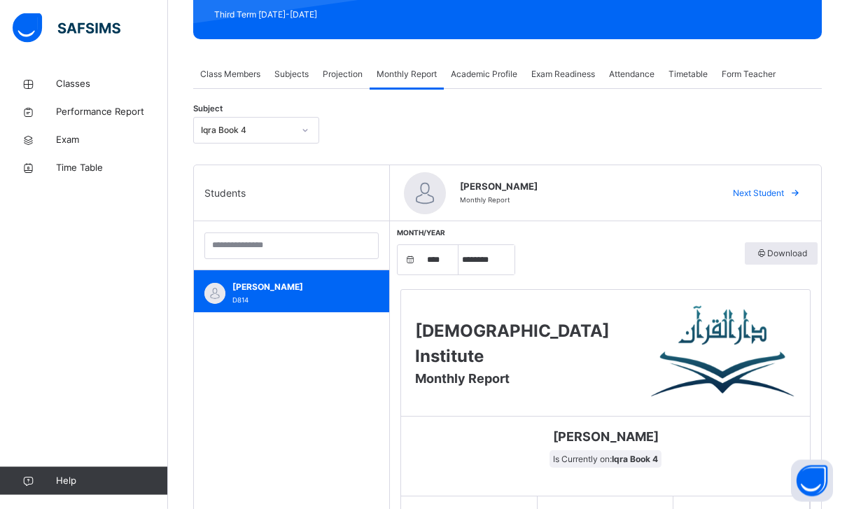
scroll to position [167, 0]
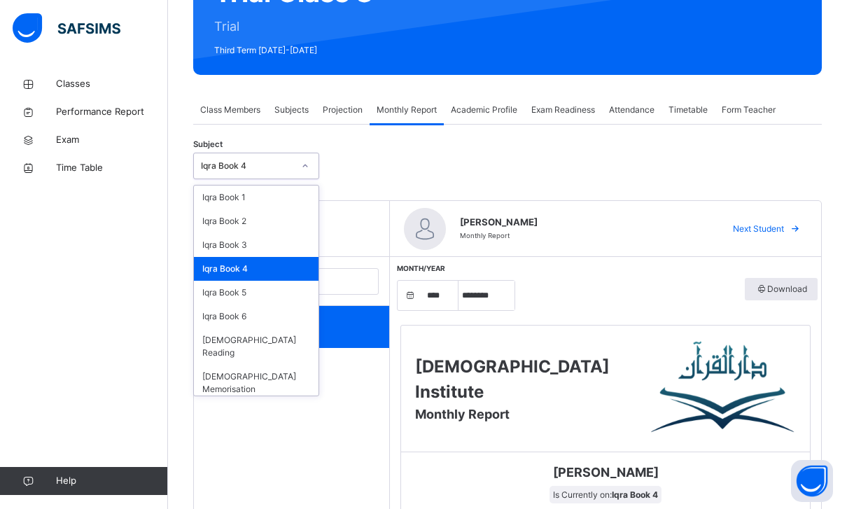
click at [269, 176] on div "Iqra Book 4" at bounding box center [256, 166] width 126 height 27
click at [238, 298] on div "Iqra Book 5" at bounding box center [256, 293] width 125 height 24
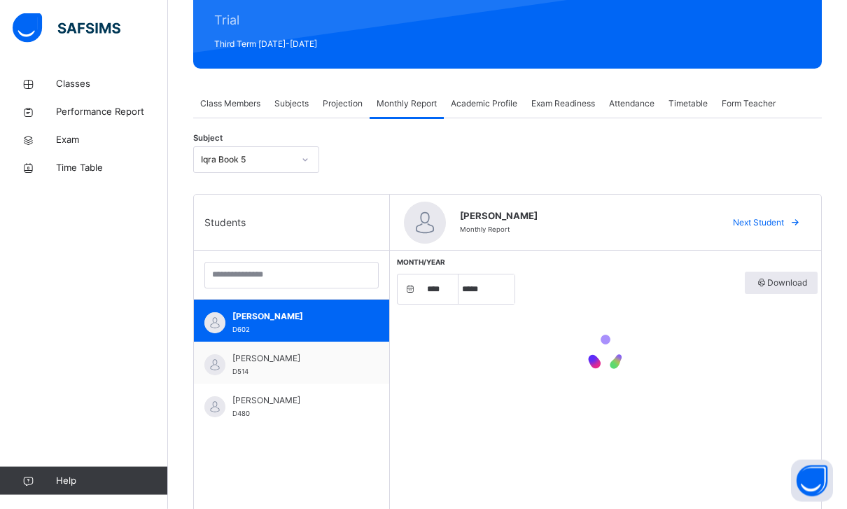
select select "****"
select select "*"
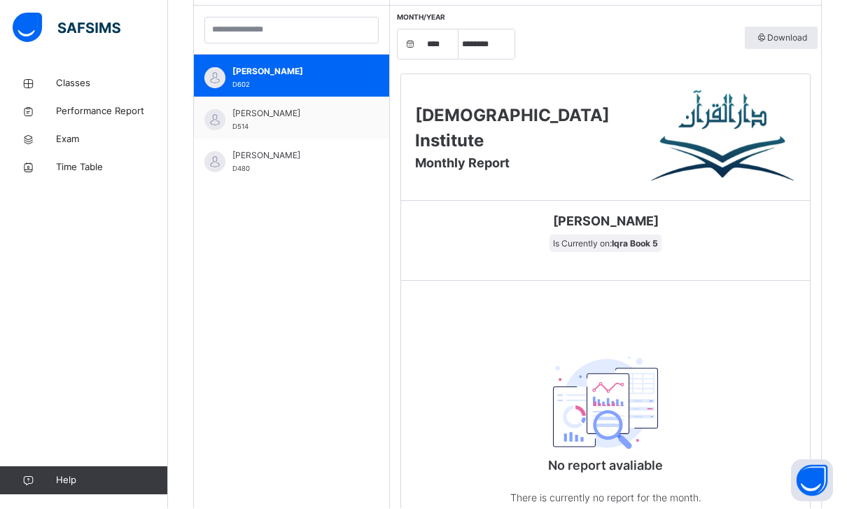
scroll to position [419, 0]
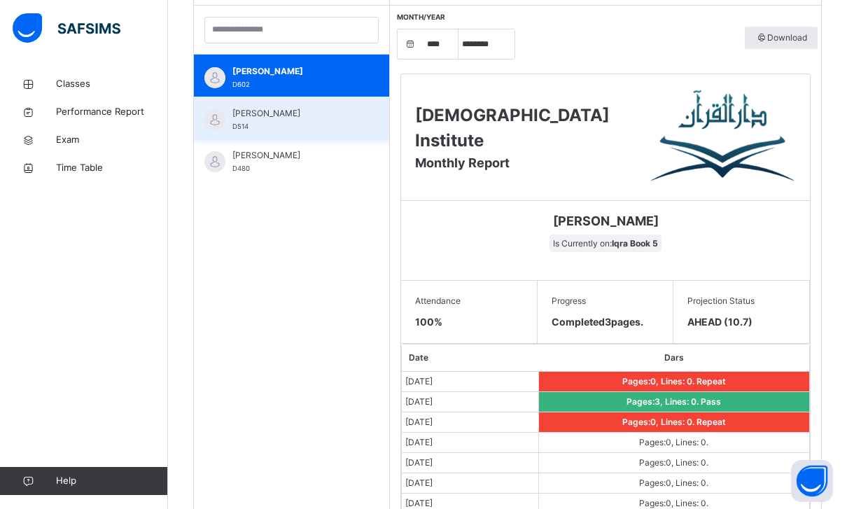
click at [330, 123] on div "[PERSON_NAME] D514" at bounding box center [294, 119] width 125 height 25
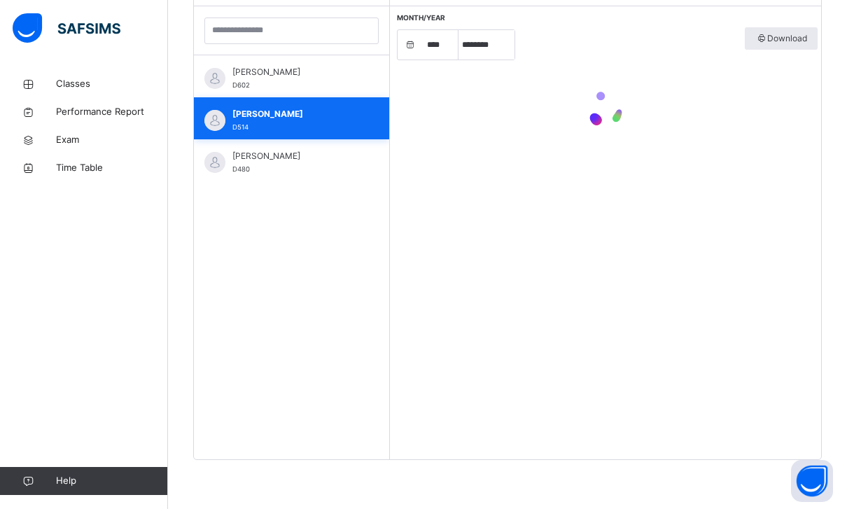
scroll to position [418, 0]
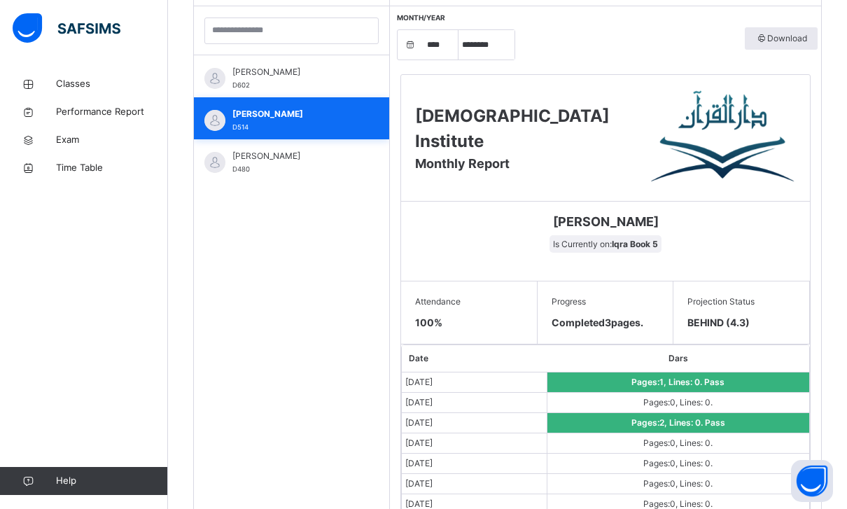
click at [330, 123] on html "Class Arm Details Third Term / [DATE]-[DATE] [PERSON_NAME] [PERSON_NAME][EMAIL_…" at bounding box center [423, 187] width 847 height 1210
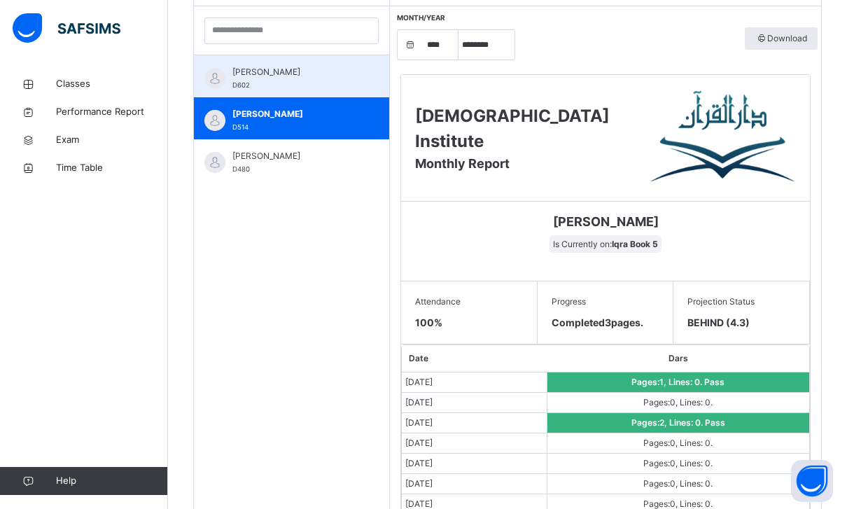
click at [330, 123] on div "[PERSON_NAME] D514" at bounding box center [294, 120] width 125 height 25
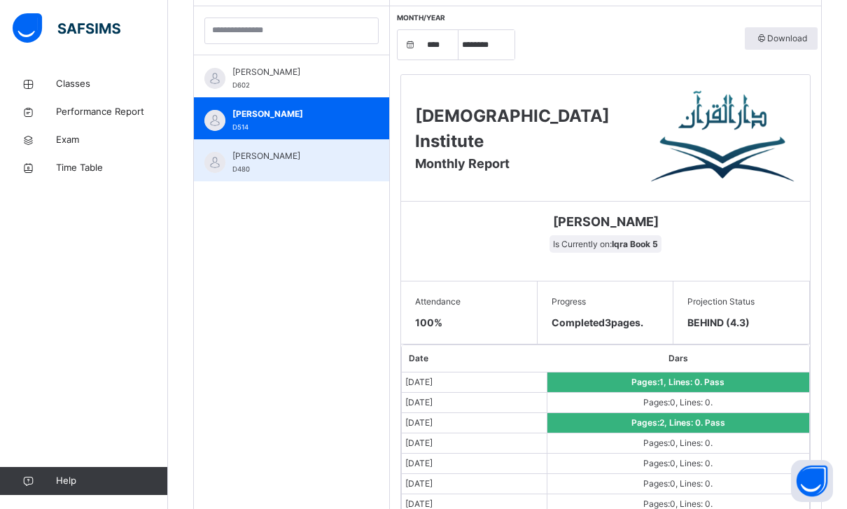
click at [274, 163] on div "[PERSON_NAME] D480" at bounding box center [294, 162] width 125 height 25
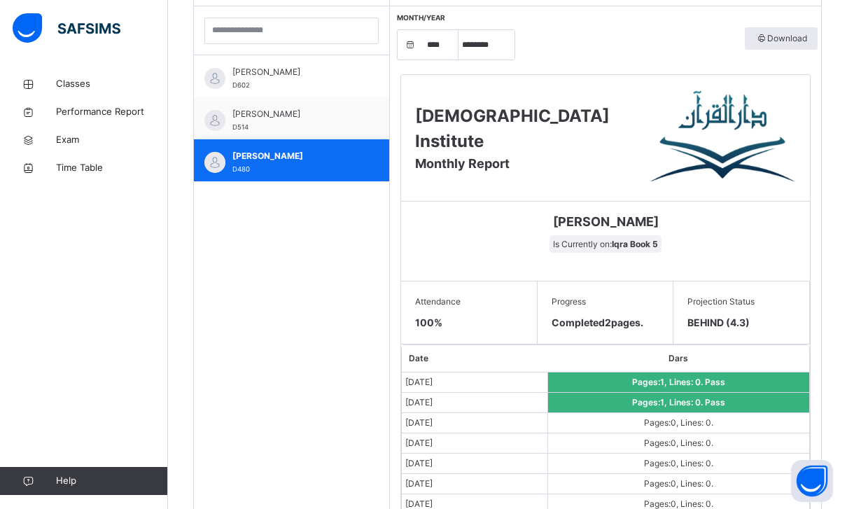
click at [274, 163] on div "[PERSON_NAME] D480" at bounding box center [294, 162] width 125 height 25
click at [272, 162] on div "[PERSON_NAME] D480" at bounding box center [294, 162] width 125 height 25
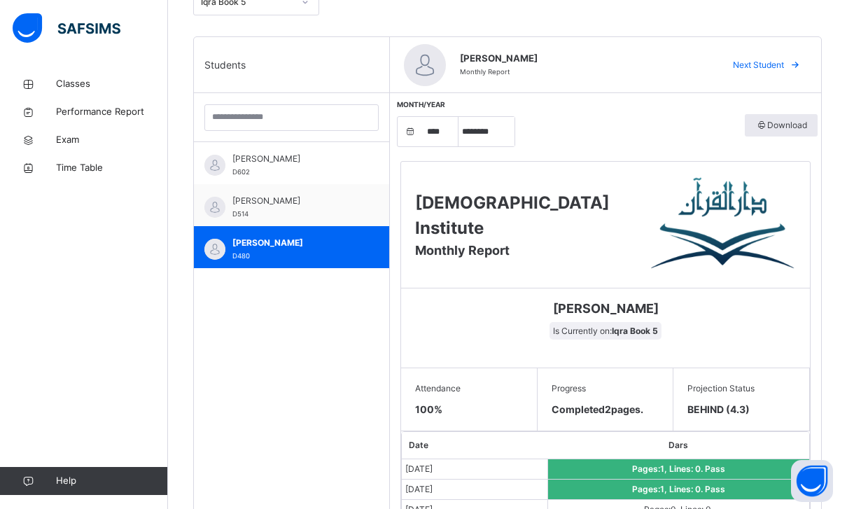
scroll to position [311, 0]
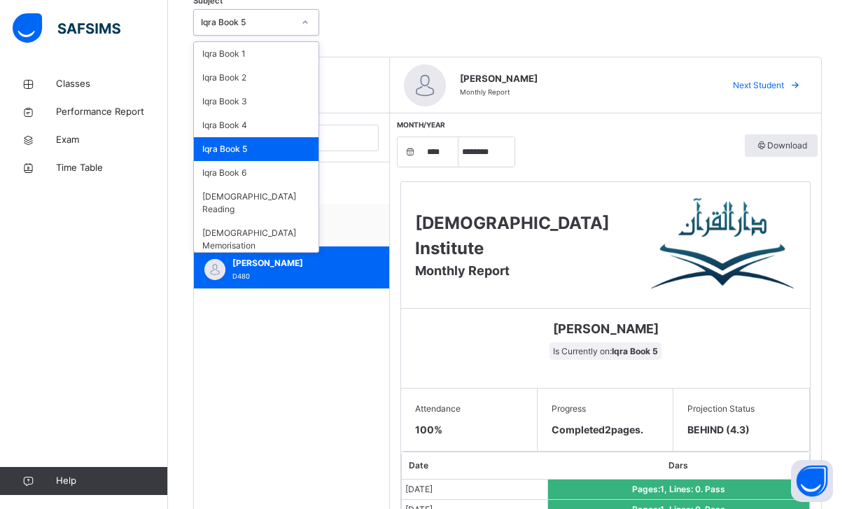
click at [315, 22] on div at bounding box center [305, 22] width 24 height 22
click at [264, 167] on div "Iqra Book 6" at bounding box center [256, 173] width 125 height 24
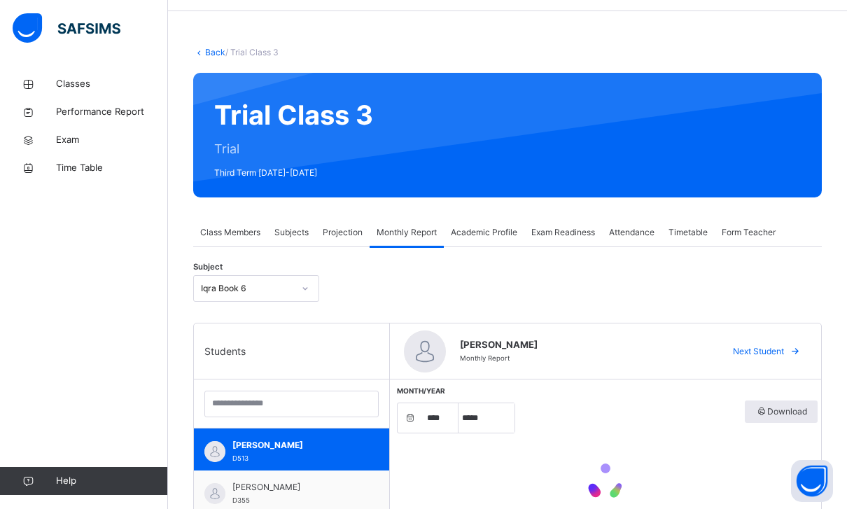
select select "****"
select select "*"
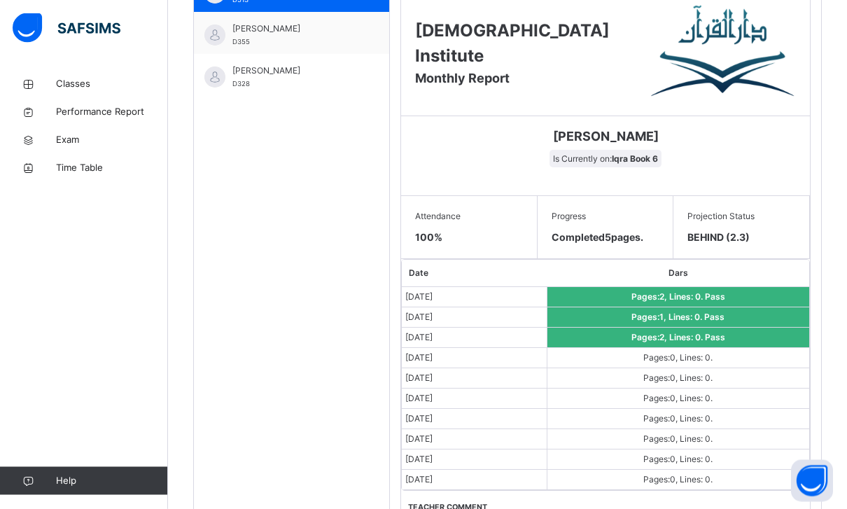
scroll to position [503, 0]
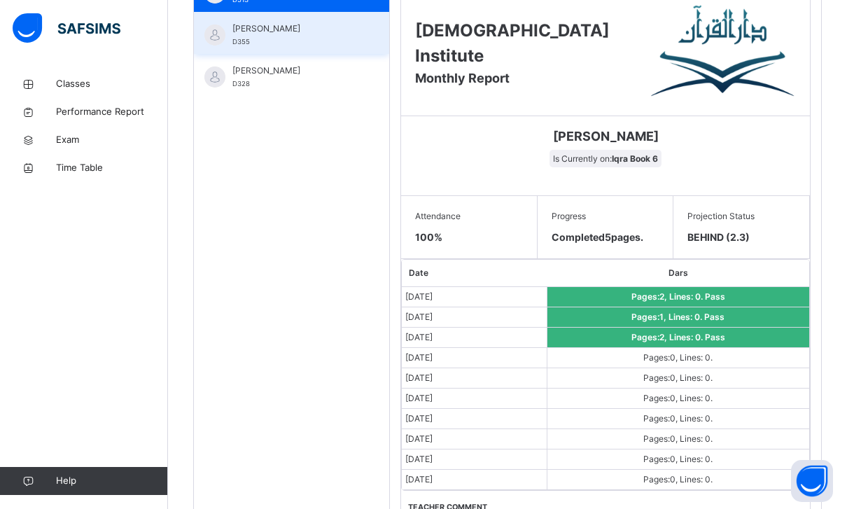
click at [319, 17] on div "[PERSON_NAME] D355" at bounding box center [291, 33] width 195 height 42
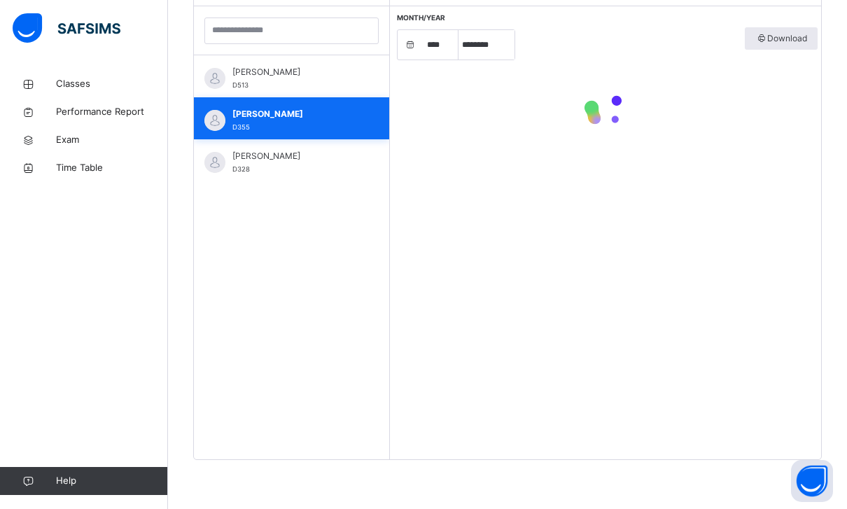
scroll to position [418, 0]
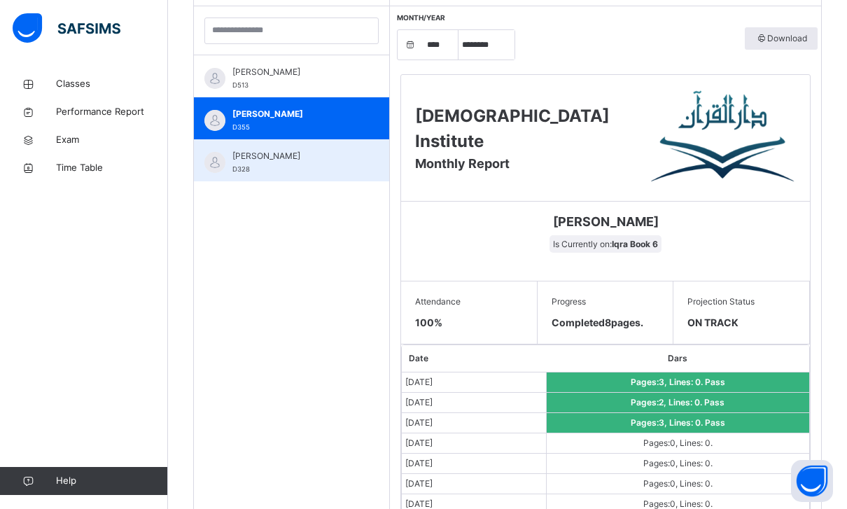
click at [314, 169] on div "[PERSON_NAME] D328" at bounding box center [294, 162] width 125 height 25
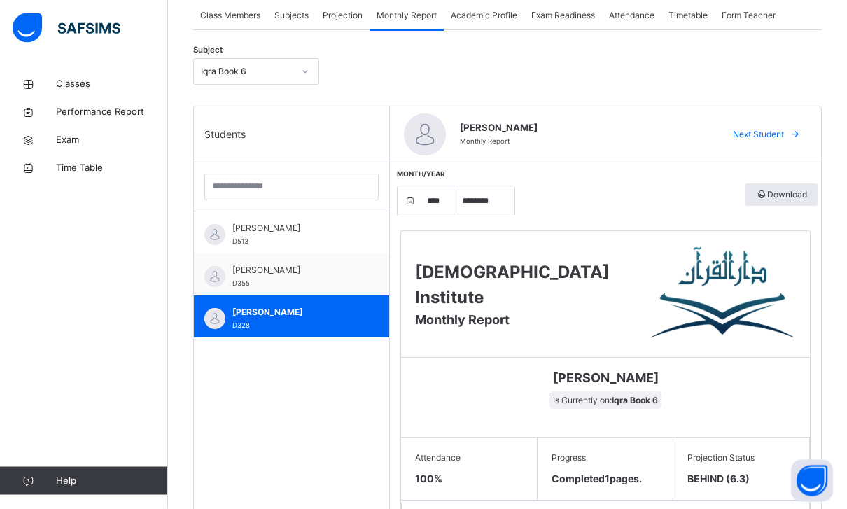
scroll to position [216, 0]
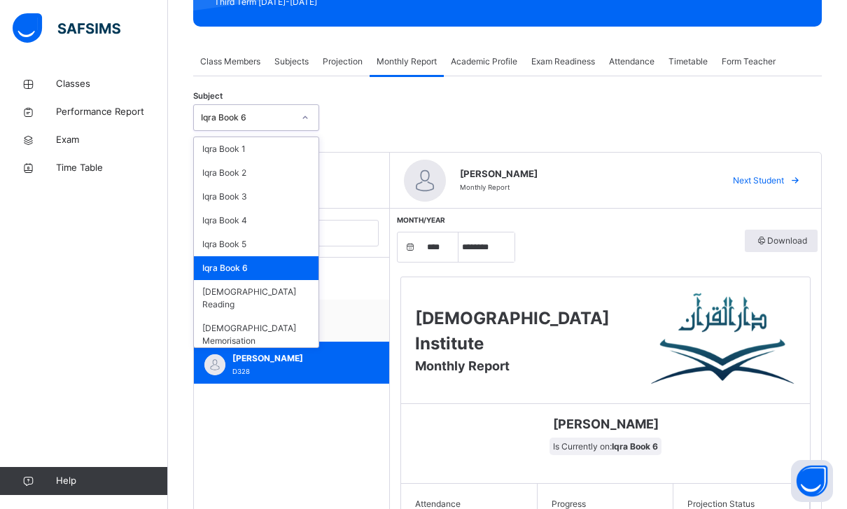
click at [295, 127] on div at bounding box center [305, 117] width 24 height 22
click at [282, 283] on div "[DEMOGRAPHIC_DATA] Reading" at bounding box center [256, 298] width 125 height 36
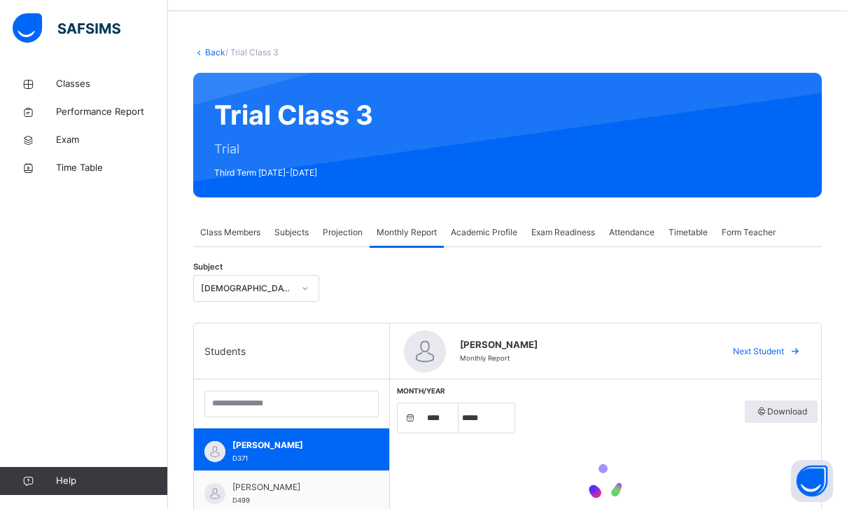
select select "****"
select select "*"
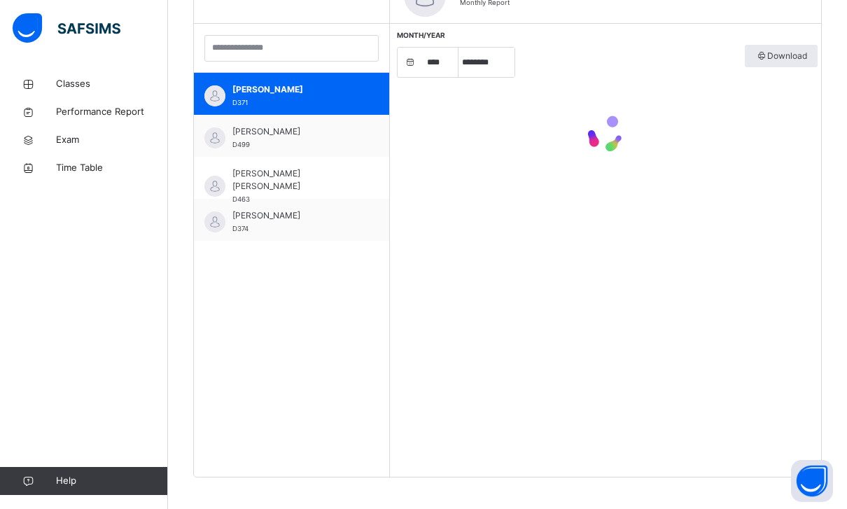
scroll to position [409, 0]
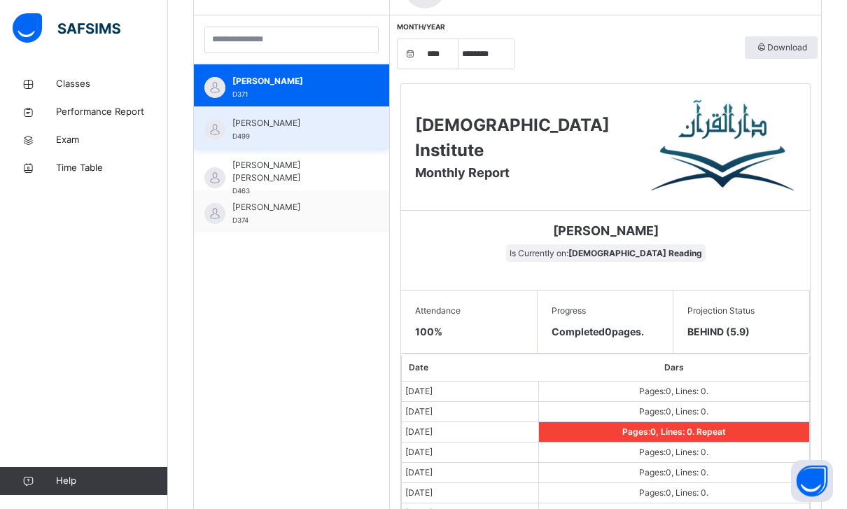
click at [341, 117] on span "[PERSON_NAME]" at bounding box center [294, 123] width 125 height 13
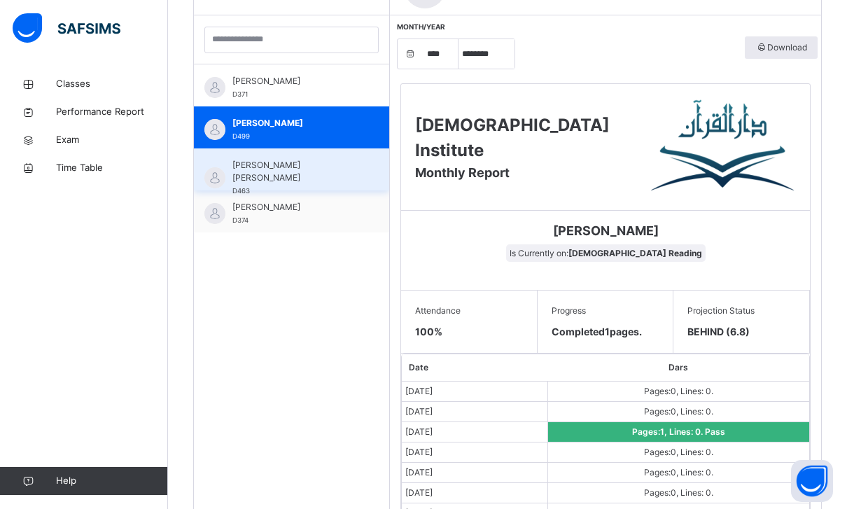
click at [320, 169] on span "[PERSON_NAME] [PERSON_NAME]" at bounding box center [294, 171] width 125 height 25
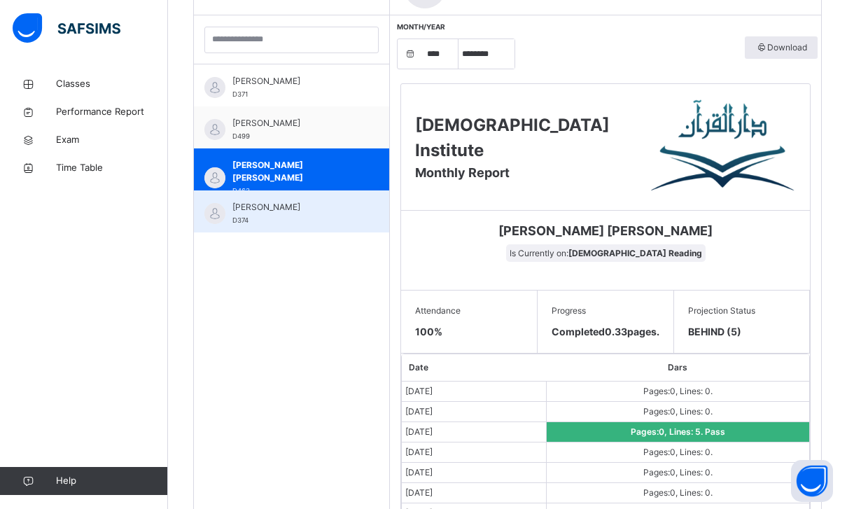
click at [309, 205] on span "[PERSON_NAME]" at bounding box center [294, 207] width 125 height 13
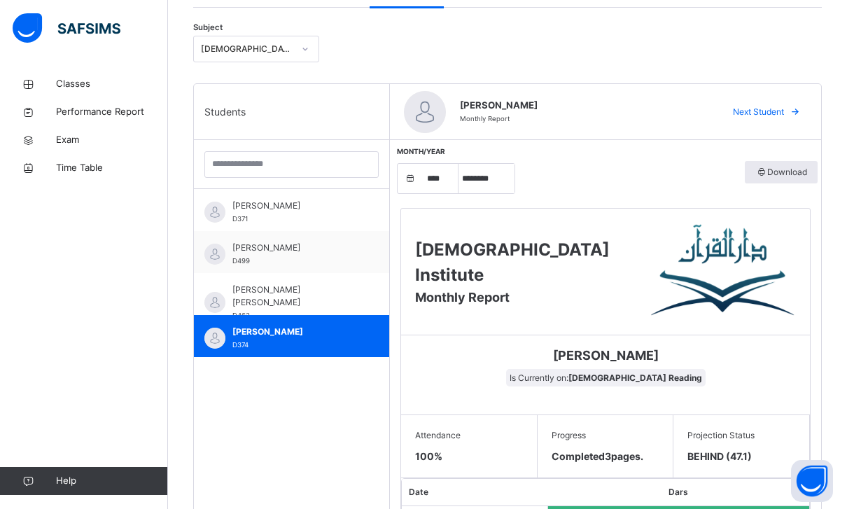
scroll to position [208, 0]
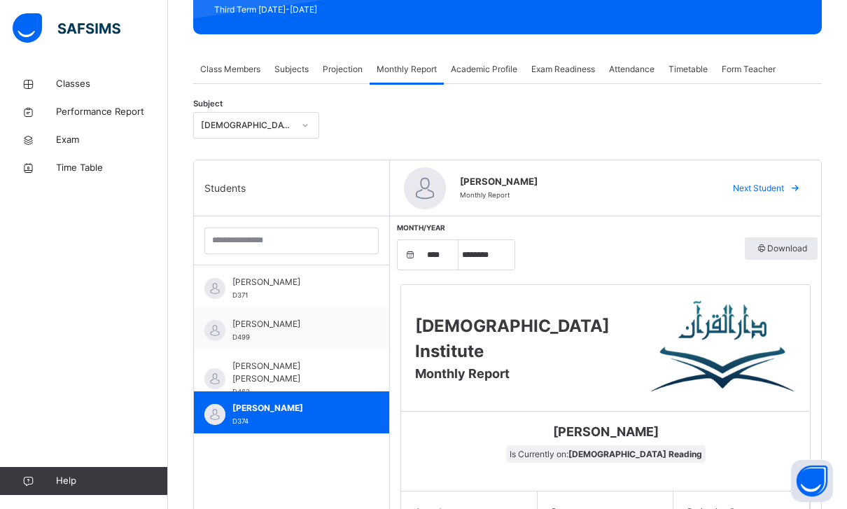
click at [248, 124] on div "[DEMOGRAPHIC_DATA] Reading" at bounding box center [247, 125] width 92 height 13
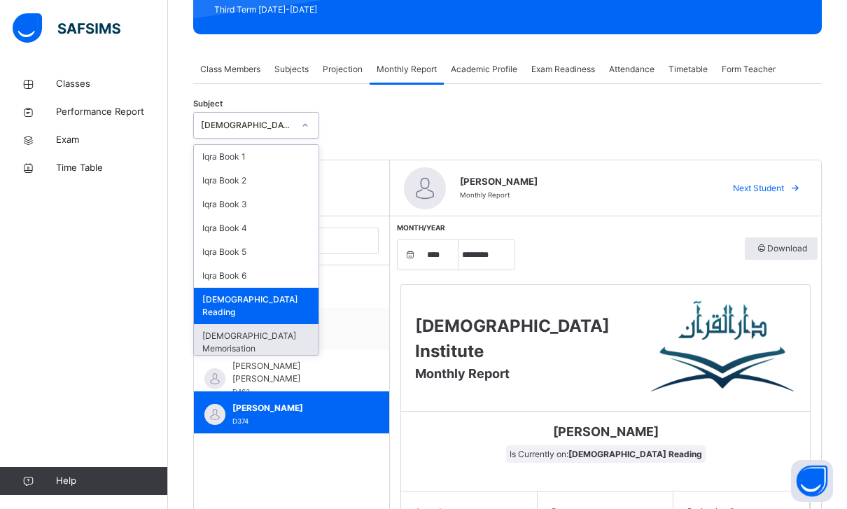
click at [274, 324] on div "[DEMOGRAPHIC_DATA] Memorisation" at bounding box center [256, 342] width 125 height 36
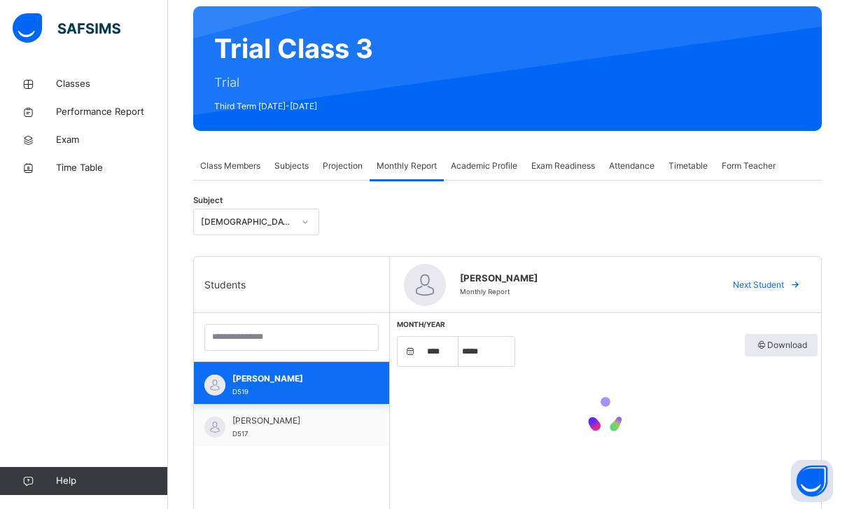
select select "****"
select select "*"
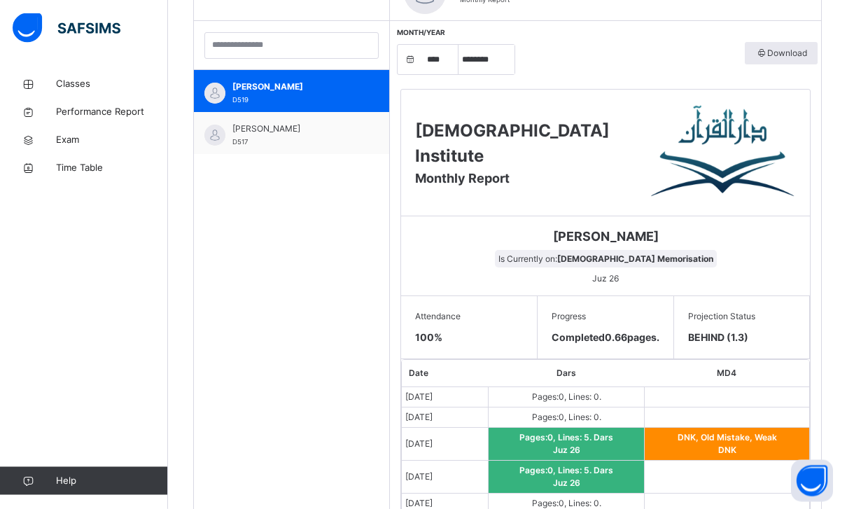
scroll to position [403, 0]
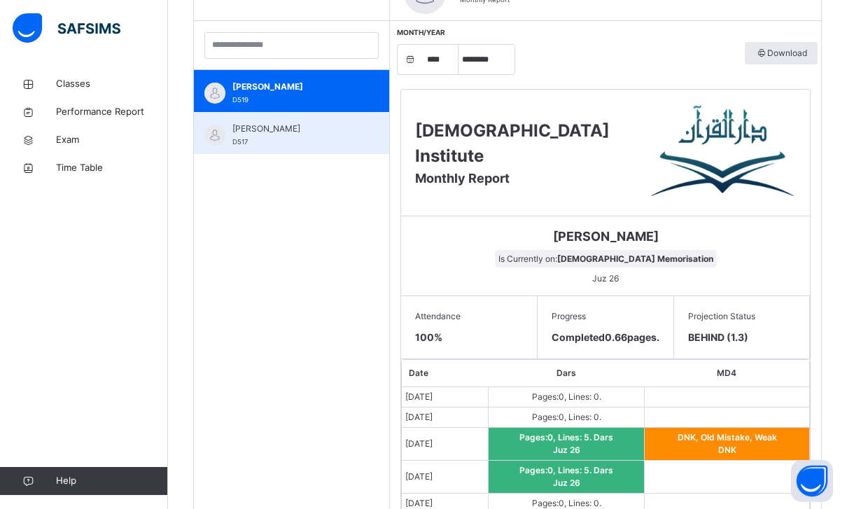
click at [338, 122] on span "[PERSON_NAME]" at bounding box center [294, 128] width 125 height 13
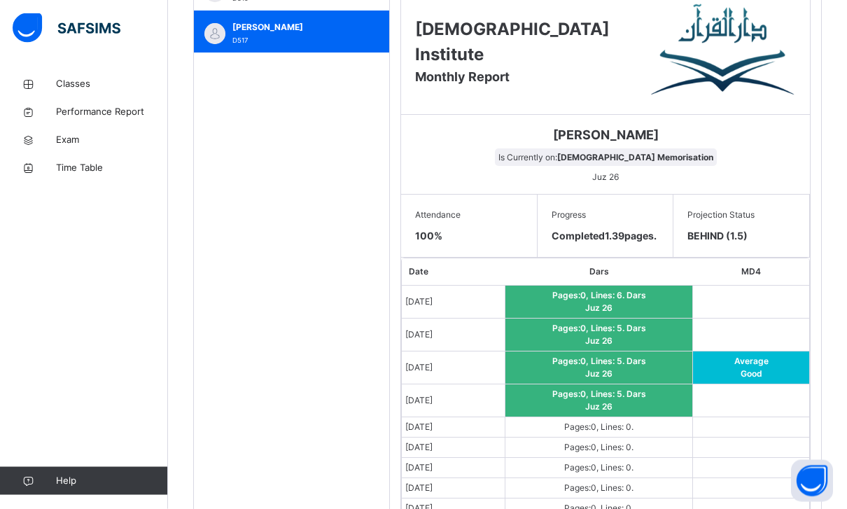
scroll to position [505, 0]
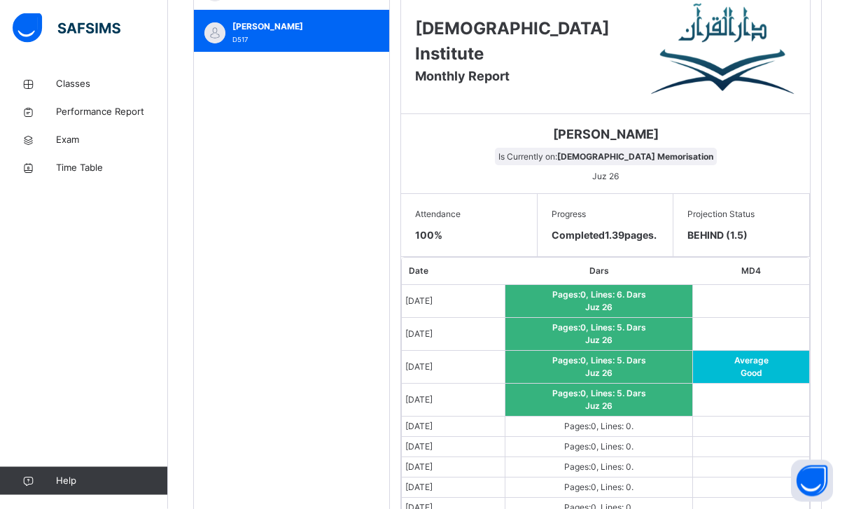
click at [751, 366] on span "Average" at bounding box center [751, 361] width 34 height 10
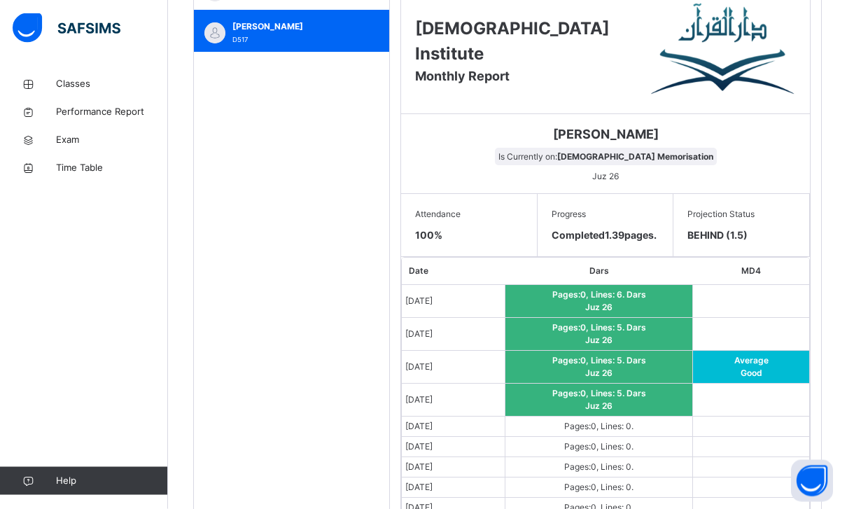
click at [433, 307] on span "[DATE]" at bounding box center [418, 301] width 27 height 10
click at [587, 300] on span "Pages: 0 , Lines: 6 ." at bounding box center [589, 295] width 74 height 10
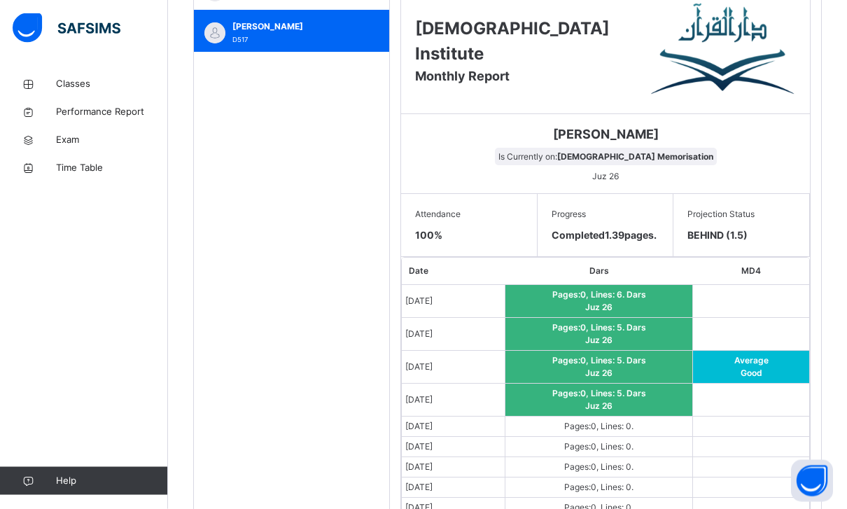
click at [590, 233] on span "Completed 1.39 pages." at bounding box center [604, 236] width 105 height 12
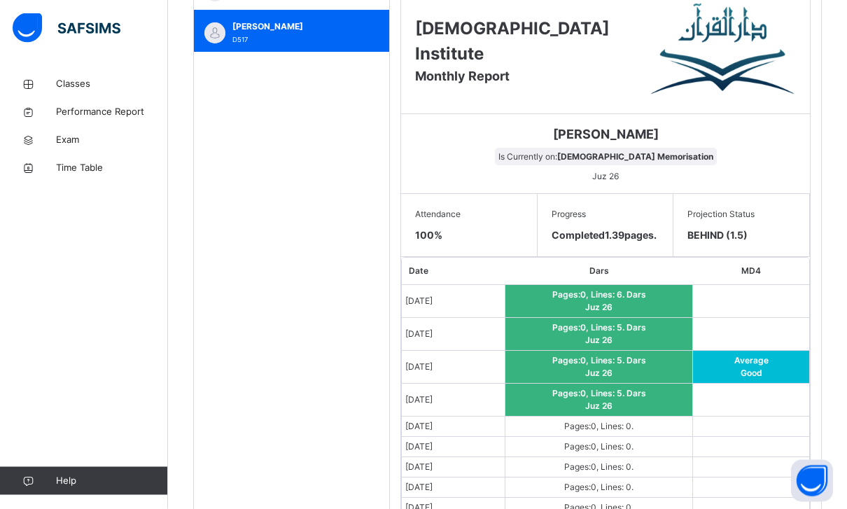
click at [0, 0] on html "Class Arm Details Third Term / [DATE]-[DATE] [PERSON_NAME] [PERSON_NAME][EMAIL_…" at bounding box center [423, 125] width 847 height 1261
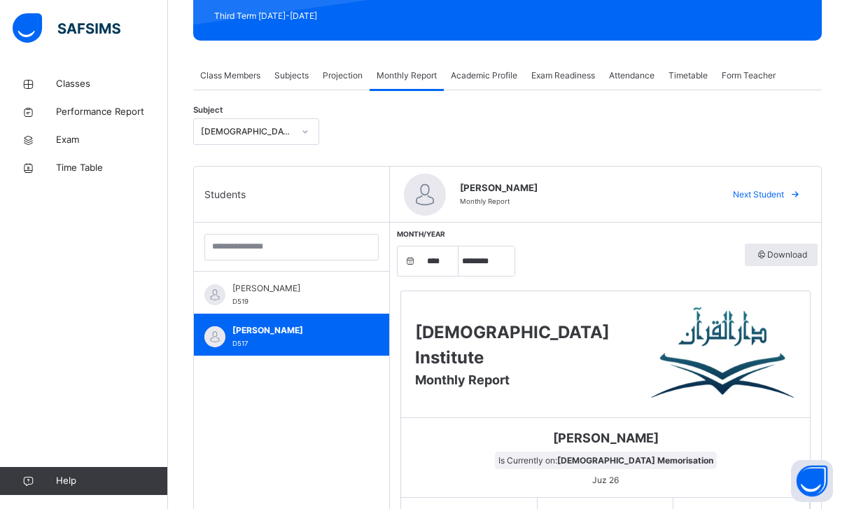
scroll to position [104, 0]
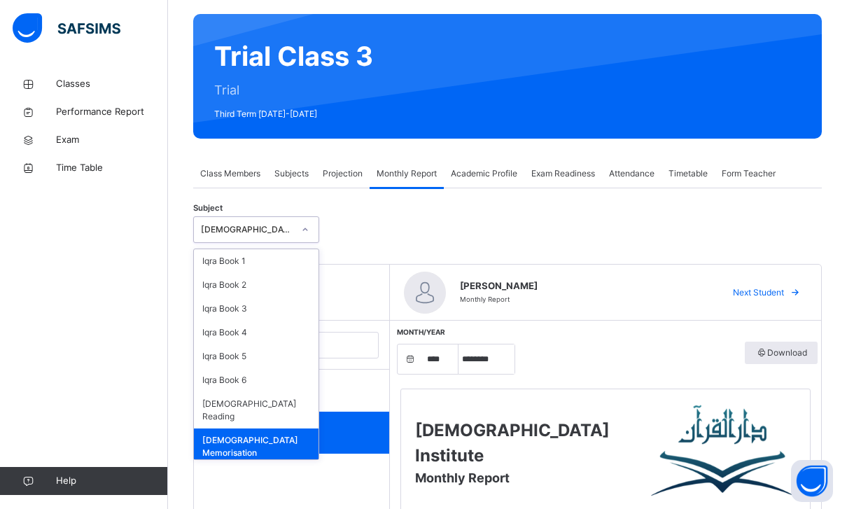
click at [281, 225] on div "[DEMOGRAPHIC_DATA] Memorisation" at bounding box center [247, 229] width 92 height 13
click at [512, 372] on select "***** ******** ***** ***** *** **** **** ****** ********* ******* ******** ****…" at bounding box center [486, 358] width 56 height 29
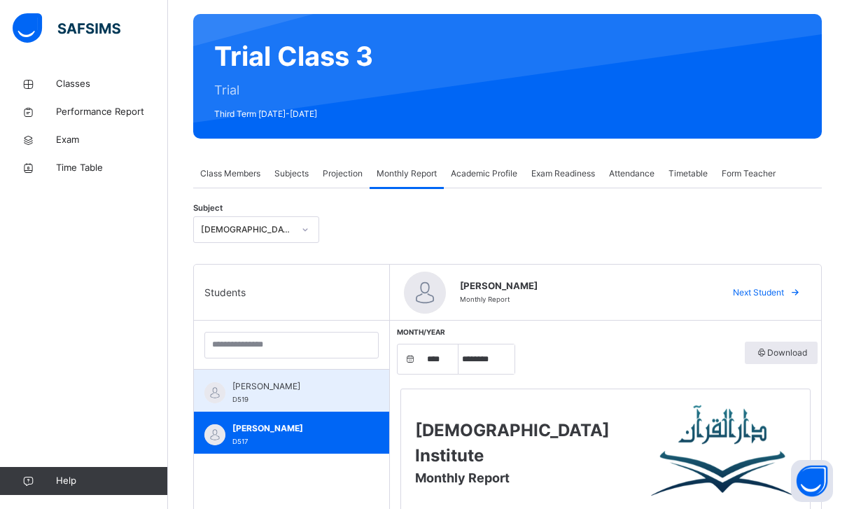
click at [288, 393] on div "[PERSON_NAME] D519" at bounding box center [294, 392] width 125 height 25
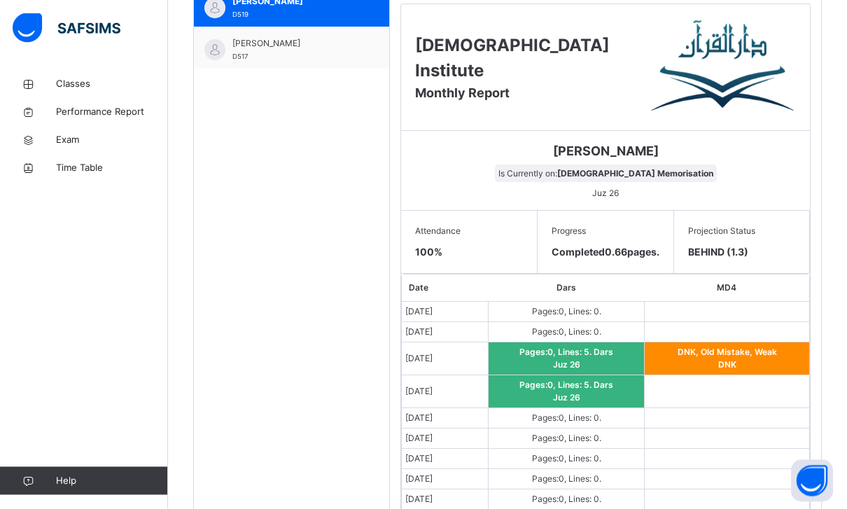
scroll to position [493, 0]
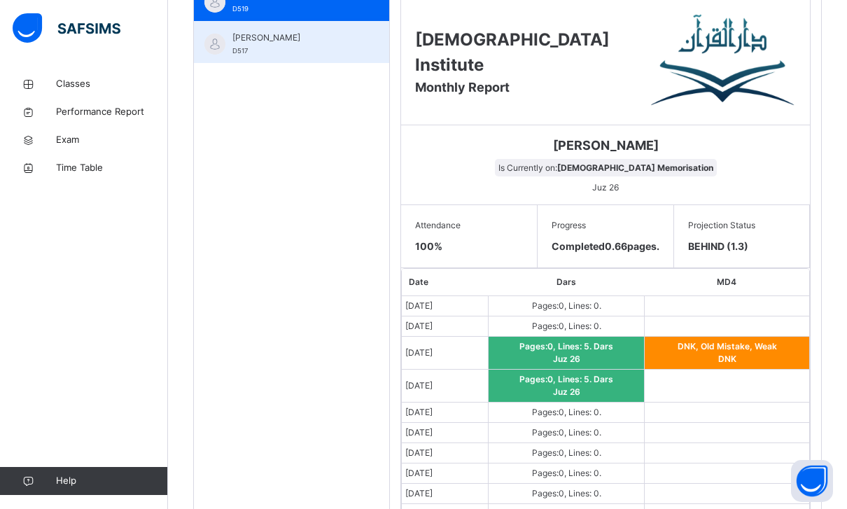
click at [353, 45] on div "[PERSON_NAME] D517" at bounding box center [294, 43] width 125 height 25
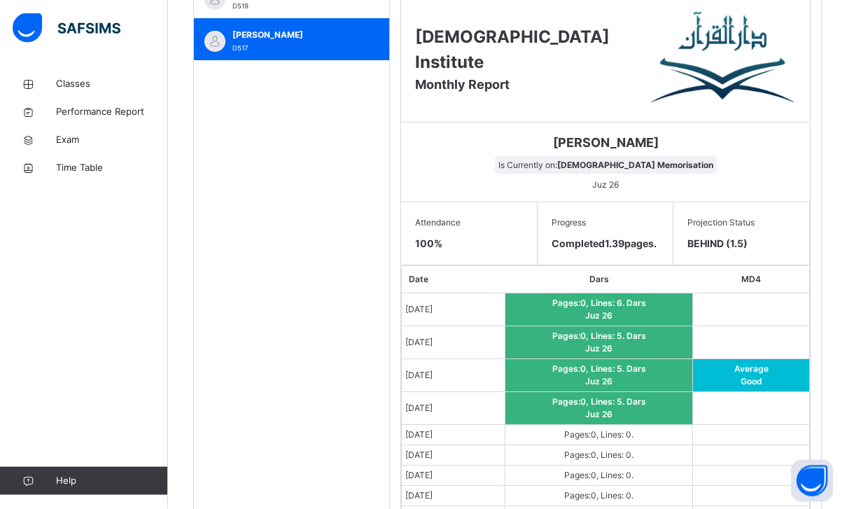
scroll to position [498, 0]
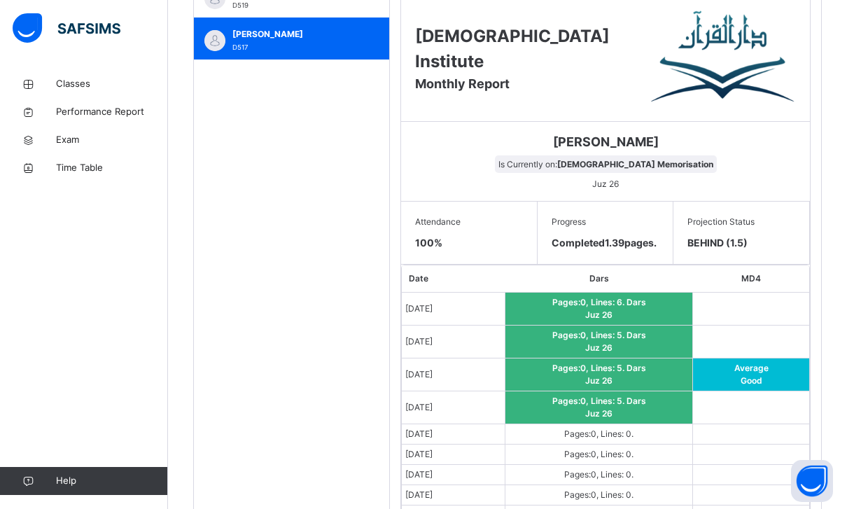
click at [549, 242] on div "Progress Completed 1.39 pages." at bounding box center [606, 233] width 136 height 63
click at [552, 244] on span "Completed 1.39 pages." at bounding box center [604, 243] width 105 height 12
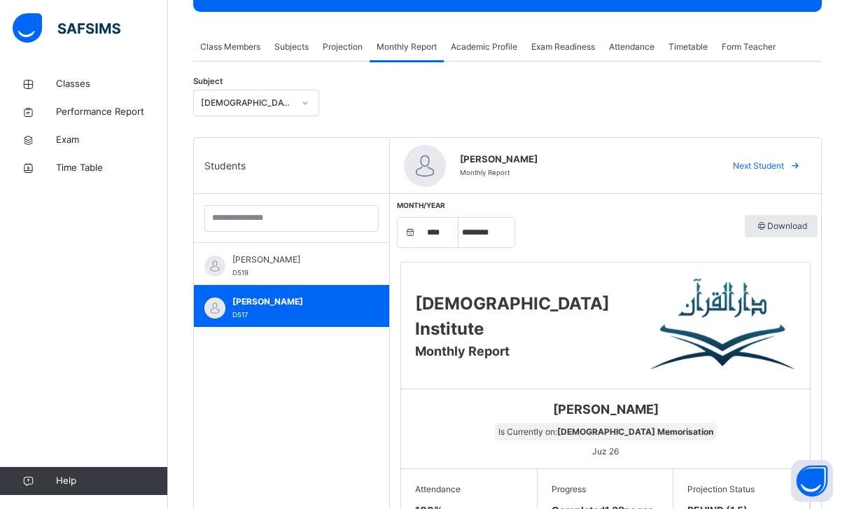
scroll to position [172, 0]
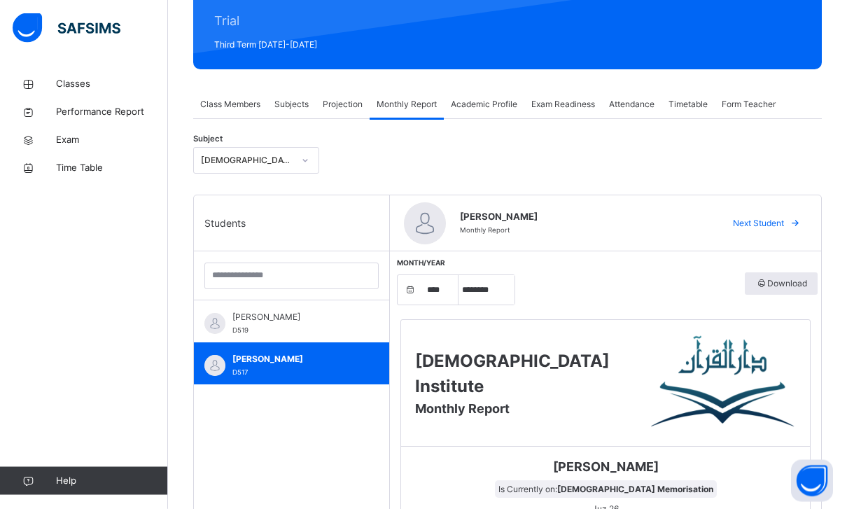
click at [295, 104] on span "Subjects" at bounding box center [291, 105] width 34 height 13
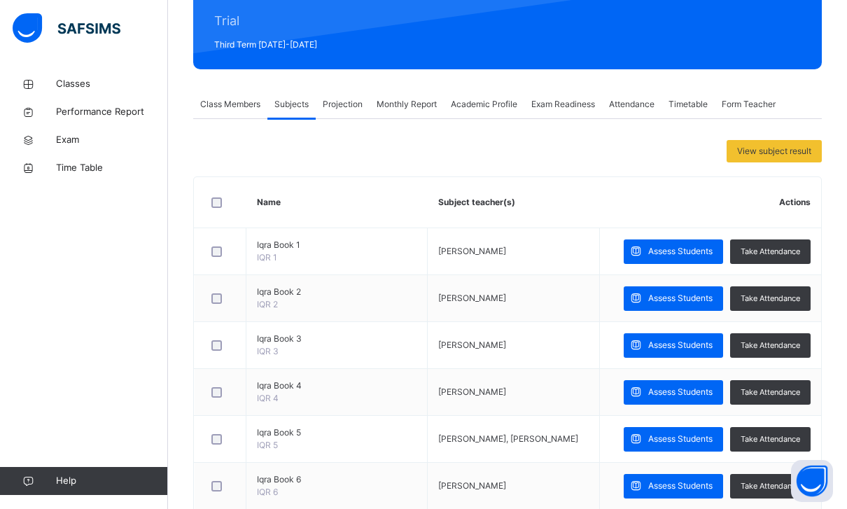
click at [233, 105] on span "Class Members" at bounding box center [230, 104] width 60 height 13
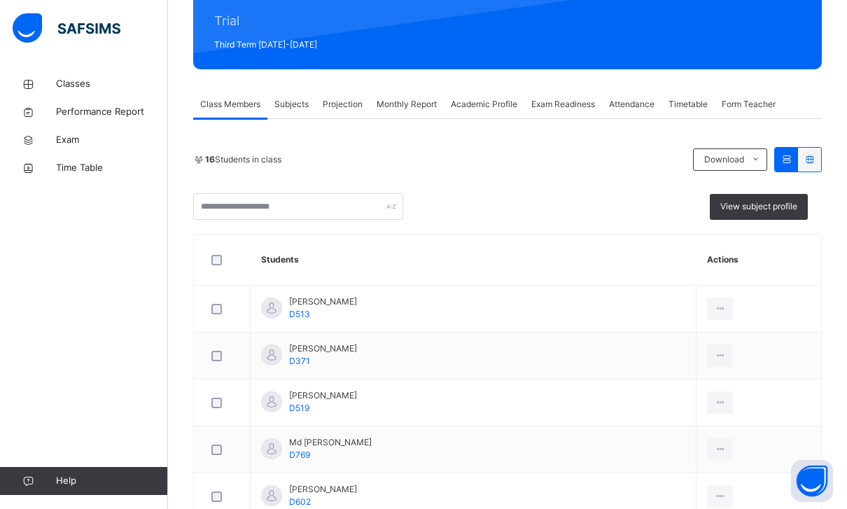
click at [307, 102] on span "Subjects" at bounding box center [291, 104] width 34 height 13
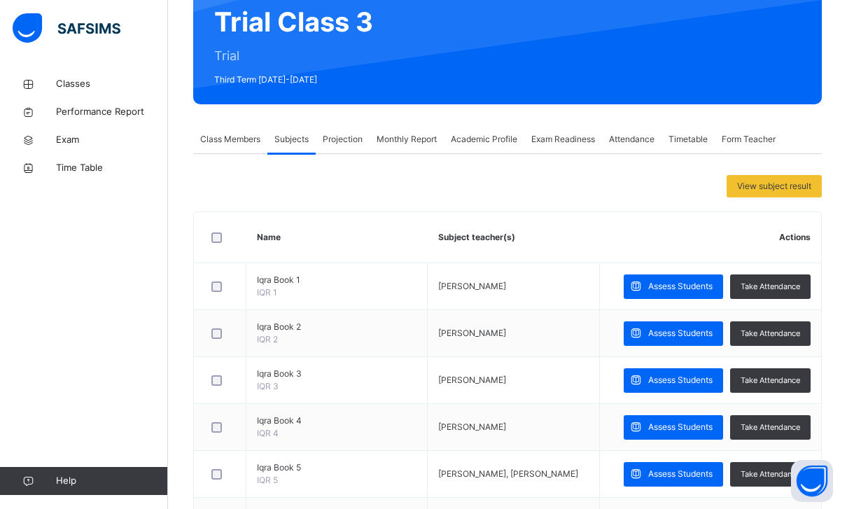
scroll to position [139, 0]
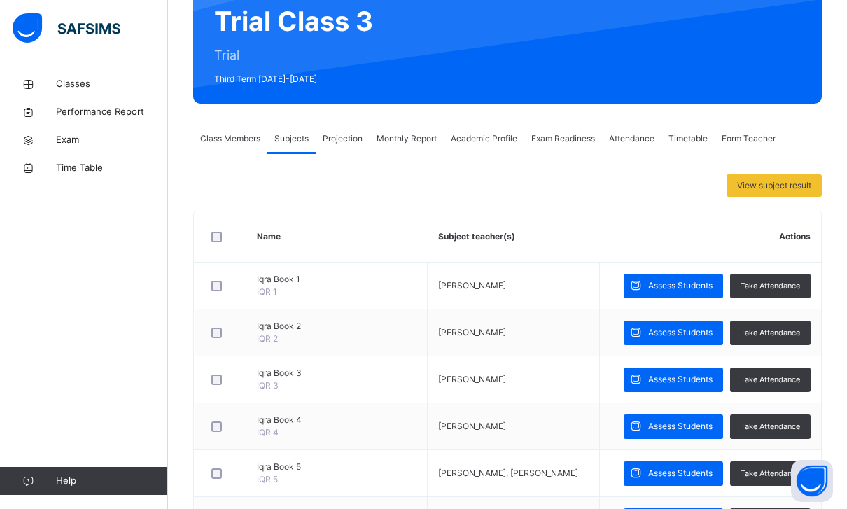
click at [619, 150] on div "Attendance" at bounding box center [631, 139] width 59 height 28
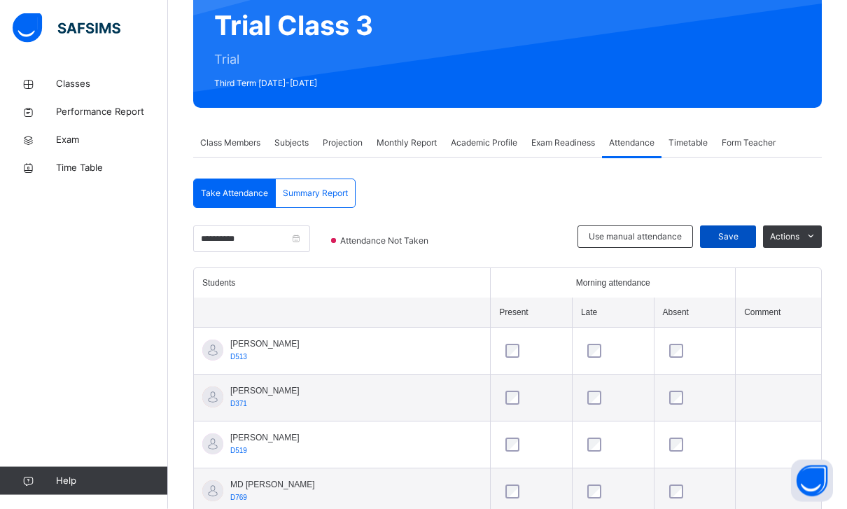
click at [708, 234] on div "Save" at bounding box center [728, 237] width 56 height 22
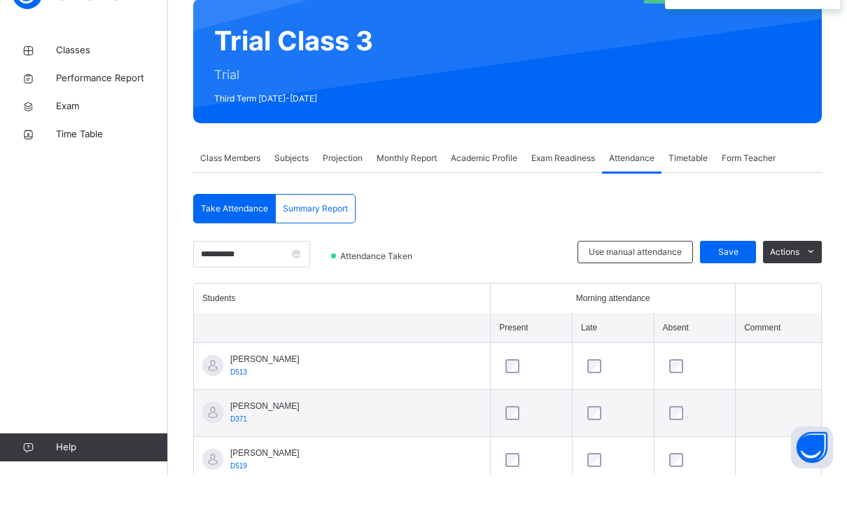
scroll to position [121, 0]
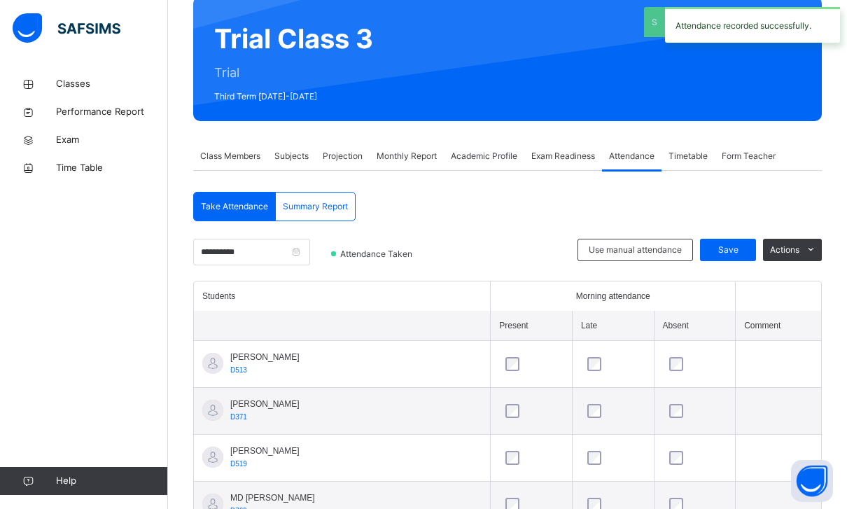
click at [344, 208] on span "Summary Report" at bounding box center [315, 206] width 65 height 13
select select "****"
select select "*"
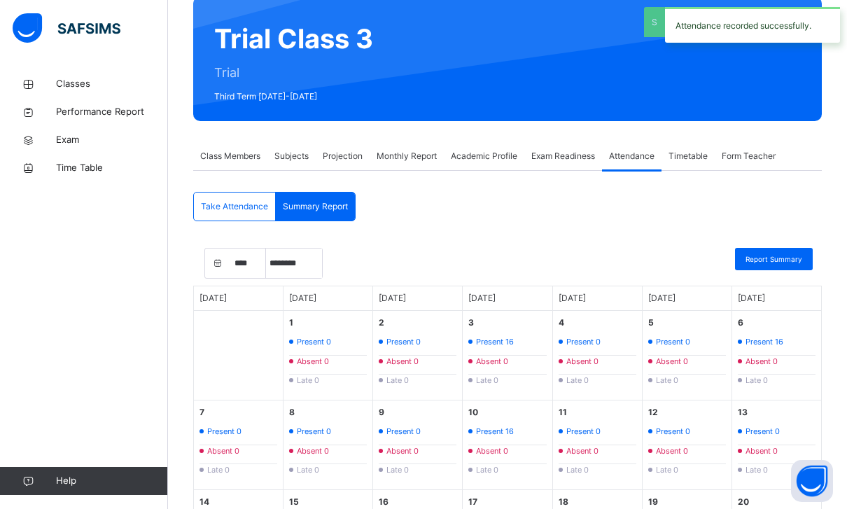
scroll to position [125, 0]
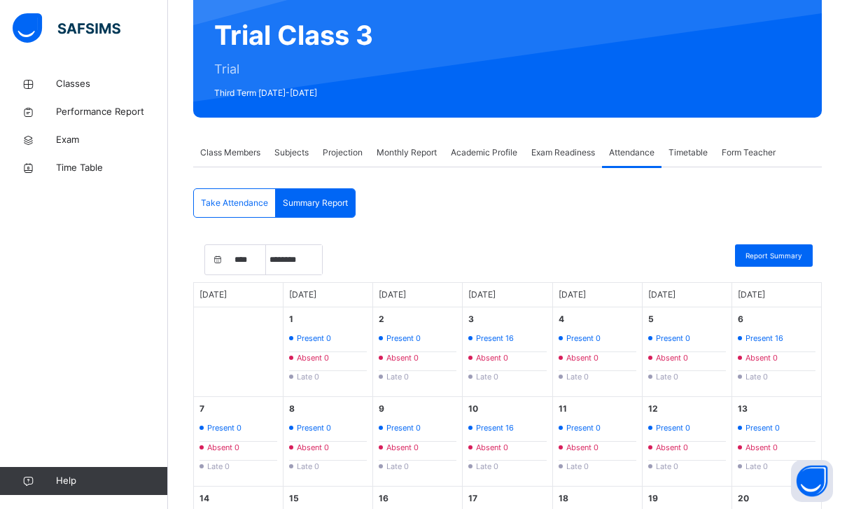
click at [239, 198] on span "Take Attendance" at bounding box center [234, 203] width 67 height 13
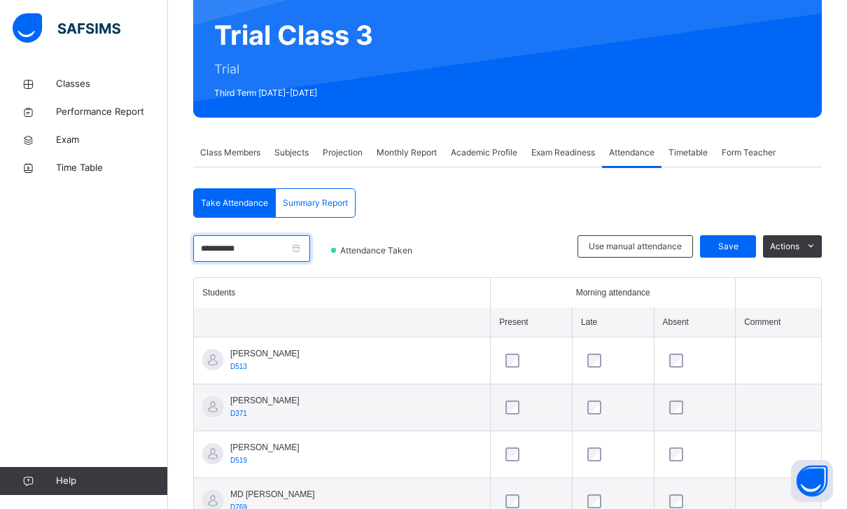
click at [310, 241] on input "**********" at bounding box center [251, 248] width 117 height 27
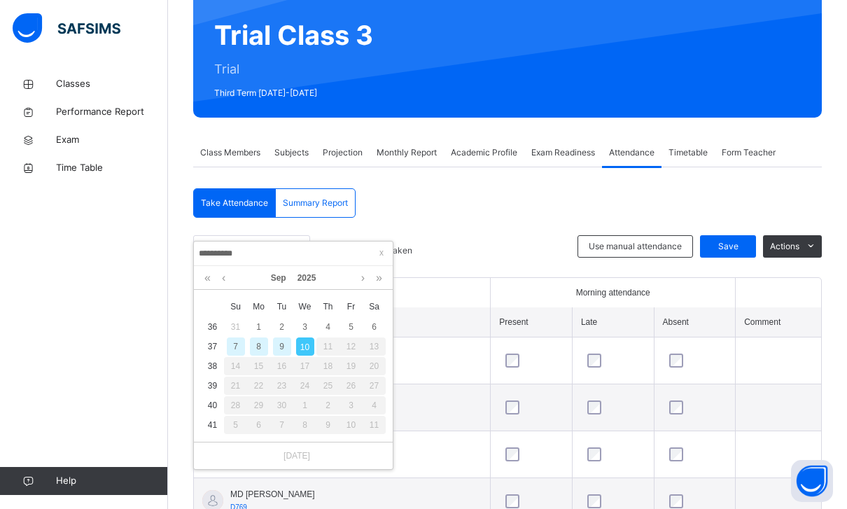
click at [255, 346] on div "8" at bounding box center [259, 346] width 18 height 18
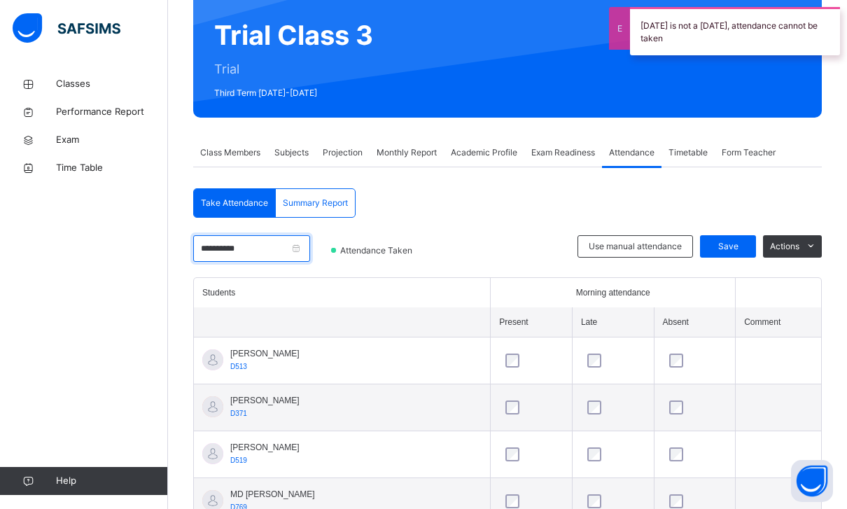
click at [283, 251] on input "**********" at bounding box center [251, 248] width 117 height 27
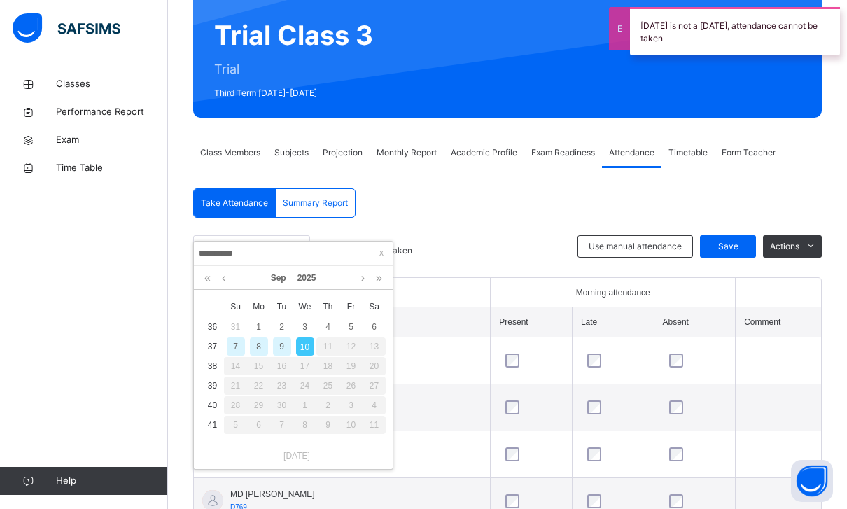
click at [239, 348] on div "7" at bounding box center [236, 346] width 18 height 18
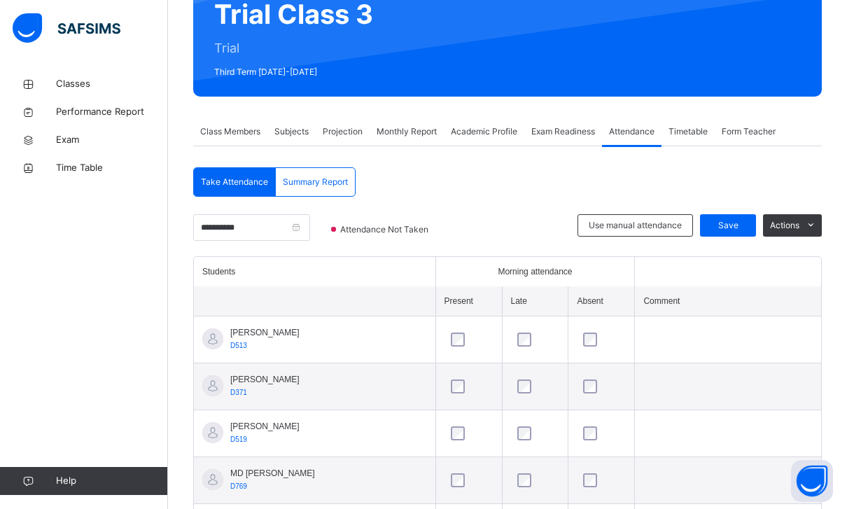
scroll to position [132, 0]
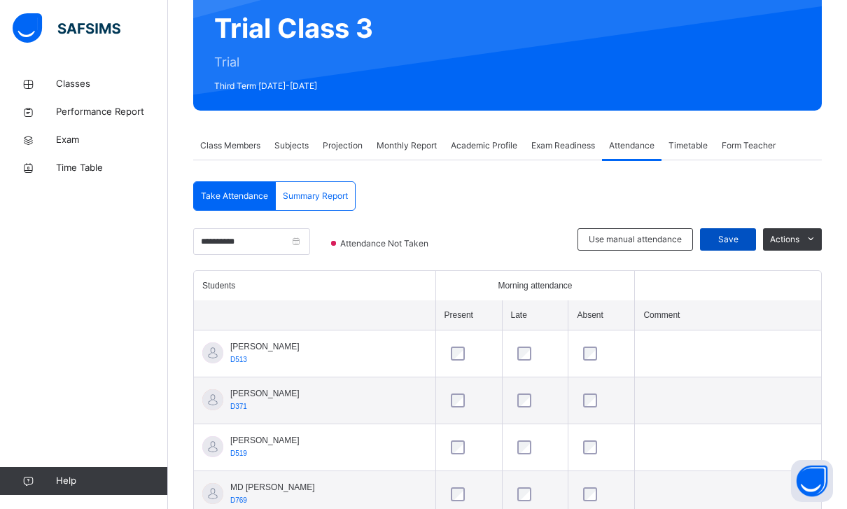
click at [729, 228] on div "Save" at bounding box center [728, 239] width 56 height 22
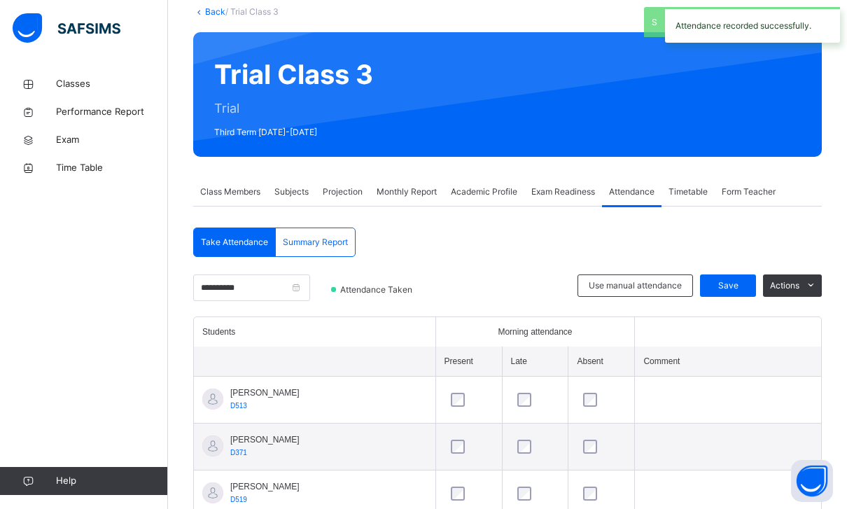
click at [295, 301] on div "**********" at bounding box center [251, 295] width 117 height 42
click at [299, 279] on input "**********" at bounding box center [251, 287] width 117 height 27
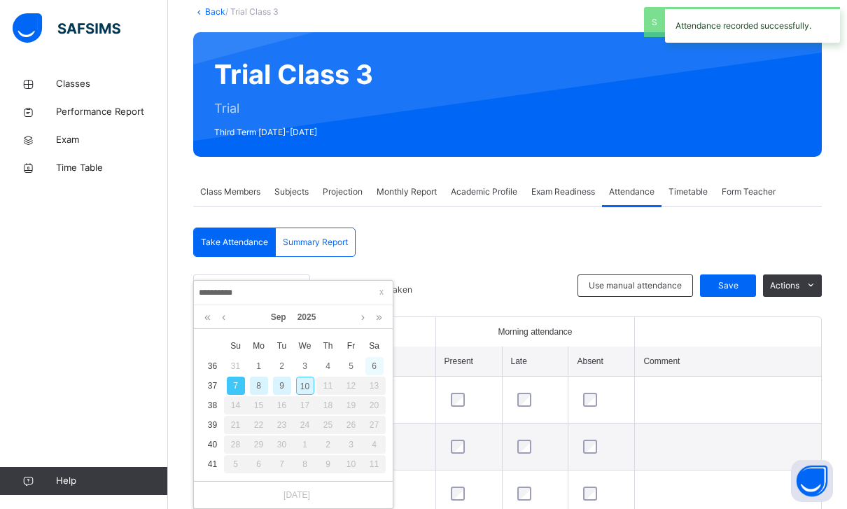
click at [371, 361] on div "6" at bounding box center [374, 366] width 18 height 18
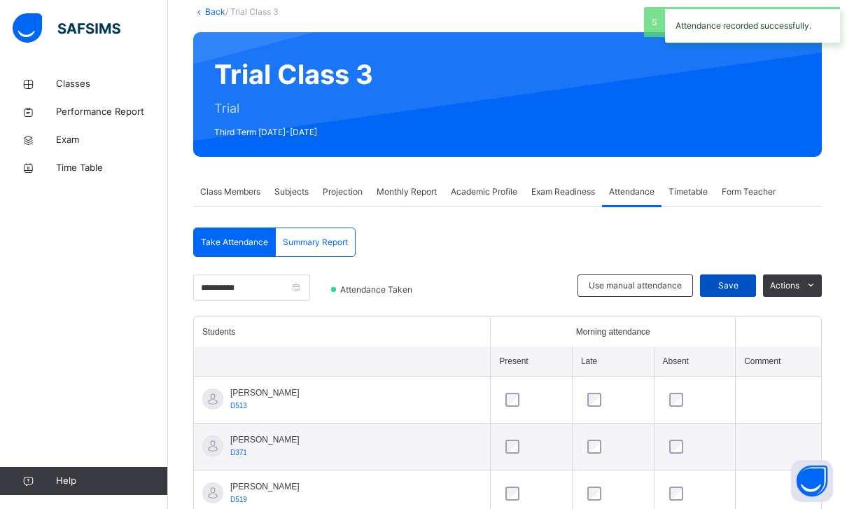
click at [724, 285] on span "Save" at bounding box center [727, 285] width 35 height 13
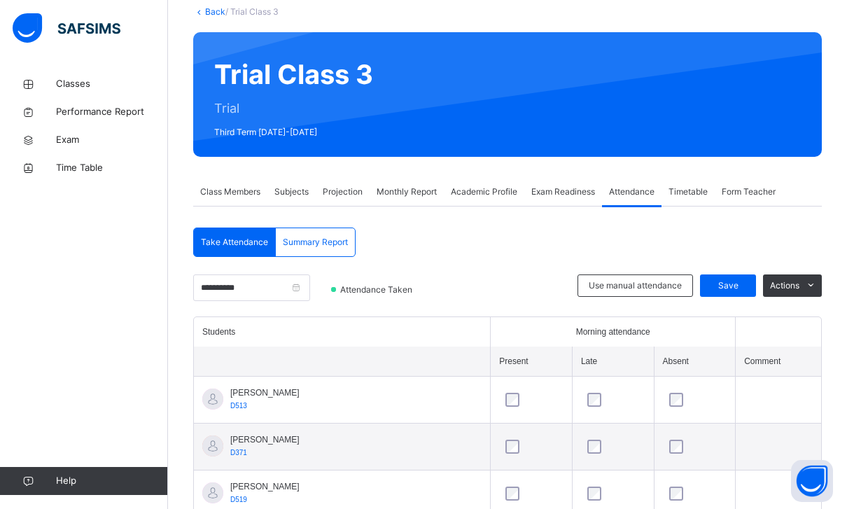
click at [357, 202] on div "Projection" at bounding box center [343, 192] width 54 height 28
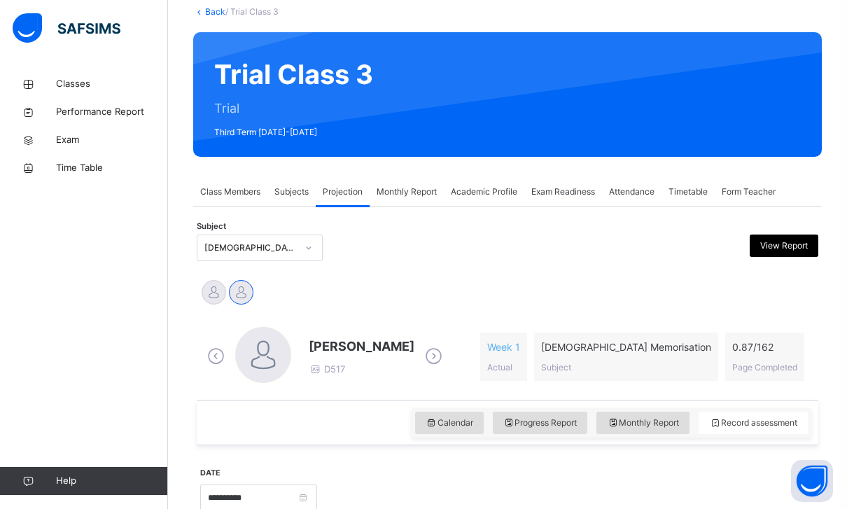
click at [267, 194] on div "Class Members" at bounding box center [230, 192] width 74 height 28
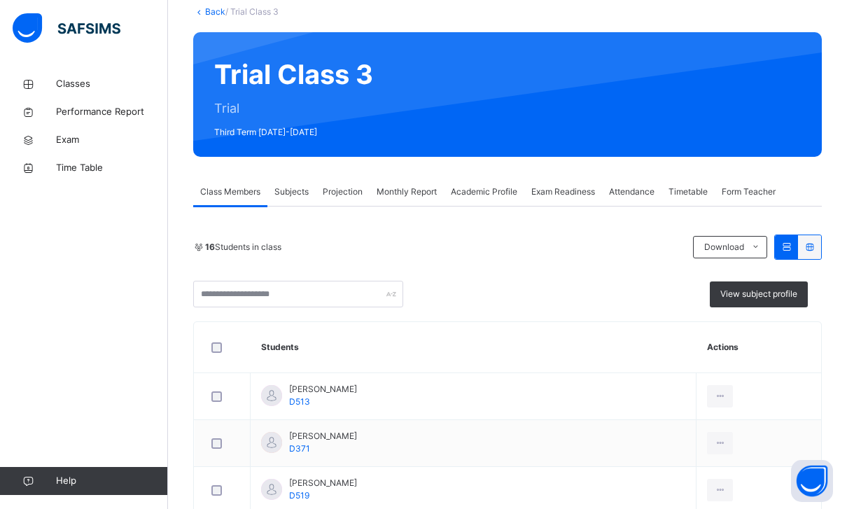
click at [284, 196] on span "Subjects" at bounding box center [291, 191] width 34 height 13
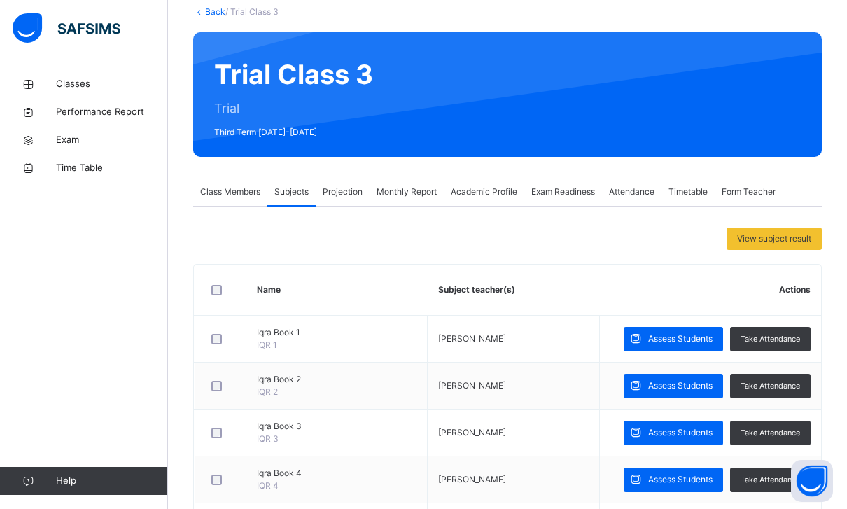
click at [245, 192] on span "Class Members" at bounding box center [230, 191] width 60 height 13
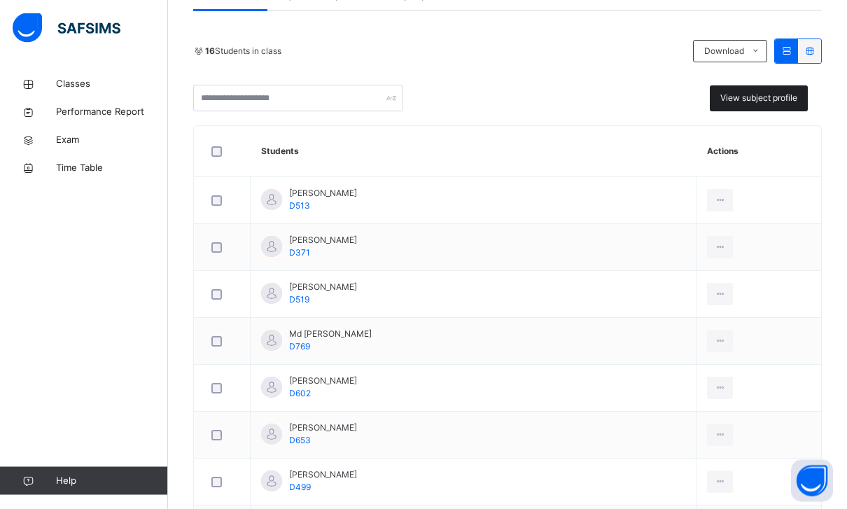
click at [772, 100] on span "View subject profile" at bounding box center [758, 98] width 77 height 13
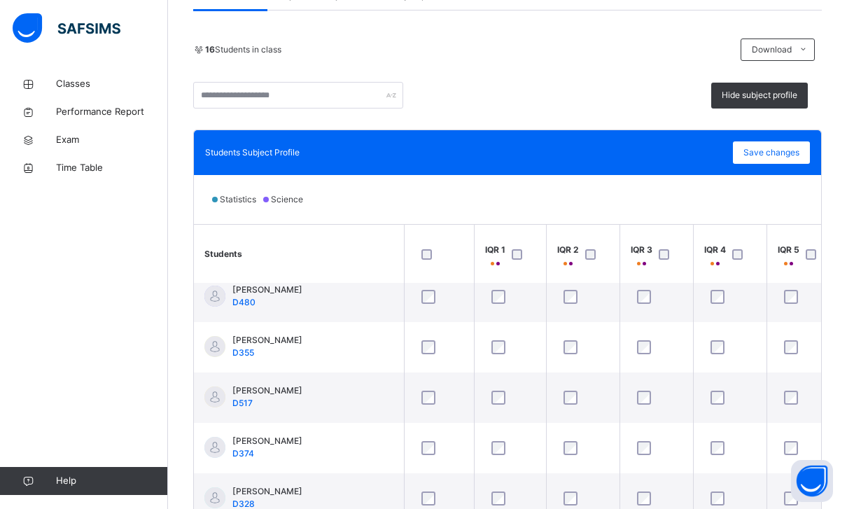
scroll to position [516, 0]
click at [783, 104] on div "Hide subject profile" at bounding box center [759, 96] width 97 height 26
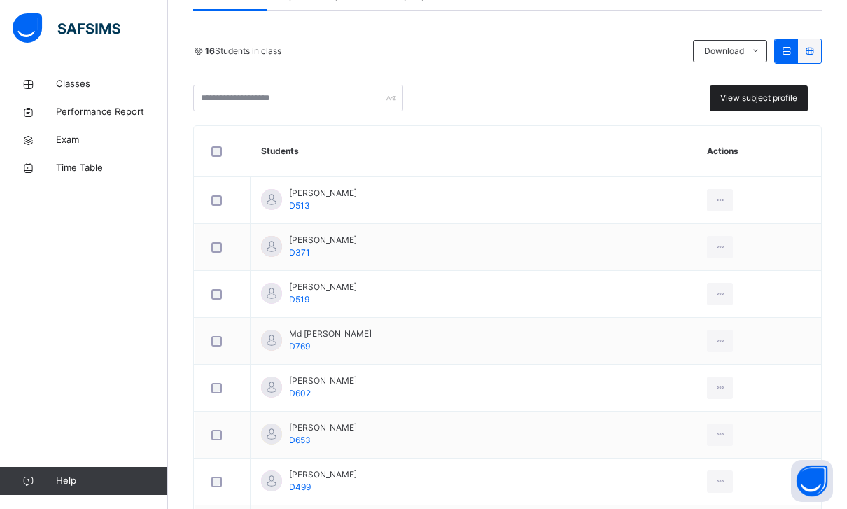
click at [764, 103] on span "View subject profile" at bounding box center [758, 98] width 77 height 13
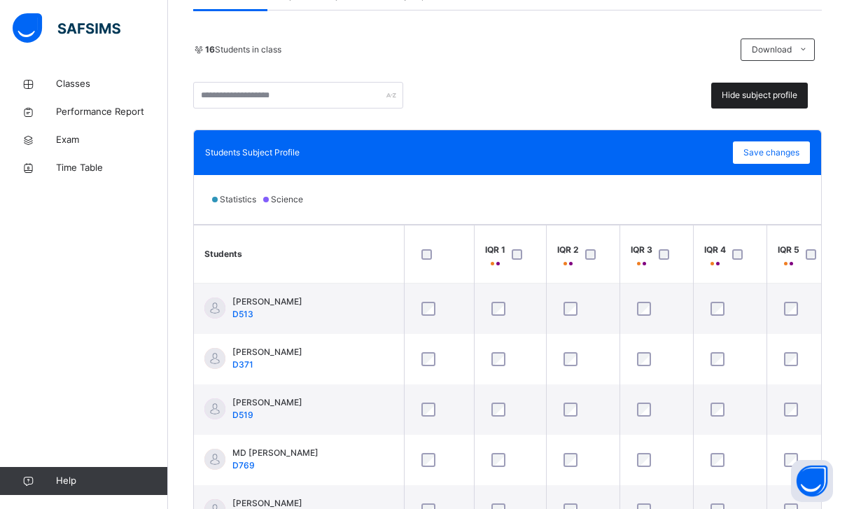
click at [764, 103] on div "Hide subject profile" at bounding box center [759, 96] width 97 height 26
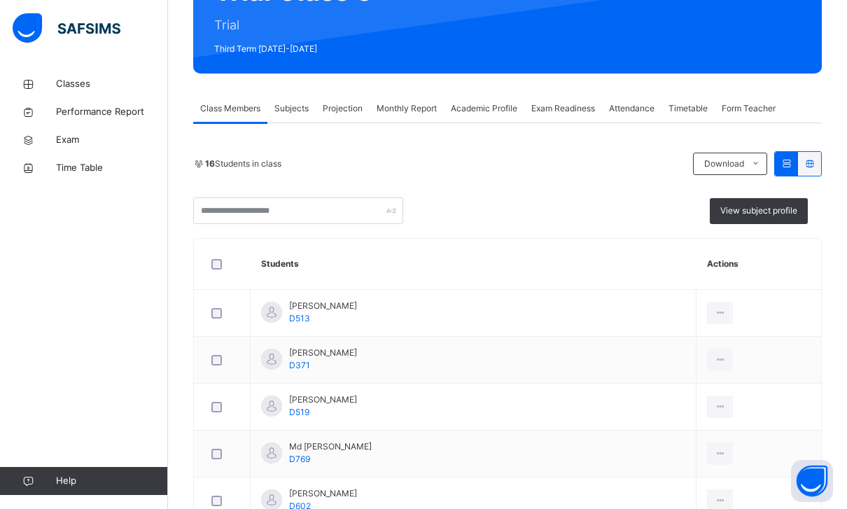
scroll to position [168, 0]
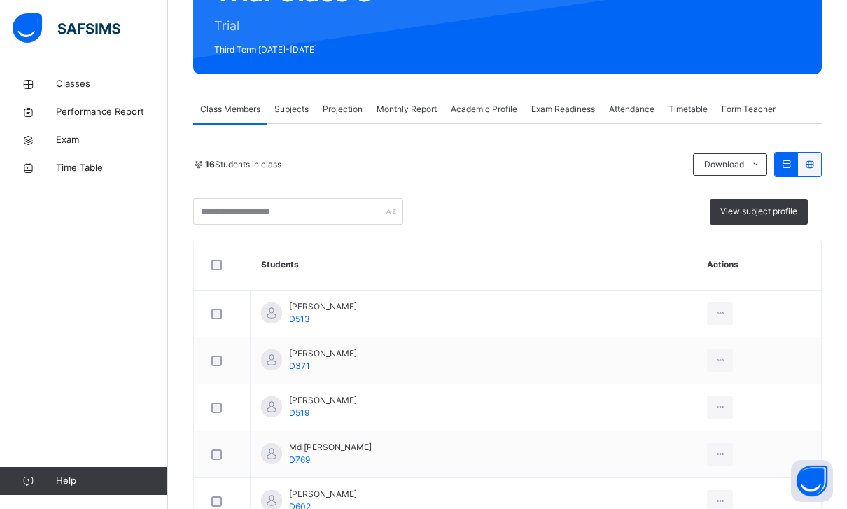
click at [411, 113] on span "Monthly Report" at bounding box center [407, 109] width 60 height 13
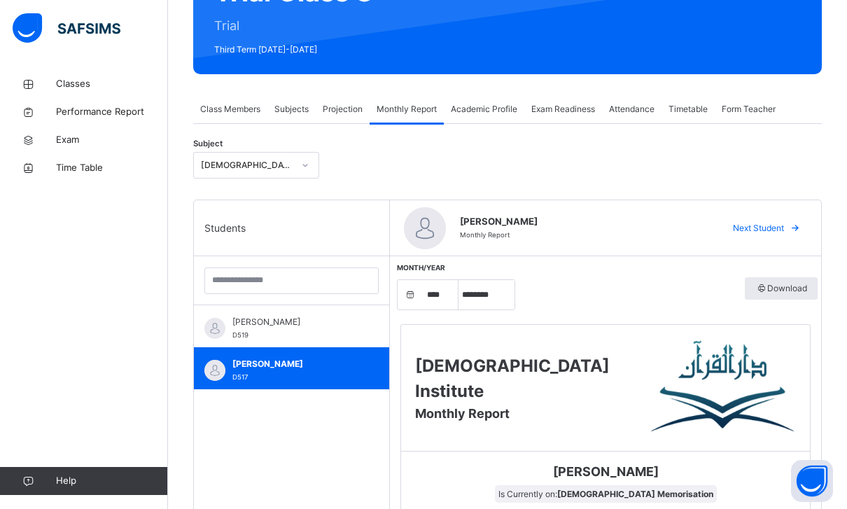
click at [750, 111] on span "Form Teacher" at bounding box center [749, 109] width 54 height 13
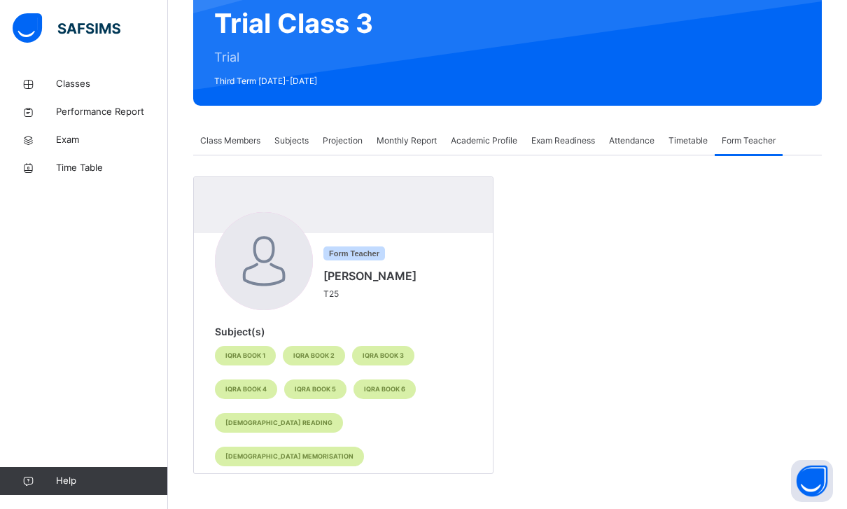
scroll to position [103, 0]
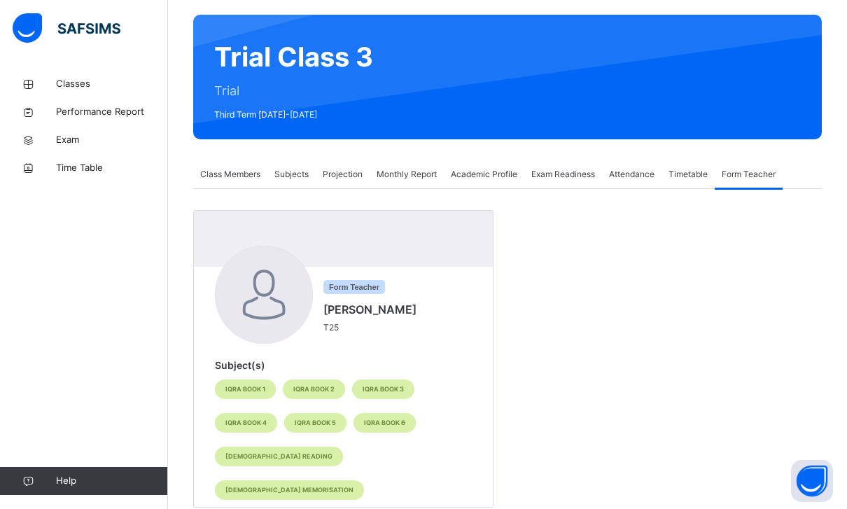
click at [713, 188] on div "Timetable" at bounding box center [687, 174] width 53 height 28
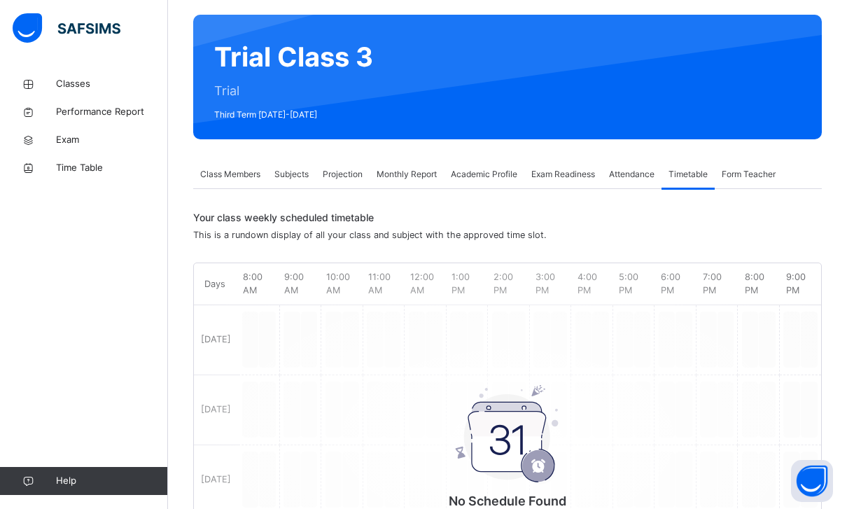
click at [622, 179] on span "Attendance" at bounding box center [631, 174] width 45 height 13
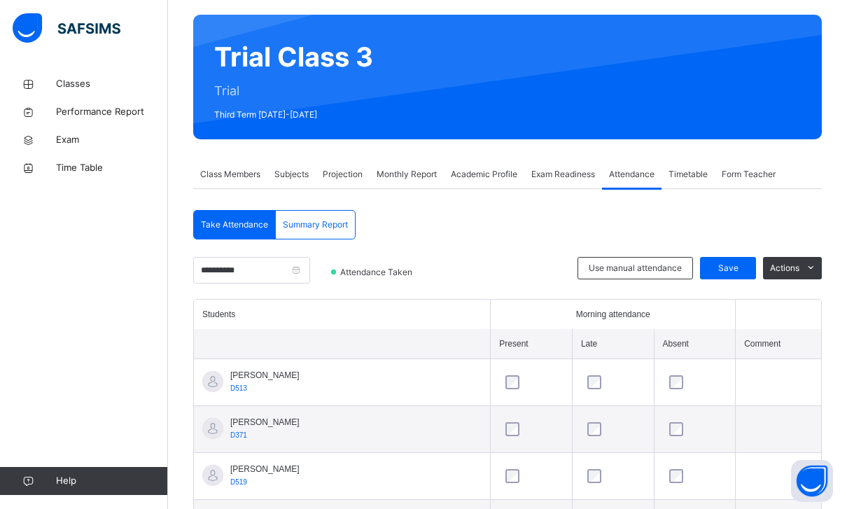
click at [569, 178] on span "Exam Readiness" at bounding box center [563, 174] width 64 height 13
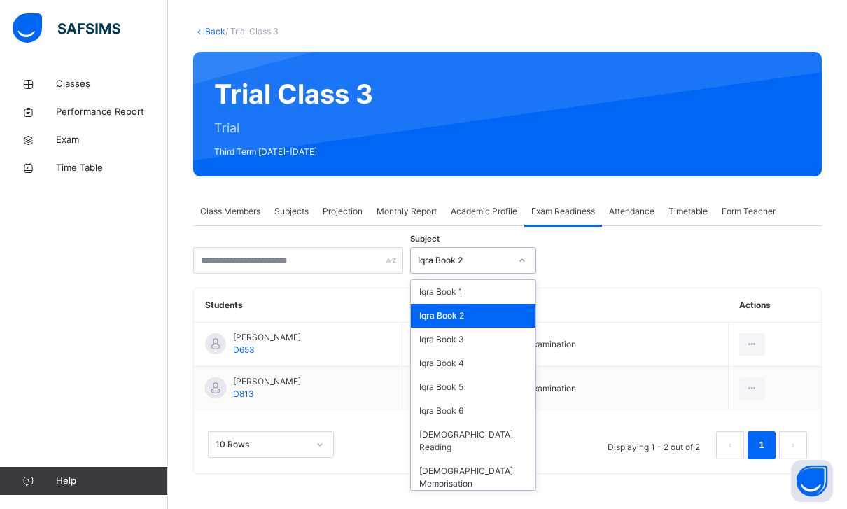
click at [463, 270] on div "Iqra Book 2" at bounding box center [460, 261] width 98 height 22
click at [631, 295] on th "Exam Satus" at bounding box center [565, 305] width 326 height 34
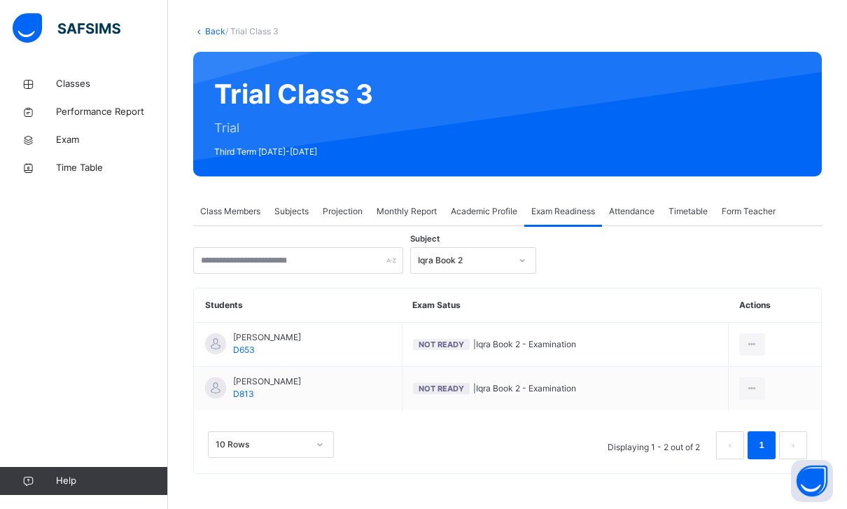
click at [328, 213] on span "Projection" at bounding box center [343, 211] width 40 height 13
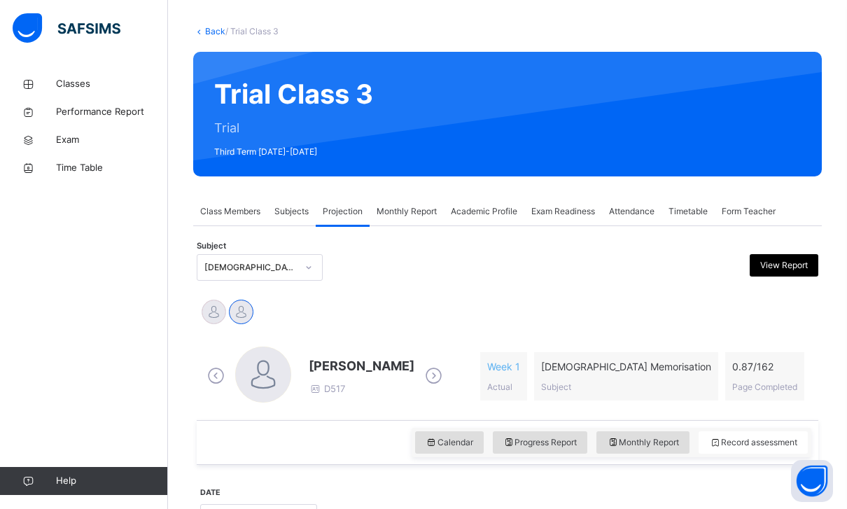
scroll to position [0, 0]
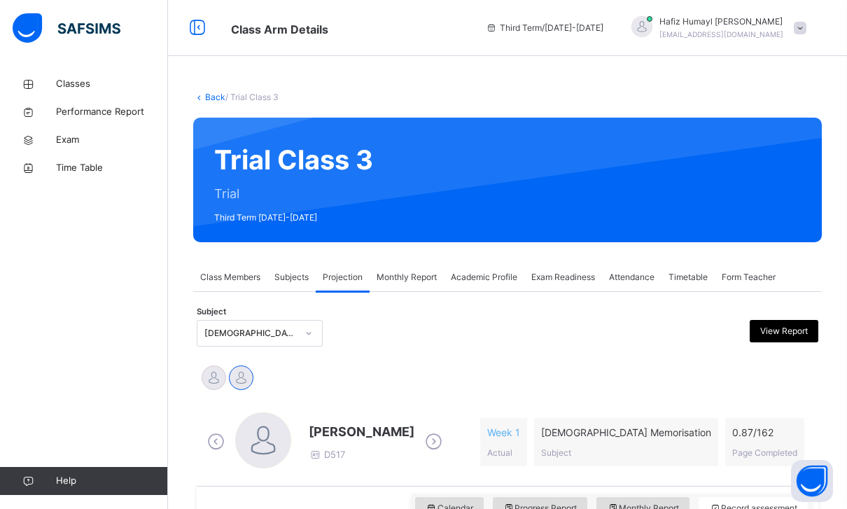
click at [481, 278] on span "Academic Profile" at bounding box center [484, 277] width 66 height 13
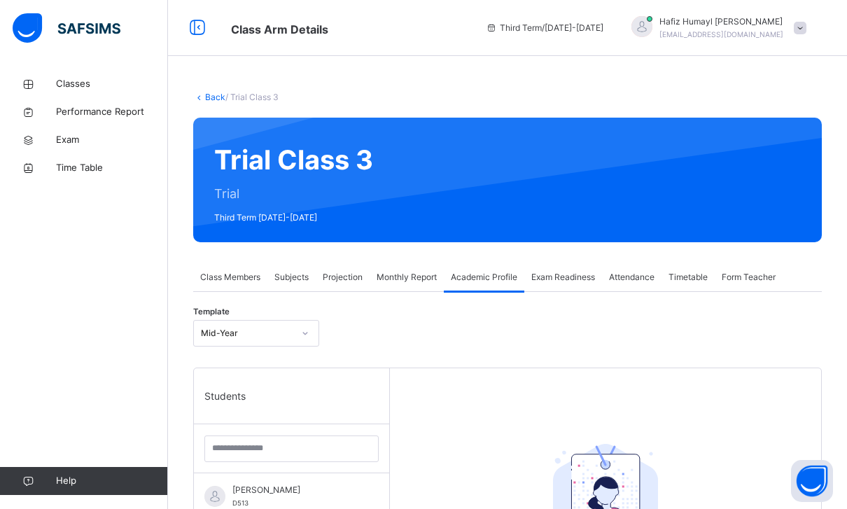
scroll to position [112, 0]
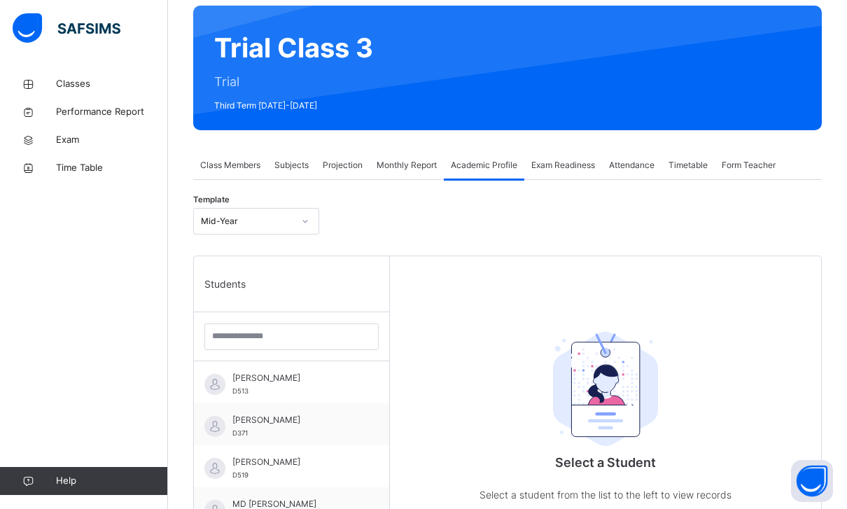
click at [353, 170] on span "Projection" at bounding box center [343, 165] width 40 height 13
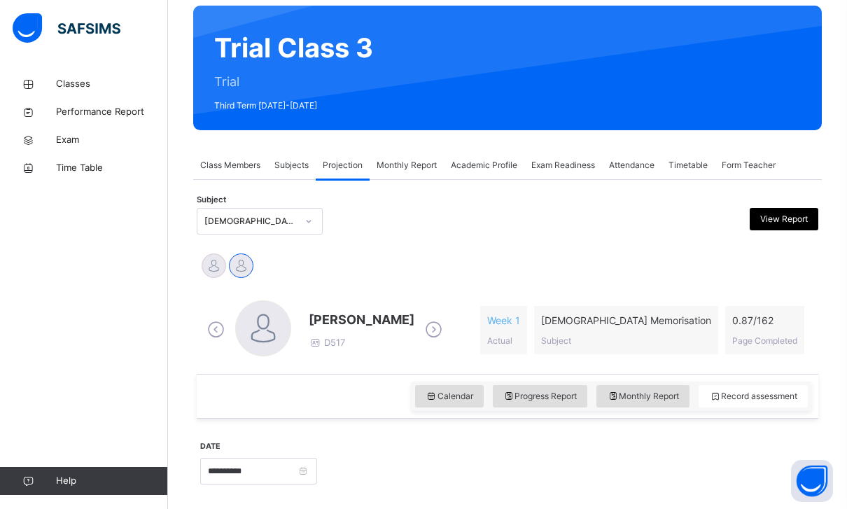
click at [292, 165] on span "Subjects" at bounding box center [291, 165] width 34 height 13
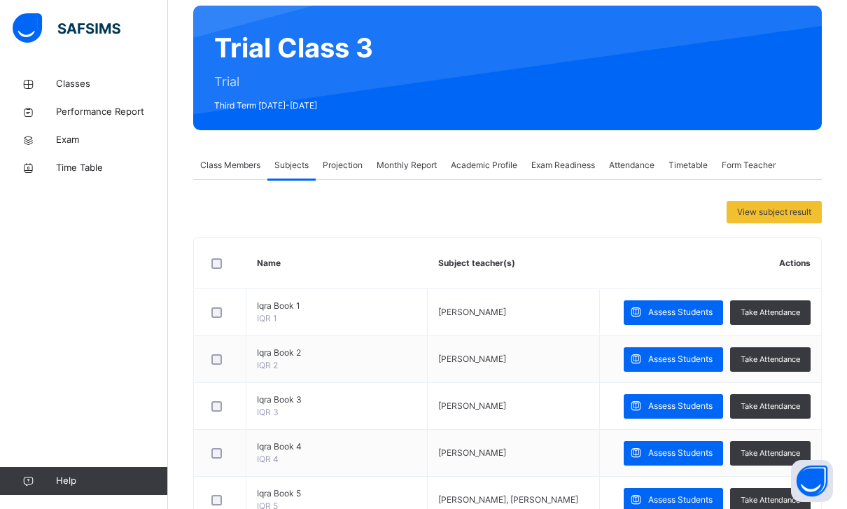
click at [311, 186] on div "View subject result Name Subject teacher(s) Actions Iqra Book 1 IQR 1 [PERSON_N…" at bounding box center [507, 422] width 629 height 484
click at [342, 171] on div "Projection" at bounding box center [343, 165] width 54 height 28
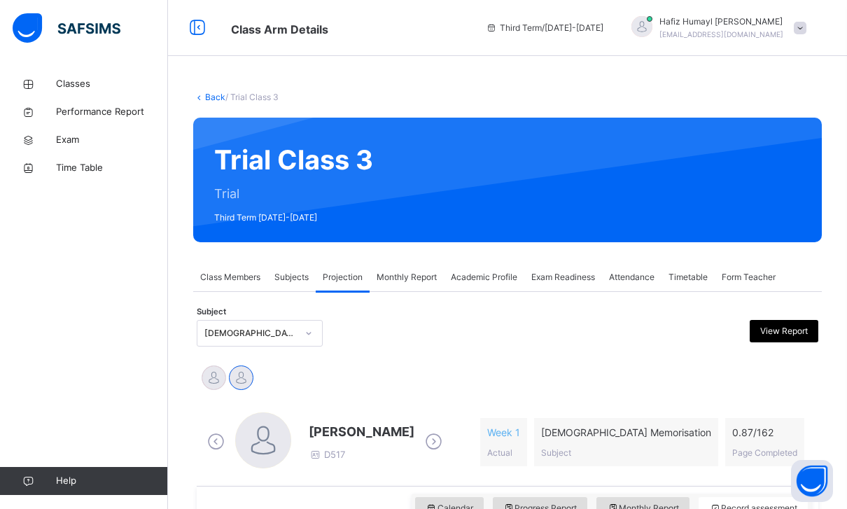
scroll to position [39, 0]
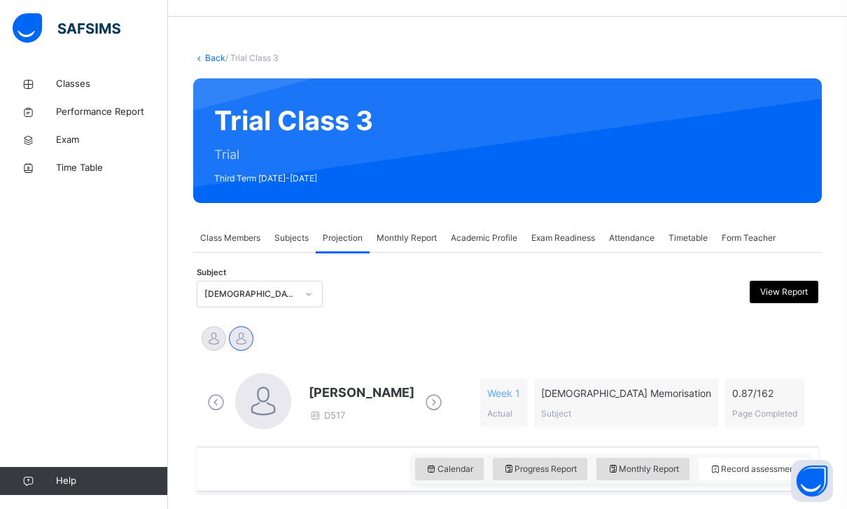
click at [217, 400] on icon at bounding box center [216, 402] width 24 height 21
click at [428, 405] on icon at bounding box center [433, 402] width 24 height 21
